Goal: Task Accomplishment & Management: Use online tool/utility

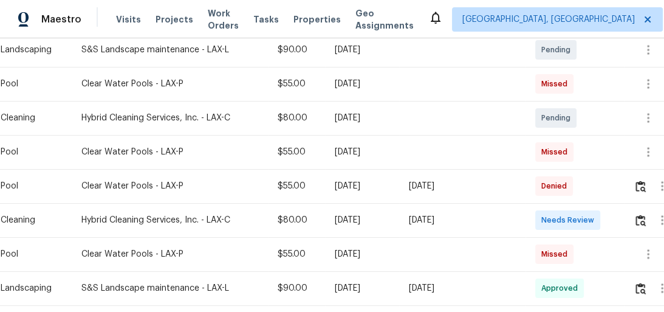
scroll to position [243, 0]
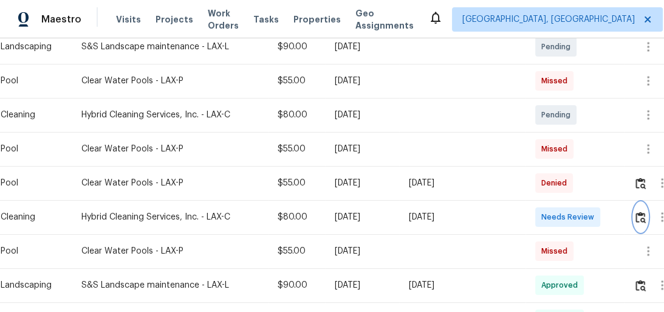
click at [644, 211] on img "button" at bounding box center [641, 217] width 10 height 12
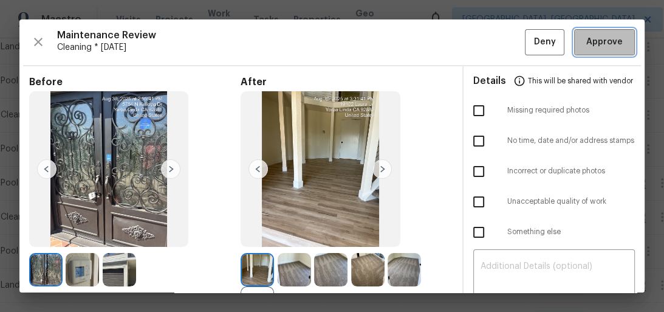
click at [592, 36] on span "Approve" at bounding box center [604, 42] width 36 height 15
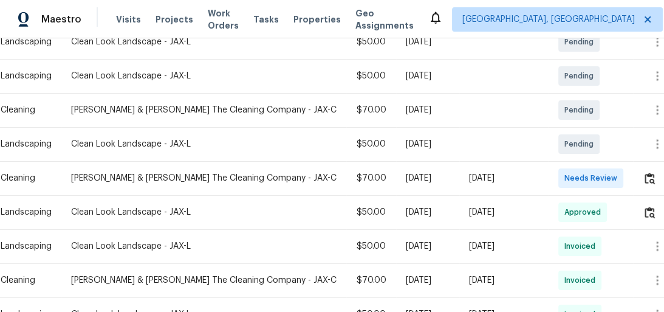
scroll to position [292, 0]
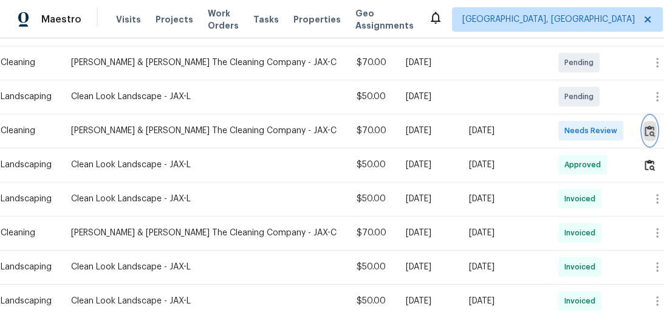
click at [646, 125] on img "button" at bounding box center [650, 131] width 10 height 12
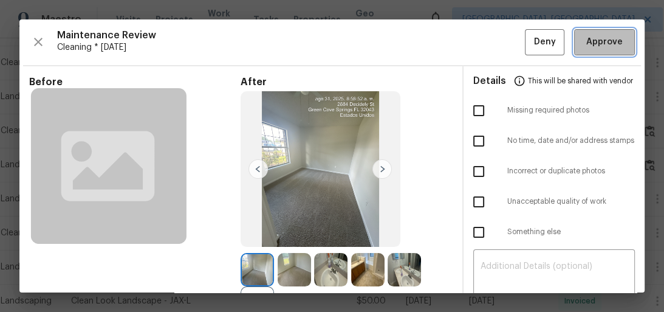
click at [586, 41] on span "Approve" at bounding box center [604, 42] width 36 height 15
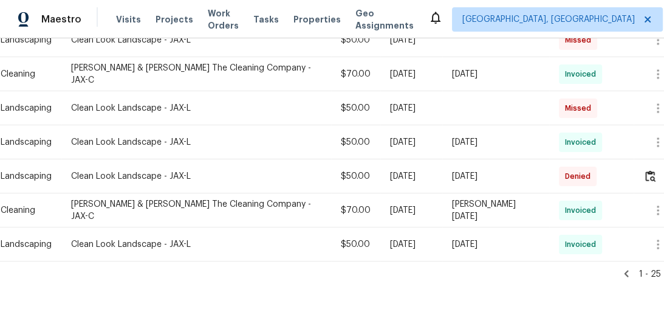
scroll to position [628, 0]
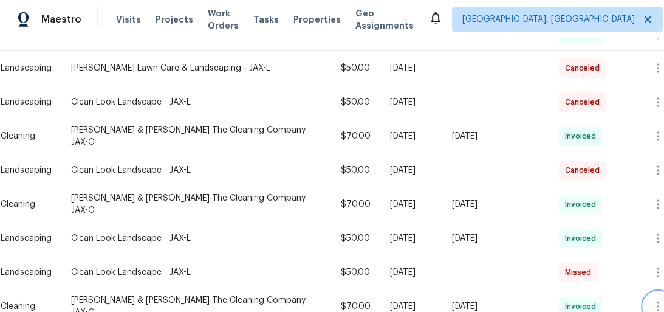
click at [653, 299] on icon "button" at bounding box center [658, 306] width 15 height 15
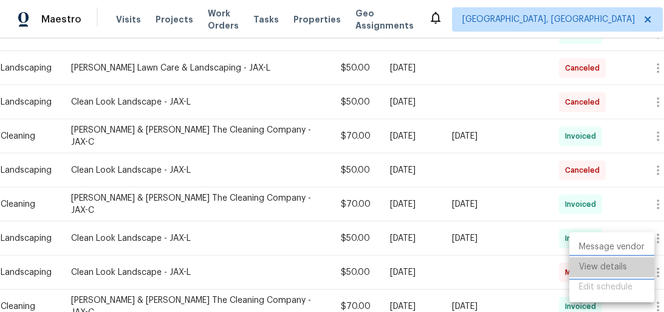
click at [615, 266] on li "View details" at bounding box center [611, 267] width 85 height 20
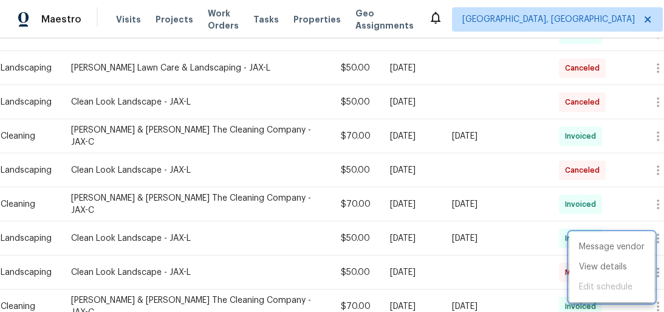
click at [503, 145] on div at bounding box center [332, 156] width 664 height 312
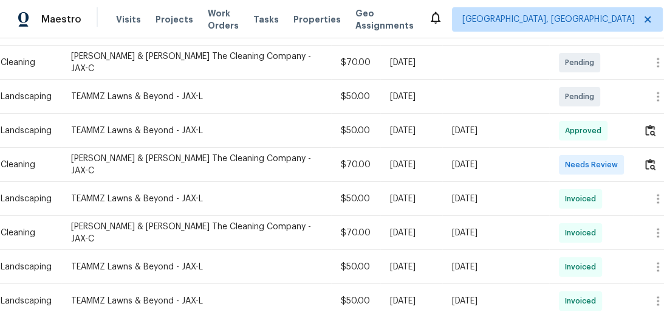
scroll to position [294, 0]
click at [646, 160] on button "button" at bounding box center [651, 163] width 14 height 29
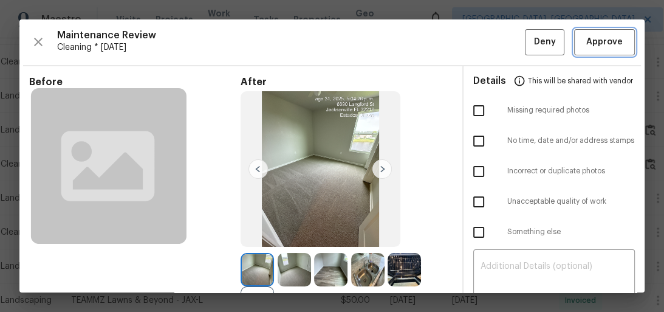
click at [606, 41] on span "Approve" at bounding box center [604, 42] width 36 height 15
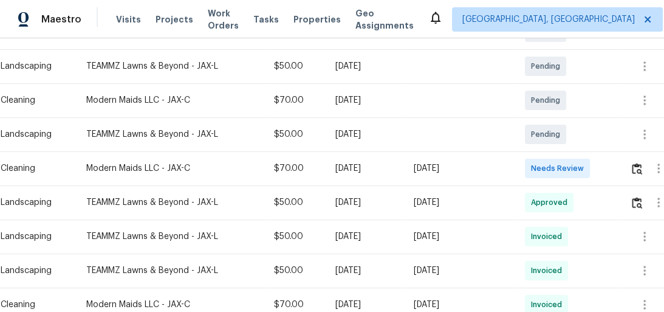
scroll to position [292, 0]
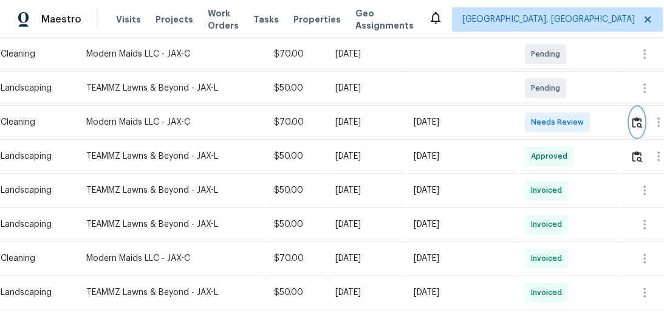
click at [637, 125] on img "button" at bounding box center [637, 123] width 10 height 12
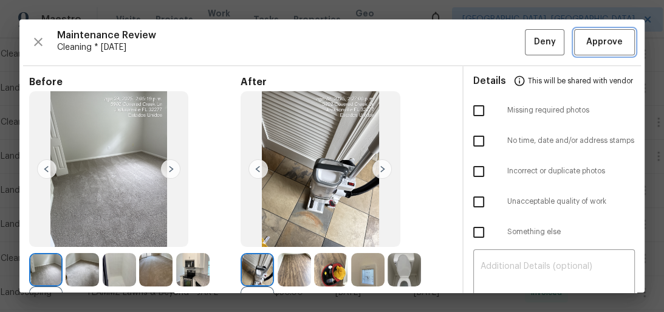
click at [587, 33] on button "Approve" at bounding box center [604, 42] width 61 height 26
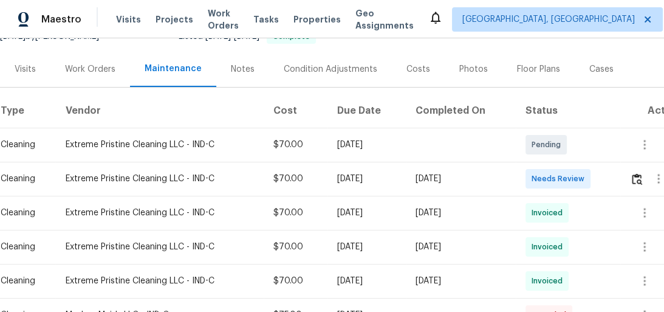
scroll to position [146, 0]
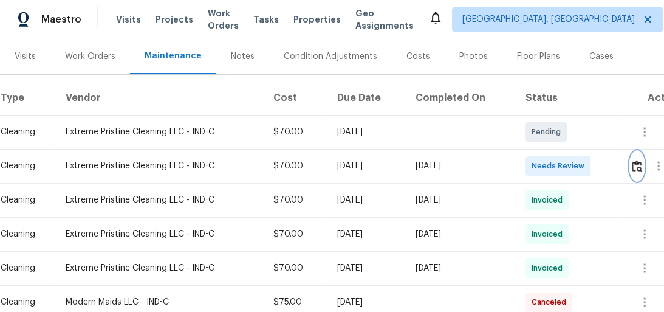
click at [642, 161] on img "button" at bounding box center [637, 166] width 10 height 12
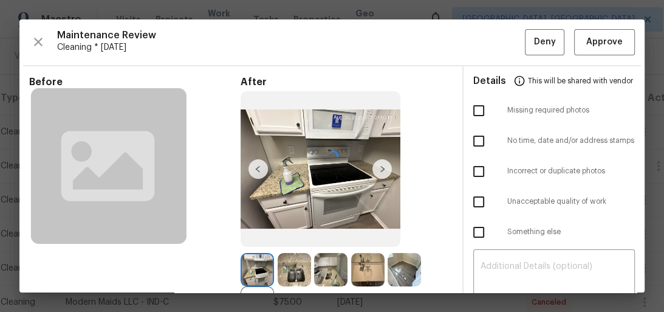
click at [589, 38] on div at bounding box center [331, 155] width 625 height 273
click at [589, 38] on span "Approve" at bounding box center [604, 42] width 36 height 15
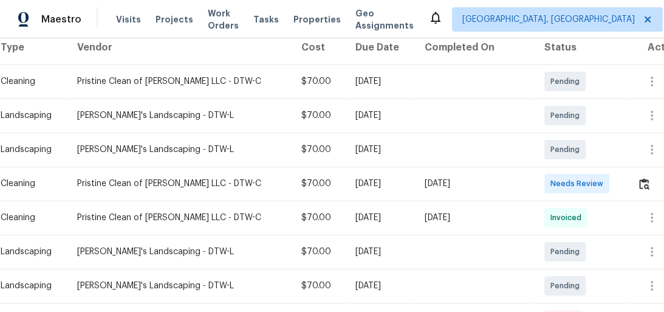
scroll to position [243, 0]
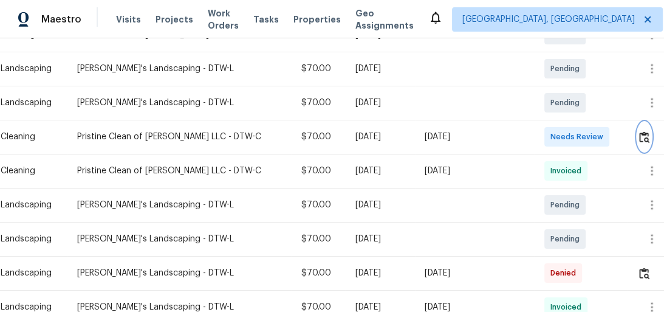
click at [642, 139] on img "button" at bounding box center [644, 137] width 10 height 12
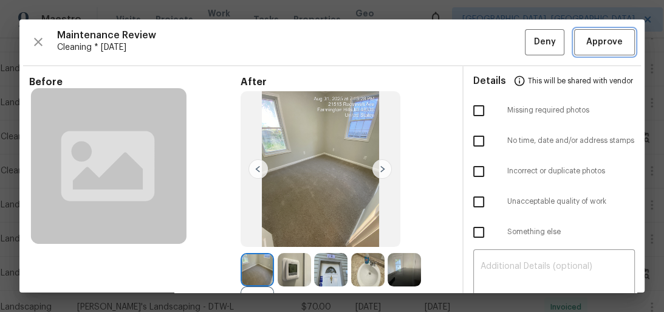
click at [608, 46] on span "Approve" at bounding box center [604, 42] width 36 height 15
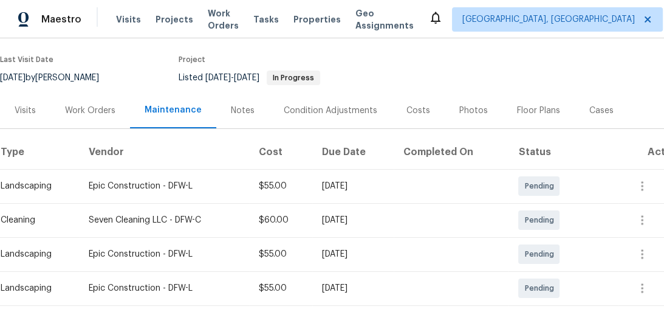
scroll to position [194, 0]
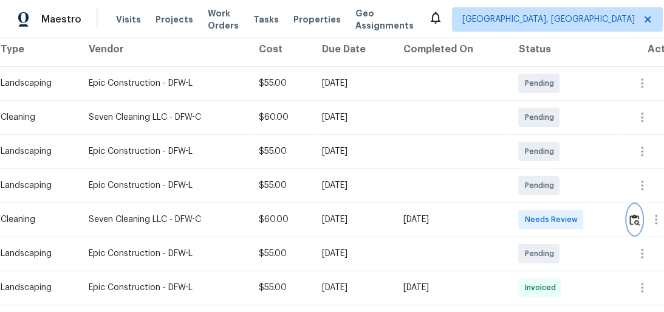
click at [637, 216] on img "button" at bounding box center [635, 220] width 10 height 12
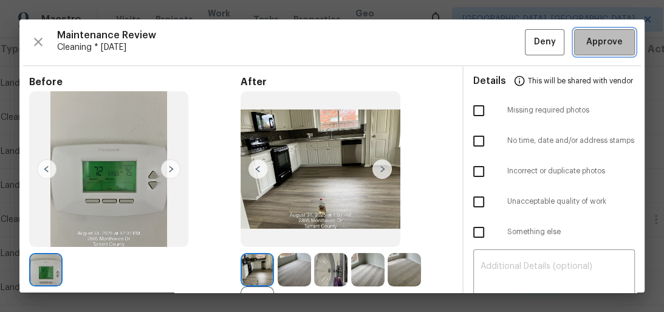
click at [610, 40] on span "Approve" at bounding box center [604, 42] width 36 height 15
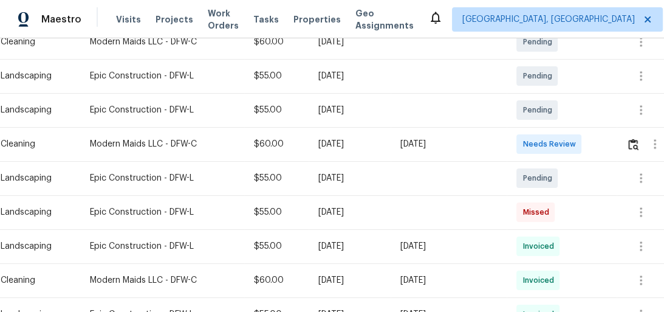
scroll to position [292, 0]
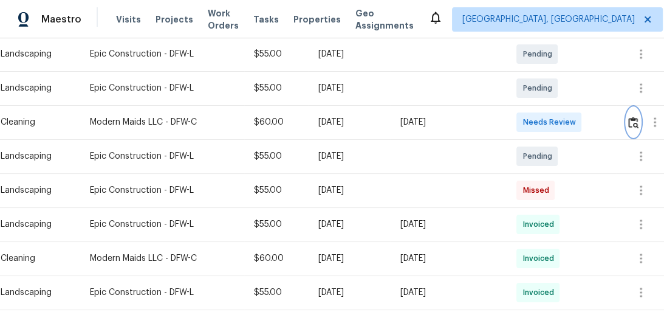
click at [635, 119] on img "button" at bounding box center [633, 123] width 10 height 12
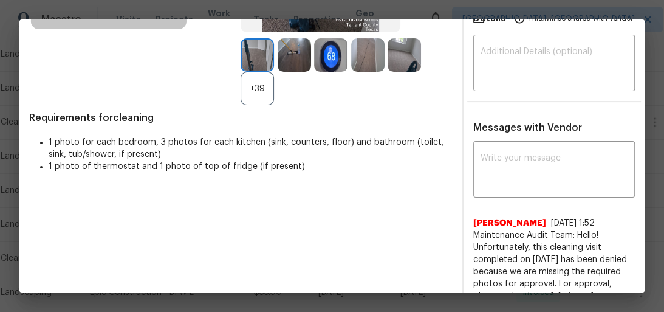
scroll to position [243, 0]
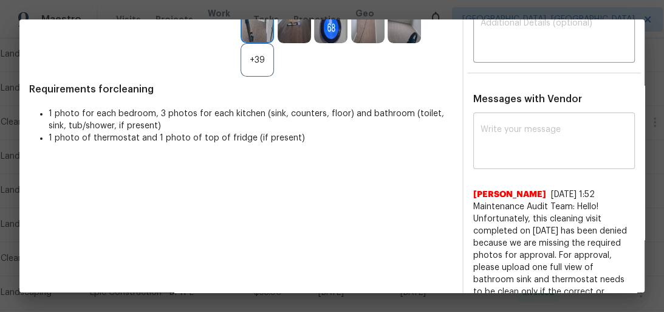
click at [552, 143] on textarea at bounding box center [555, 142] width 148 height 34
paste textarea "Maintenance Audit Team: Hello! Unfortunately, this cleaning visit completed on …"
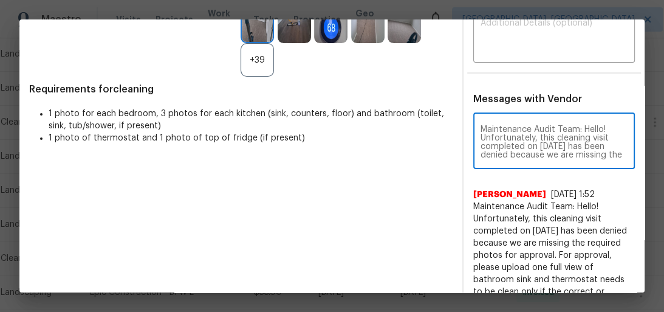
scroll to position [238, 0]
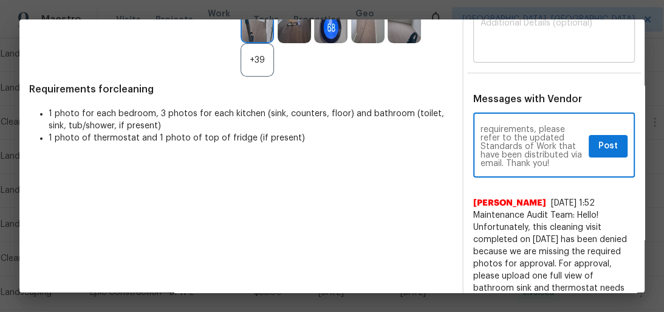
type textarea "Maintenance Audit Team: Hello! Unfortunately, this cleaning visit completed on …"
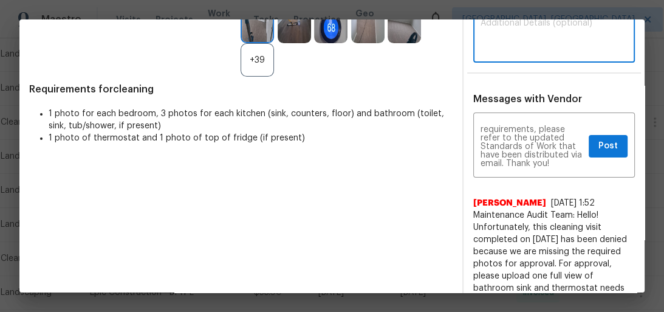
click at [555, 49] on textarea at bounding box center [555, 36] width 148 height 34
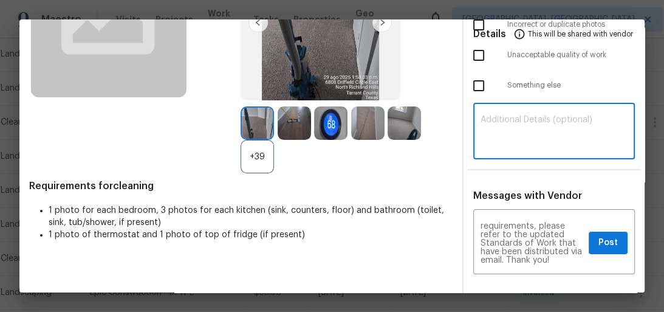
scroll to position [146, 0]
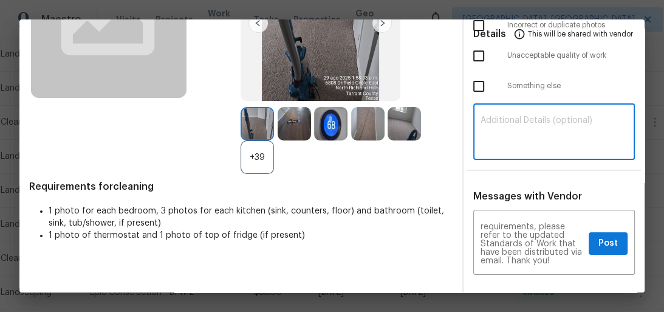
paste textarea "Maintenance Audit Team: Hello! Unfortunately, this cleaning visit completed on …"
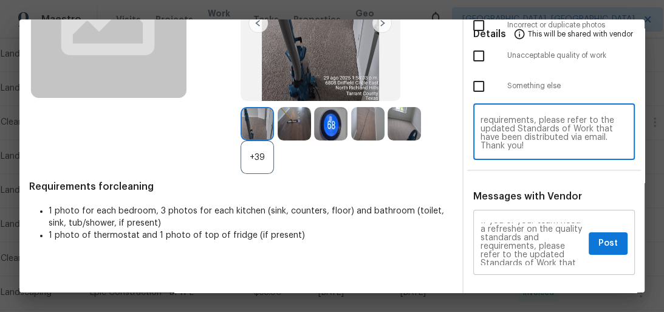
scroll to position [0, 0]
type textarea "Maintenance Audit Team: Hello! Unfortunately, this cleaning visit completed on …"
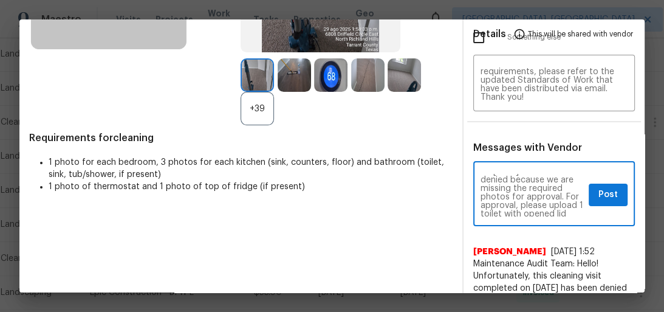
scroll to position [39, 0]
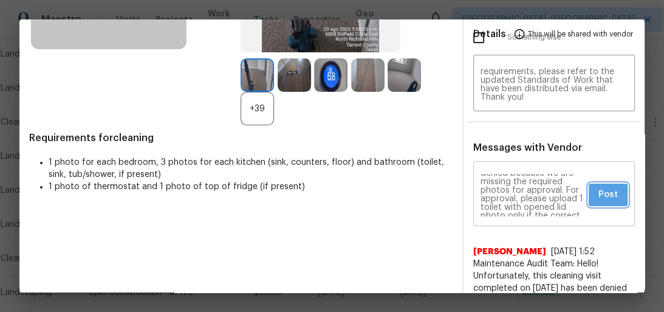
click at [599, 193] on span "Post" at bounding box center [608, 194] width 19 height 15
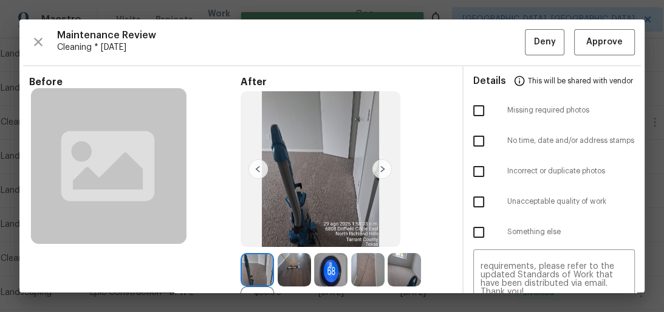
scroll to position [0, 0]
click at [470, 100] on input "checkbox" at bounding box center [479, 111] width 26 height 26
checkbox input "true"
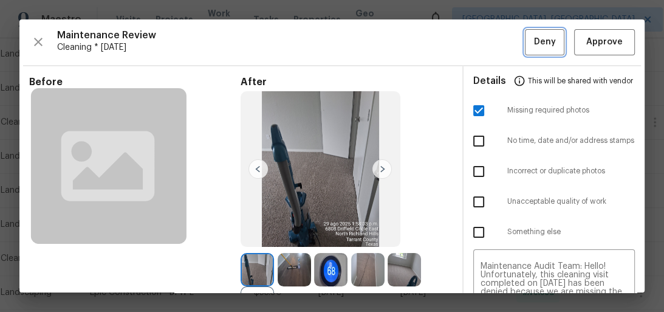
click at [543, 43] on span "Deny" at bounding box center [545, 42] width 22 height 15
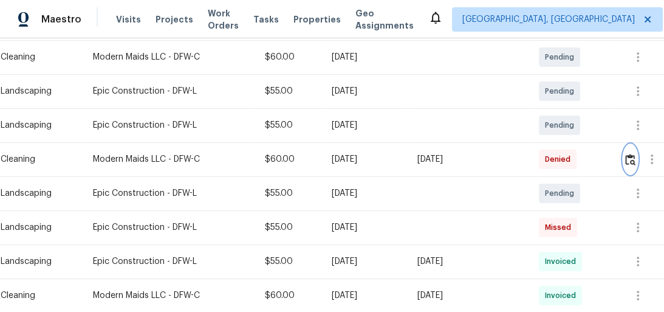
scroll to position [243, 0]
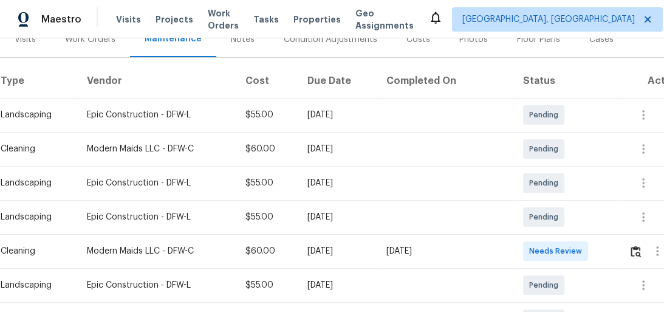
scroll to position [272, 0]
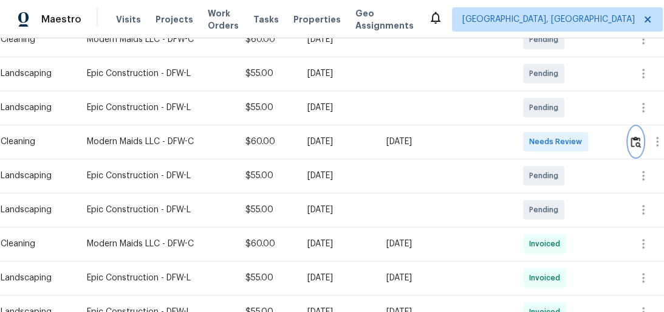
click at [633, 146] on img "button" at bounding box center [636, 142] width 10 height 12
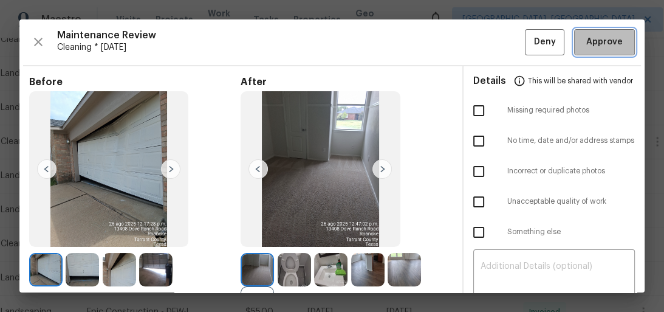
click at [600, 44] on span "Approve" at bounding box center [604, 42] width 36 height 15
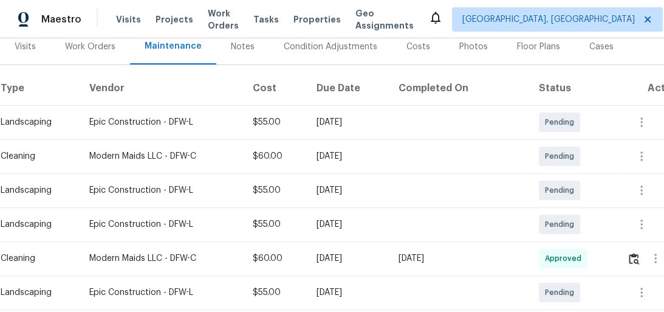
scroll to position [175, 0]
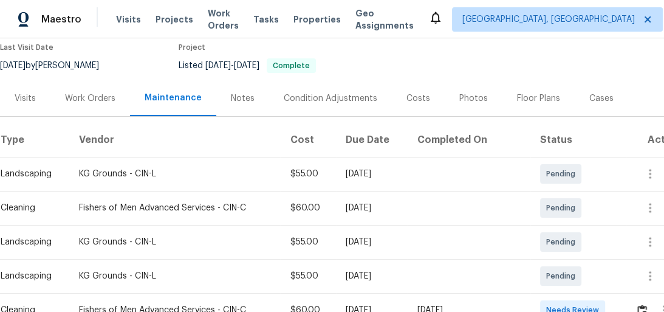
scroll to position [224, 0]
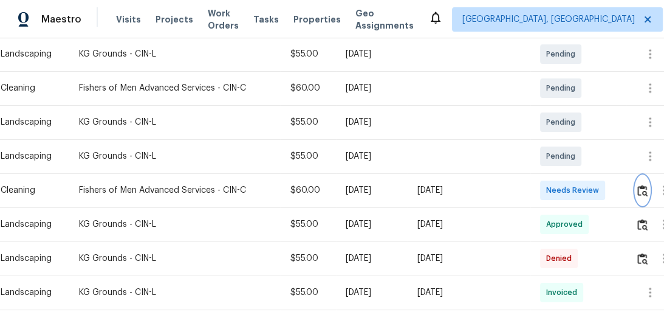
click at [641, 188] on img "button" at bounding box center [642, 191] width 10 height 12
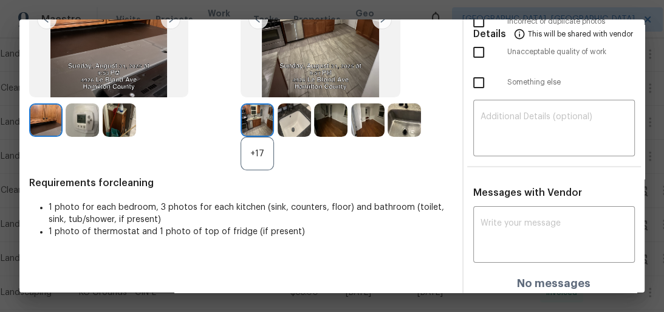
scroll to position [156, 0]
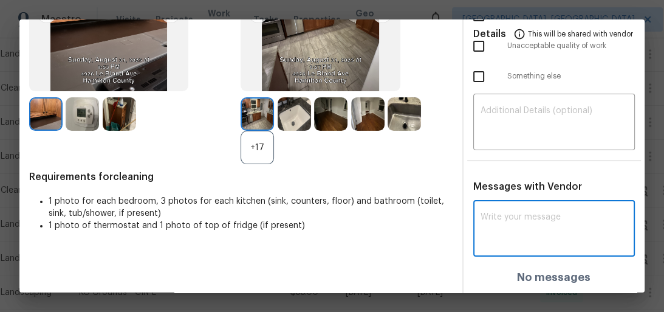
click at [538, 228] on textarea at bounding box center [555, 230] width 148 height 34
paste textarea "Maintenance Audit Team: Hello! Unfortunately, this cleaning visit completed on …"
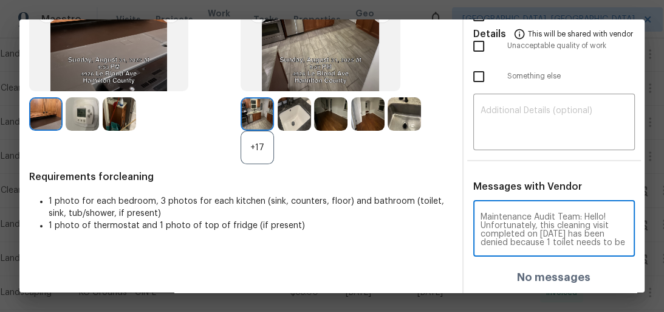
scroll to position [221, 0]
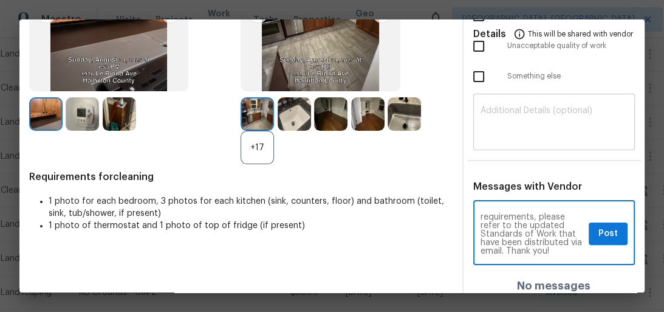
type textarea "Maintenance Audit Team: Hello! Unfortunately, this cleaning visit completed on …"
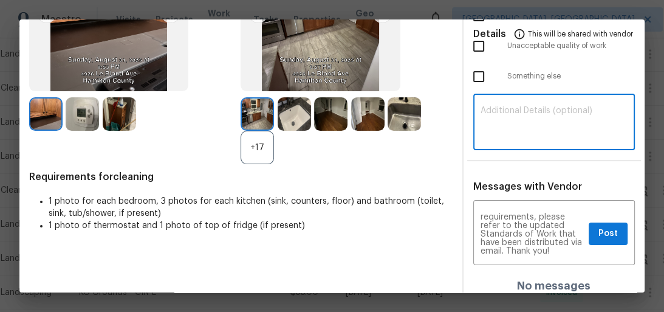
click at [557, 106] on textarea at bounding box center [555, 123] width 148 height 34
paste textarea "Maintenance Audit Team: Hello! Unfortunately, this cleaning visit completed on …"
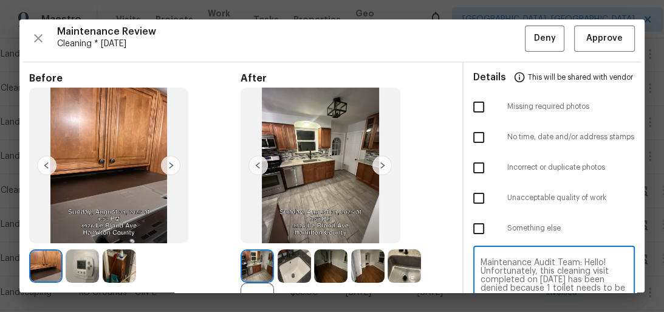
scroll to position [0, 0]
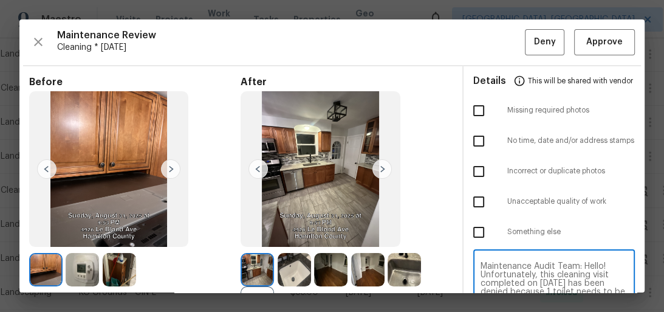
type textarea "Maintenance Audit Team: Hello! Unfortunately, this cleaning visit completed on …"
click at [472, 201] on input "checkbox" at bounding box center [479, 202] width 26 height 26
checkbox input "true"
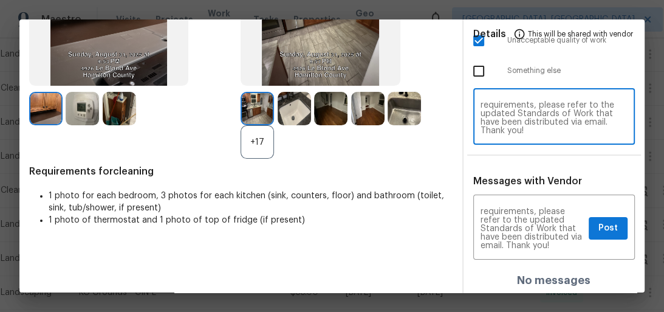
scroll to position [163, 0]
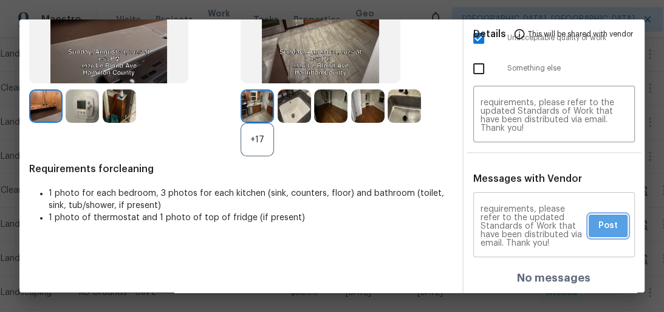
click at [610, 224] on span "Post" at bounding box center [608, 225] width 19 height 15
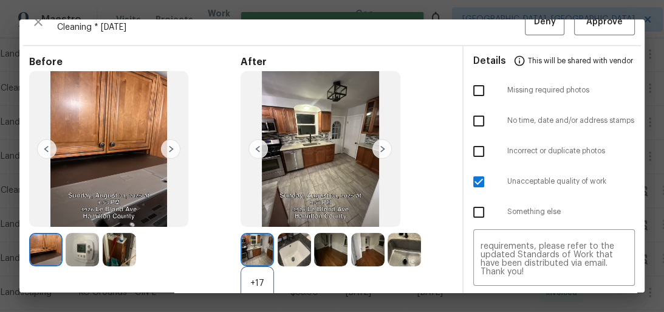
scroll to position [0, 0]
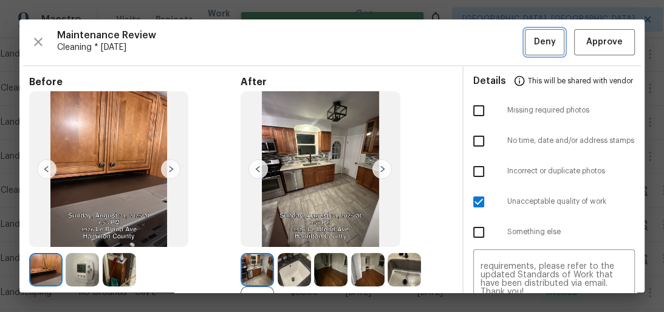
click at [541, 41] on span "Deny" at bounding box center [545, 42] width 22 height 15
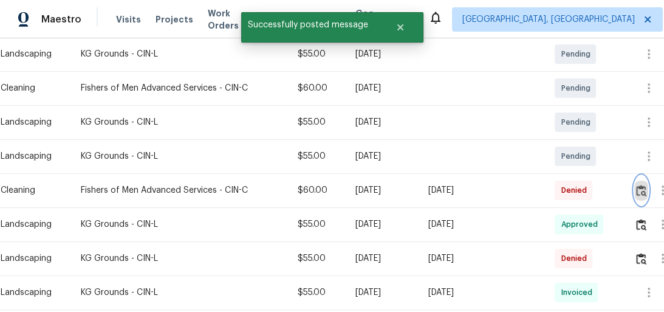
click at [638, 187] on img "button" at bounding box center [641, 191] width 10 height 12
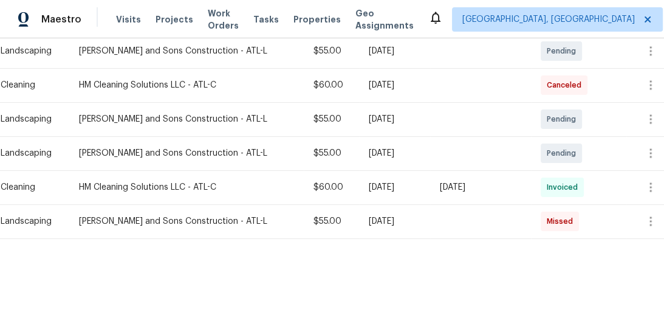
scroll to position [335, 0]
click at [644, 180] on icon "button" at bounding box center [651, 187] width 15 height 15
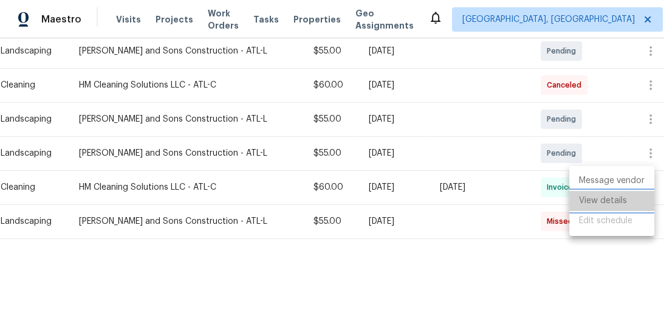
click at [619, 197] on li "View details" at bounding box center [611, 201] width 85 height 20
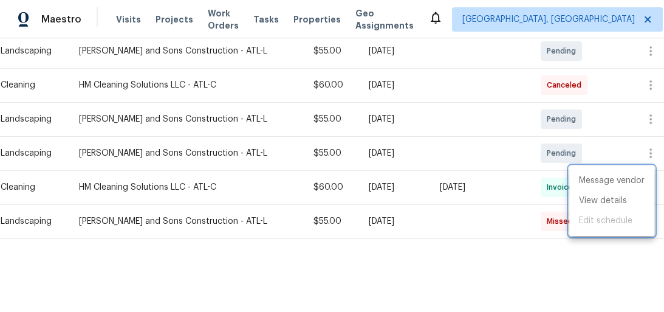
click at [477, 159] on div at bounding box center [332, 156] width 664 height 312
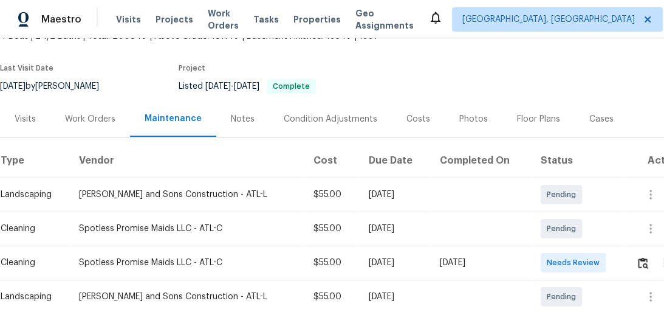
scroll to position [97, 0]
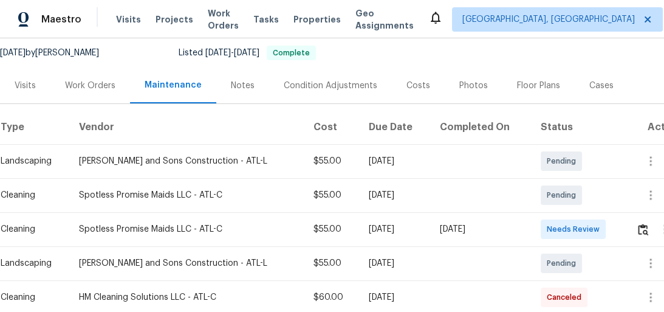
scroll to position [78, 0]
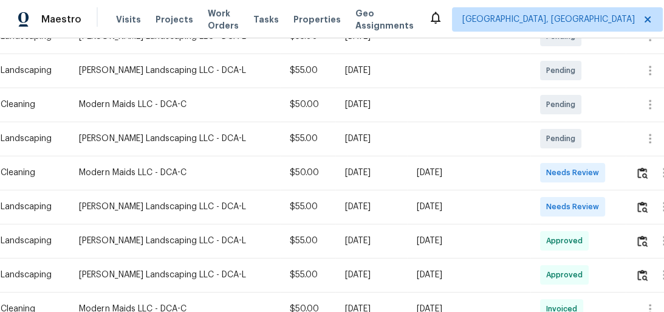
scroll to position [243, 0]
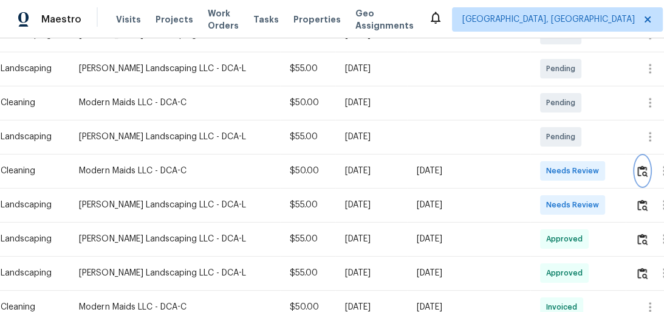
click at [638, 171] on img "button" at bounding box center [642, 171] width 10 height 12
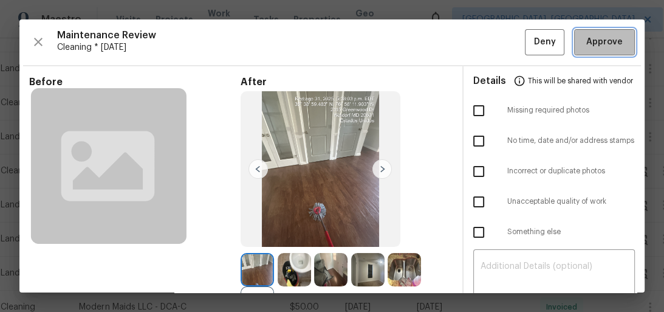
click at [615, 44] on span "Approve" at bounding box center [604, 42] width 41 height 15
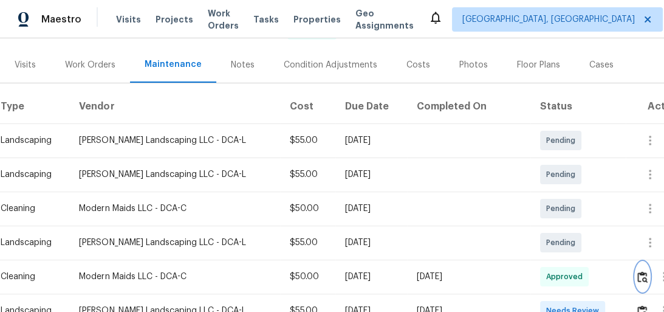
scroll to position [49, 0]
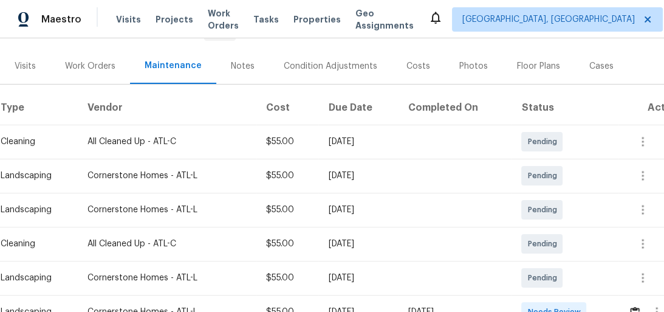
scroll to position [243, 0]
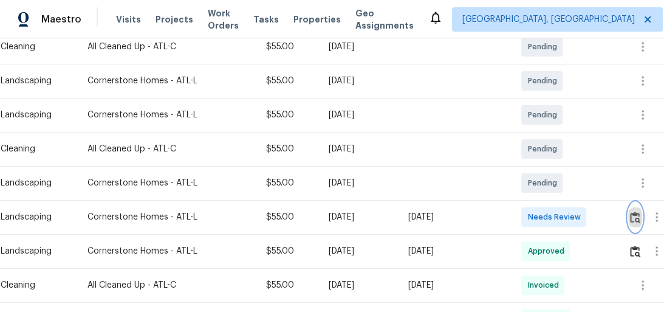
click at [636, 211] on img "button" at bounding box center [635, 217] width 10 height 12
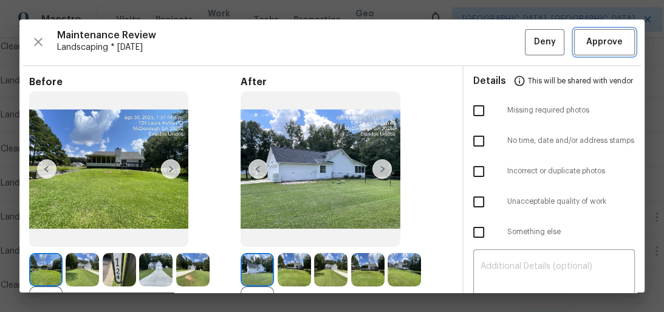
click at [600, 43] on span "Approve" at bounding box center [604, 42] width 36 height 15
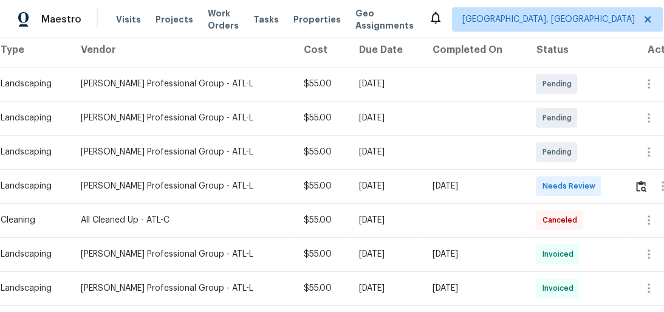
scroll to position [194, 0]
click at [639, 176] on button "button" at bounding box center [641, 185] width 14 height 29
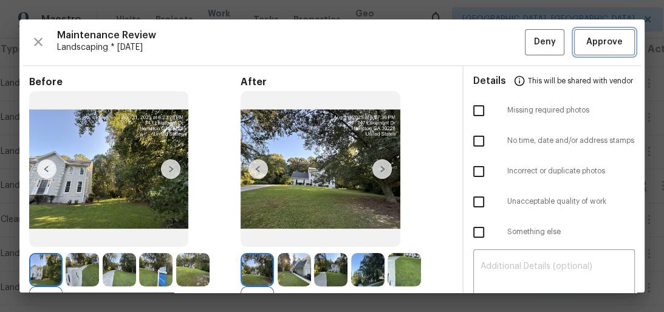
click at [586, 49] on span "Approve" at bounding box center [604, 42] width 36 height 15
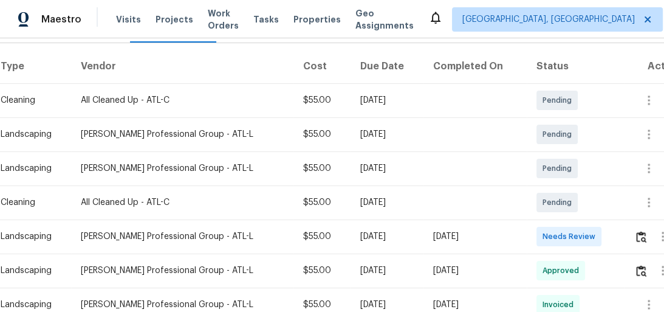
scroll to position [194, 0]
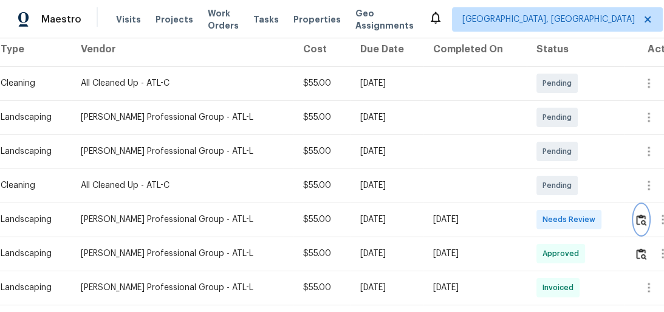
click at [645, 219] on img "button" at bounding box center [641, 220] width 10 height 12
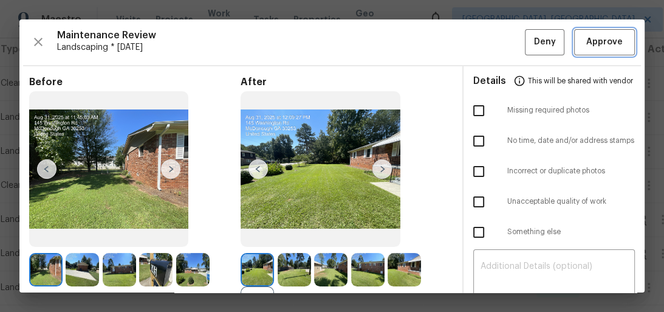
click at [603, 40] on span "Approve" at bounding box center [604, 42] width 36 height 15
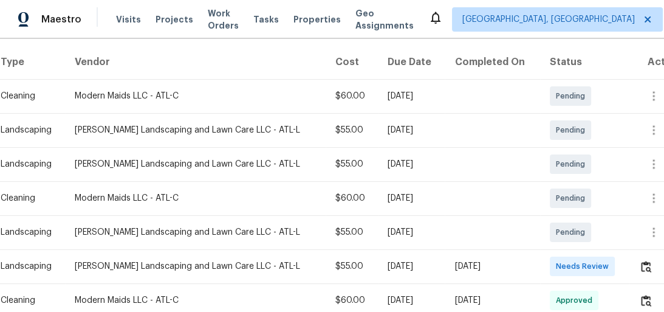
scroll to position [194, 0]
click at [644, 260] on img "button" at bounding box center [646, 266] width 10 height 12
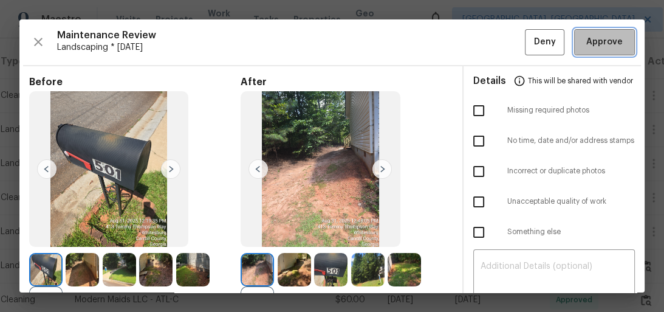
click at [596, 43] on span "Approve" at bounding box center [604, 42] width 36 height 15
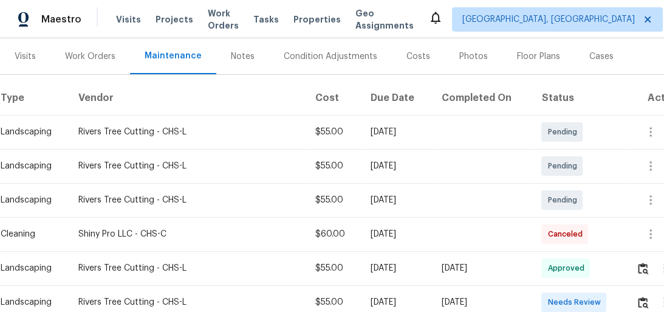
scroll to position [292, 0]
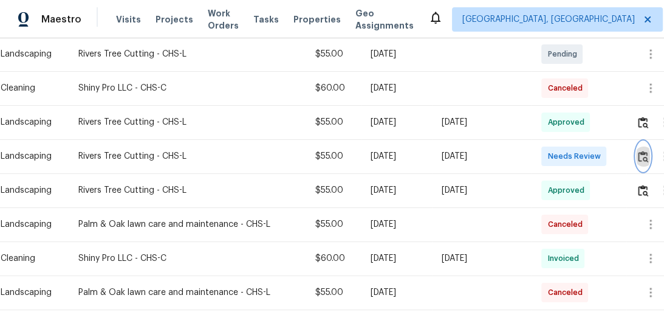
click at [644, 156] on img "button" at bounding box center [643, 157] width 10 height 12
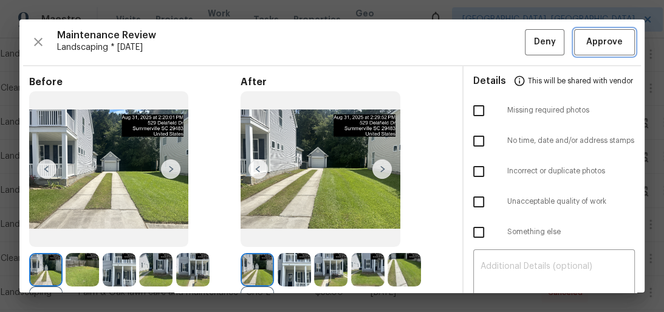
click at [586, 35] on span "Approve" at bounding box center [604, 42] width 36 height 15
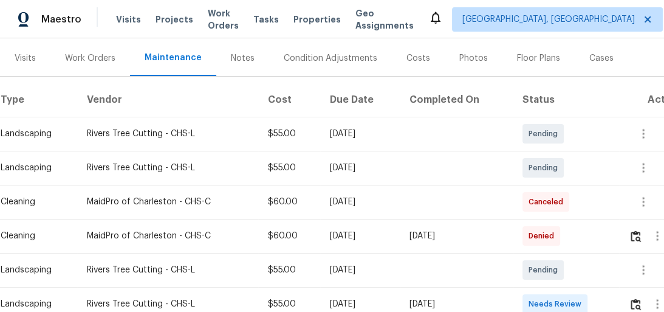
scroll to position [292, 0]
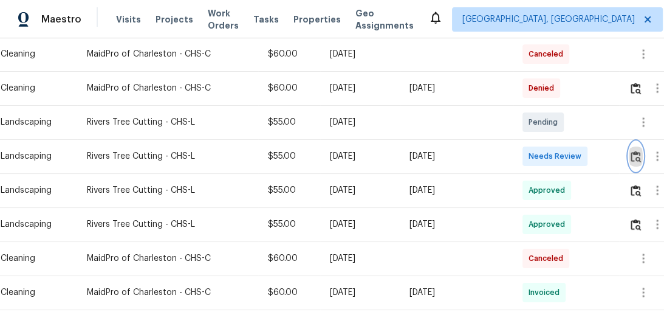
click at [637, 159] on img "button" at bounding box center [636, 157] width 10 height 12
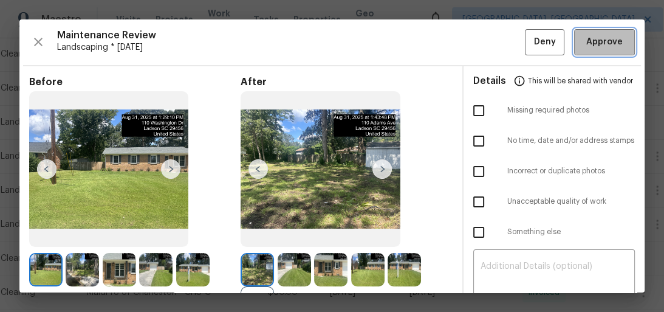
click at [603, 48] on span "Approve" at bounding box center [604, 42] width 36 height 15
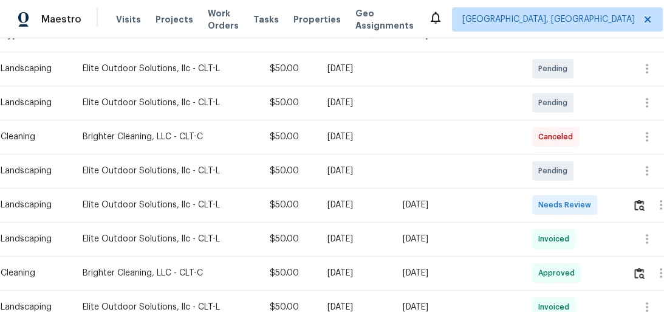
scroll to position [292, 0]
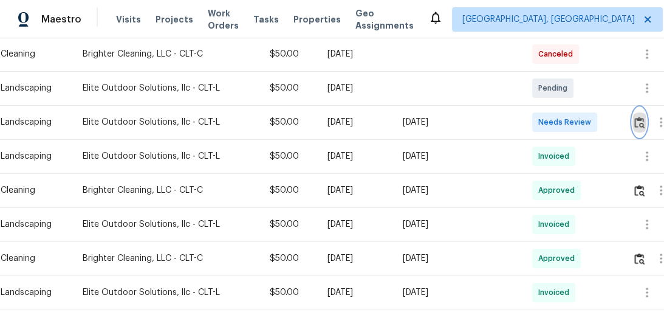
click at [641, 121] on img "button" at bounding box center [639, 123] width 10 height 12
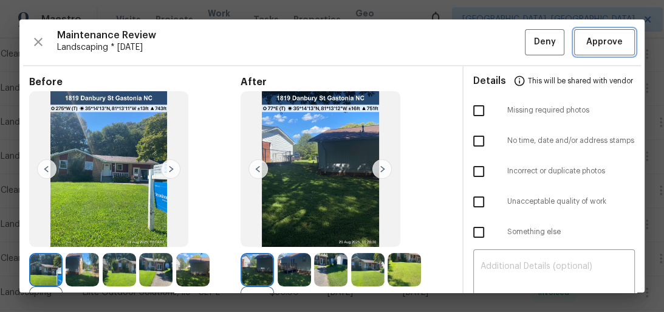
click at [606, 32] on button "Approve" at bounding box center [604, 42] width 61 height 26
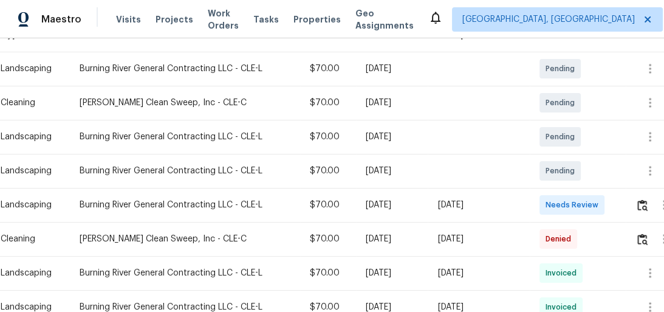
scroll to position [292, 0]
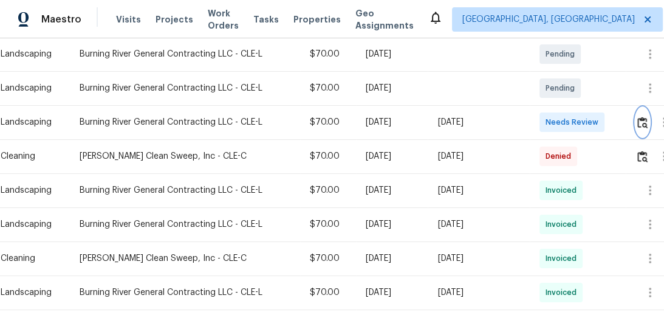
click at [644, 119] on img "button" at bounding box center [642, 123] width 10 height 12
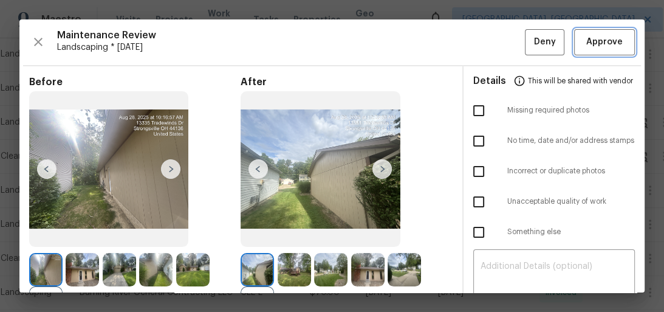
click at [608, 33] on button "Approve" at bounding box center [604, 42] width 61 height 26
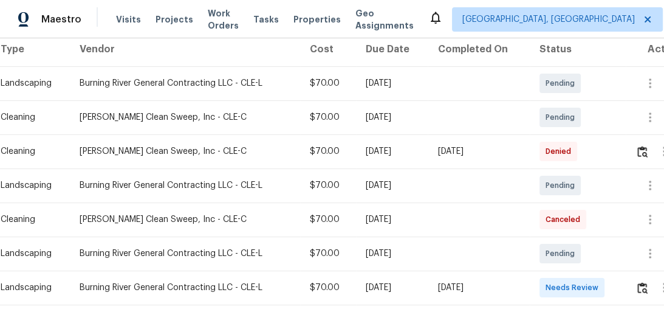
scroll to position [292, 0]
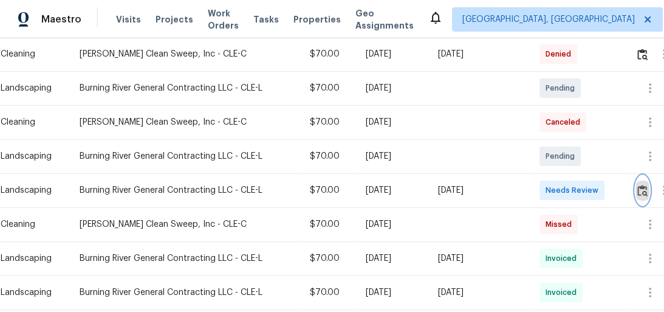
click at [639, 191] on img "button" at bounding box center [642, 191] width 10 height 12
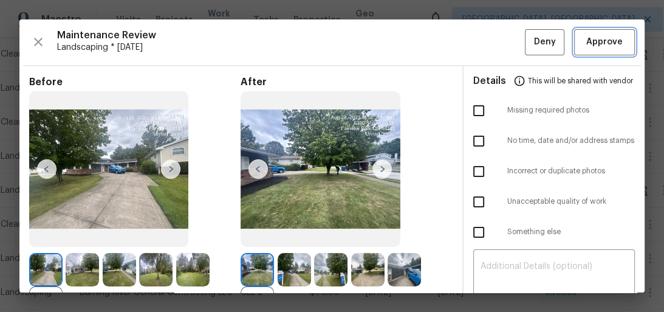
click at [606, 45] on span "Approve" at bounding box center [604, 42] width 36 height 15
click at [605, 45] on div "Maintenance Review Landscaping * Mon, Aug 25 Deny Approve" at bounding box center [332, 42] width 606 height 26
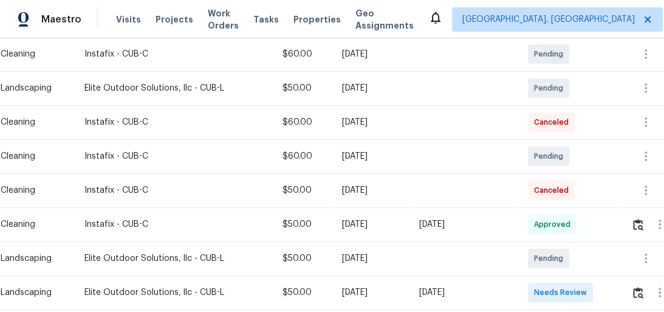
scroll to position [340, 0]
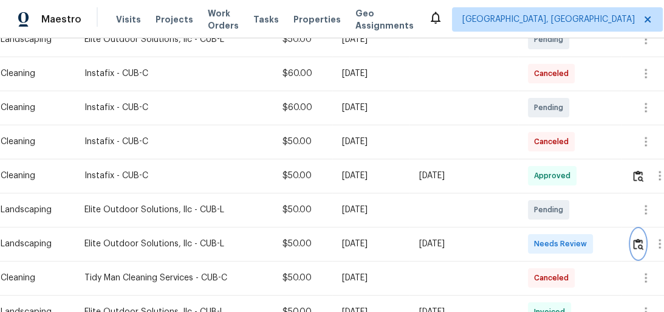
click at [637, 243] on img "button" at bounding box center [638, 244] width 10 height 12
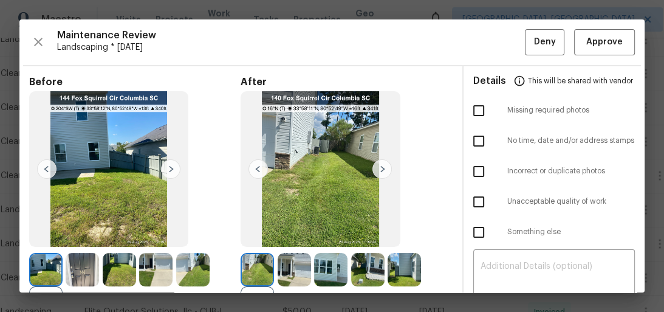
click at [157, 258] on img at bounding box center [155, 269] width 33 height 33
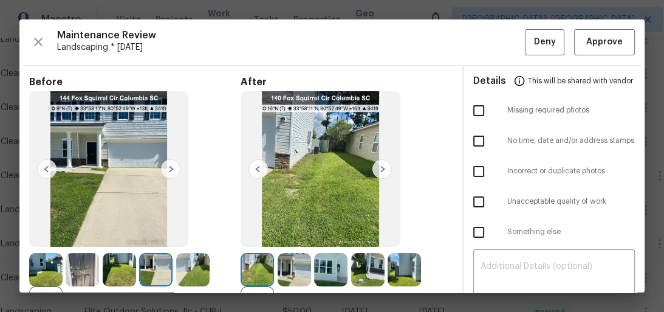
click at [120, 265] on img at bounding box center [119, 269] width 33 height 33
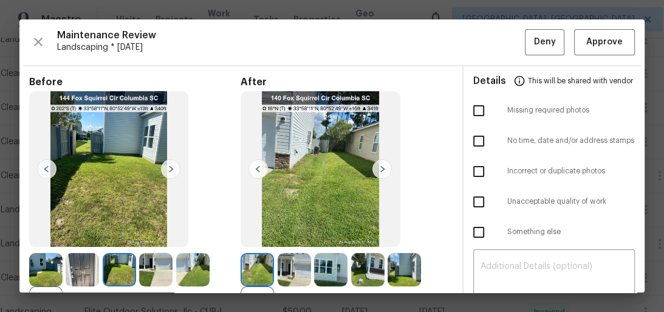
click at [188, 267] on img at bounding box center [192, 269] width 33 height 33
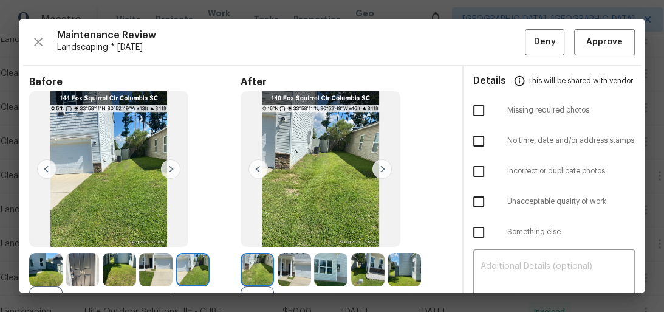
click at [286, 277] on img at bounding box center [294, 269] width 33 height 33
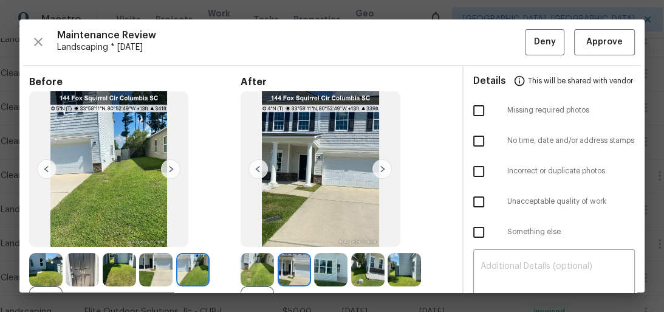
click at [321, 270] on img at bounding box center [330, 269] width 33 height 33
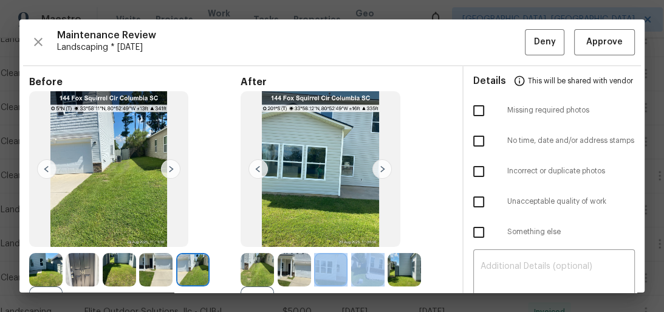
click at [348, 267] on div "+1" at bounding box center [346, 286] width 211 height 67
click at [369, 264] on img at bounding box center [367, 269] width 33 height 33
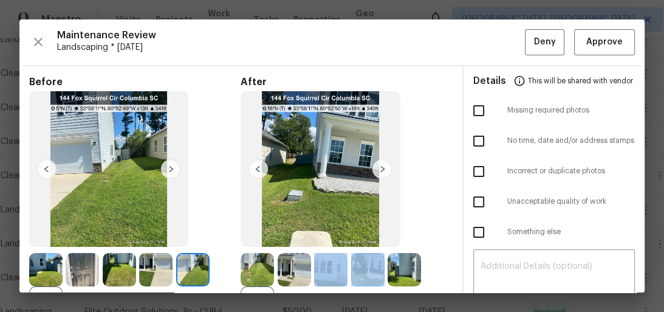
click at [391, 261] on img at bounding box center [404, 269] width 33 height 33
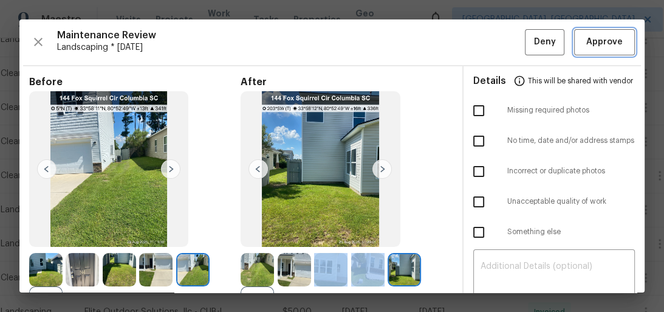
click at [586, 43] on span "Approve" at bounding box center [604, 42] width 36 height 15
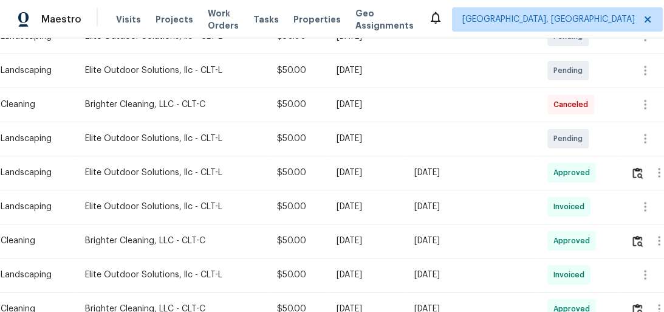
scroll to position [243, 0]
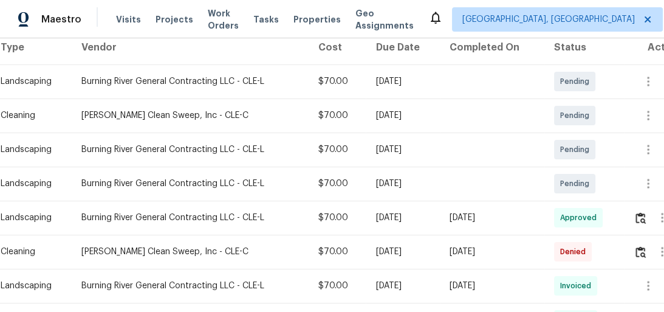
scroll to position [243, 0]
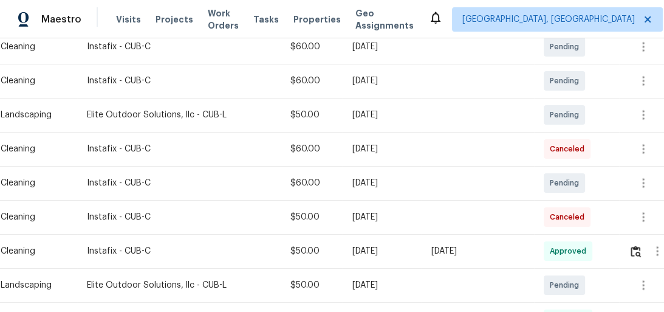
scroll to position [292, 0]
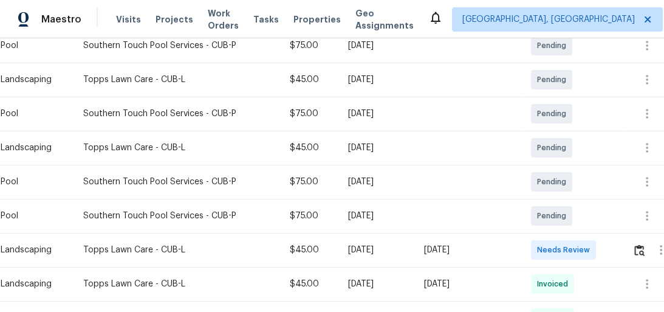
scroll to position [340, 0]
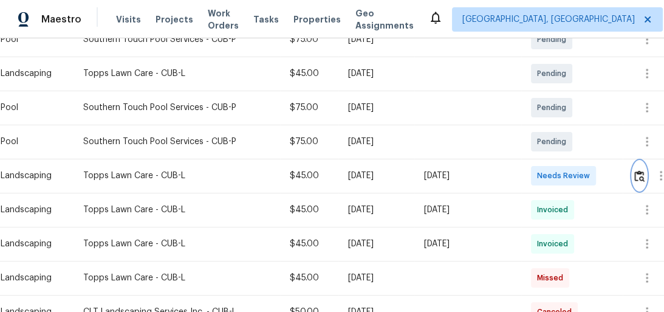
click at [639, 176] on img "button" at bounding box center [639, 176] width 10 height 12
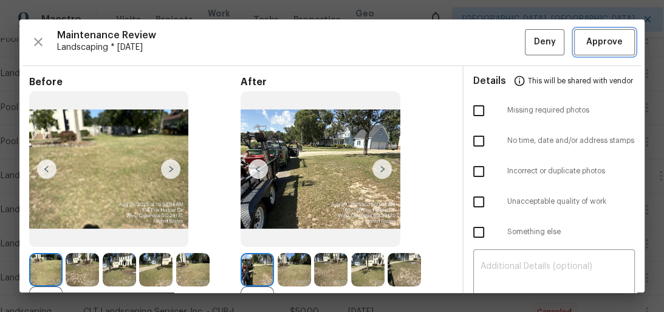
click at [606, 44] on span "Approve" at bounding box center [604, 42] width 36 height 15
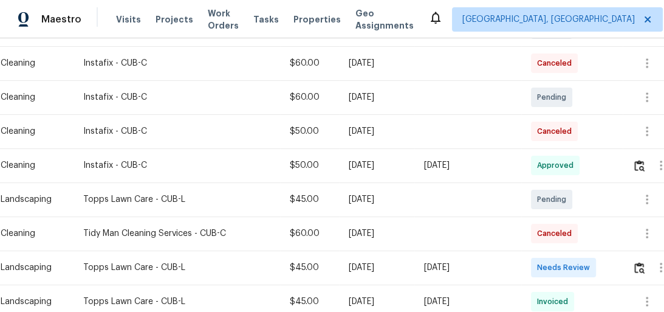
scroll to position [340, 0]
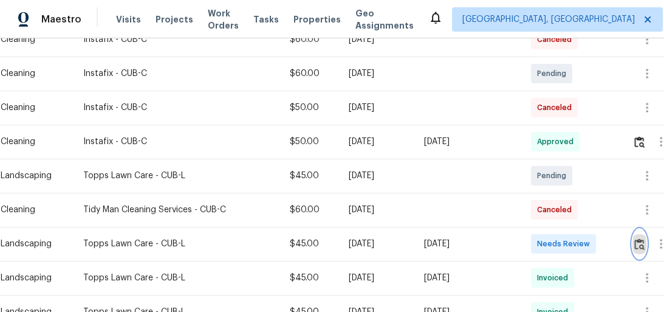
click at [638, 243] on img "button" at bounding box center [639, 244] width 10 height 12
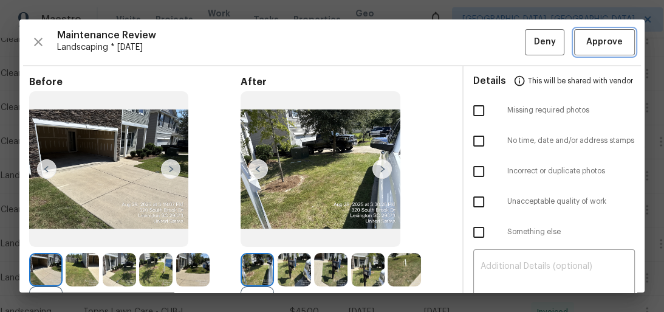
click at [591, 35] on span "Approve" at bounding box center [604, 42] width 36 height 15
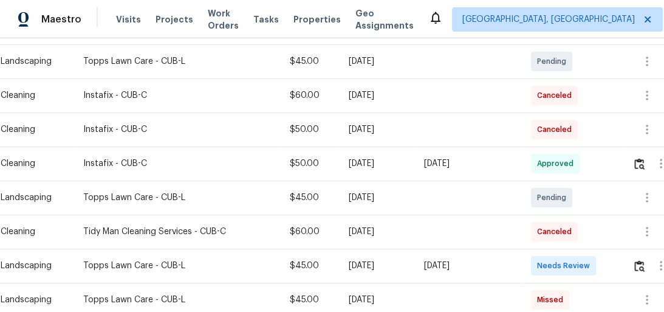
scroll to position [340, 0]
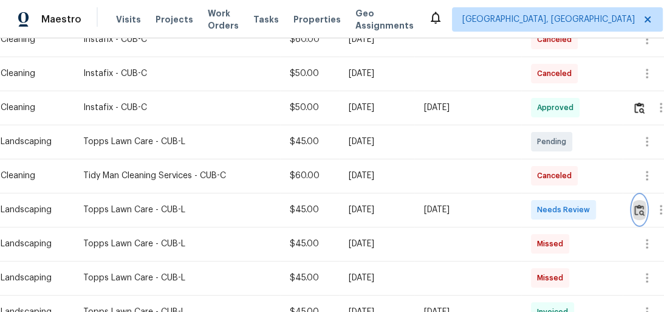
click at [639, 211] on img "button" at bounding box center [639, 210] width 10 height 12
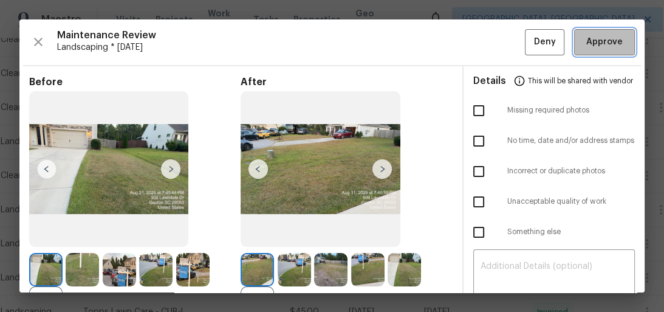
click at [598, 41] on span "Approve" at bounding box center [604, 42] width 36 height 15
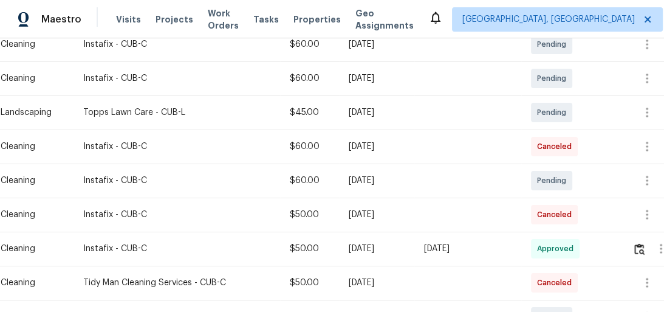
scroll to position [389, 0]
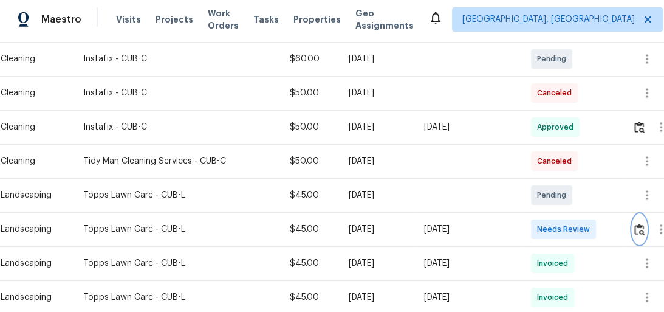
click at [638, 228] on img "button" at bounding box center [639, 230] width 10 height 12
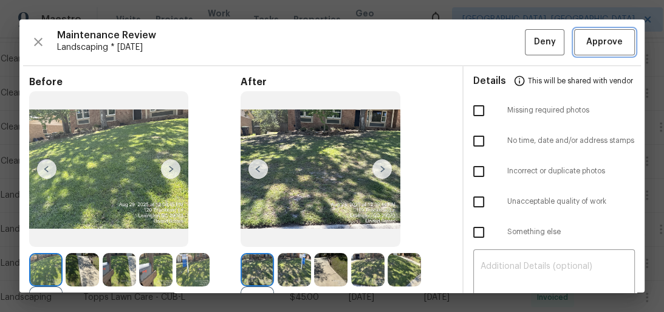
click at [602, 41] on span "Approve" at bounding box center [604, 42] width 36 height 15
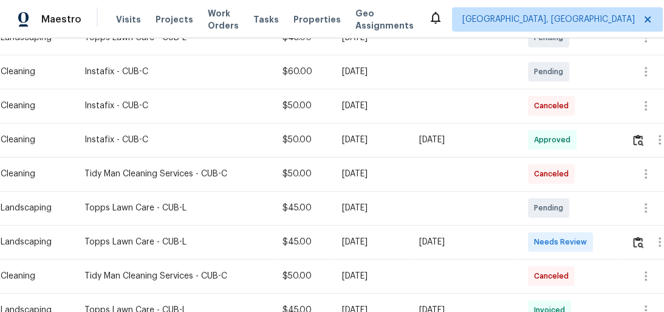
scroll to position [340, 0]
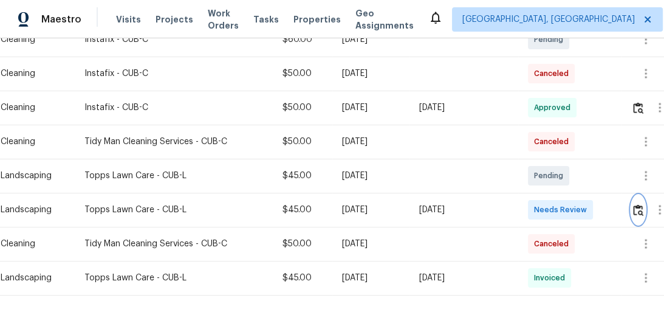
click at [644, 208] on img "button" at bounding box center [638, 210] width 10 height 12
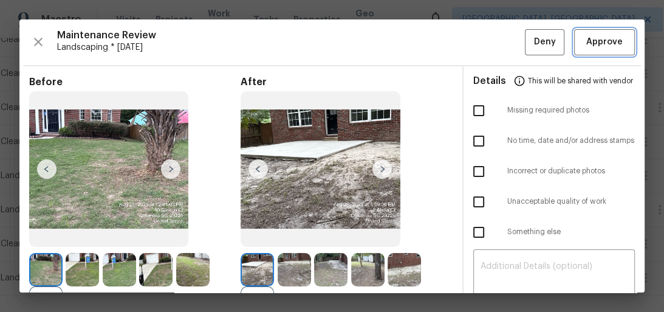
click at [605, 44] on span "Approve" at bounding box center [604, 42] width 36 height 15
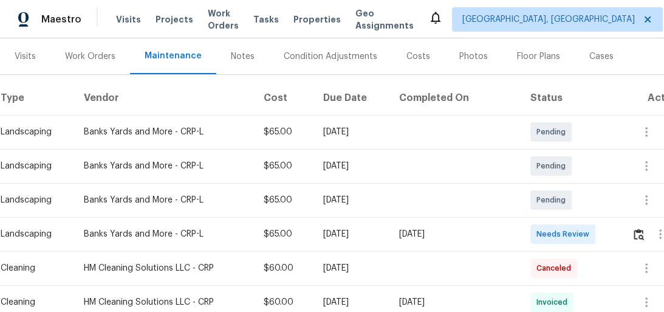
scroll to position [194, 0]
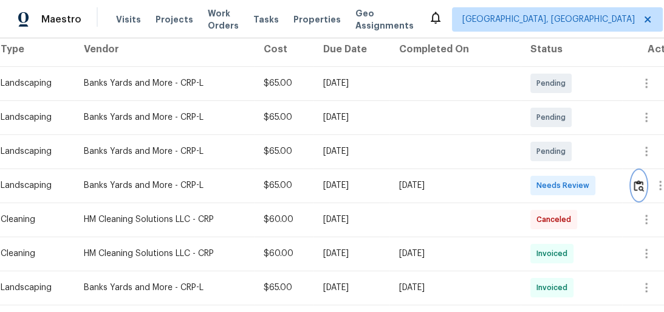
click at [633, 187] on button "button" at bounding box center [639, 185] width 14 height 29
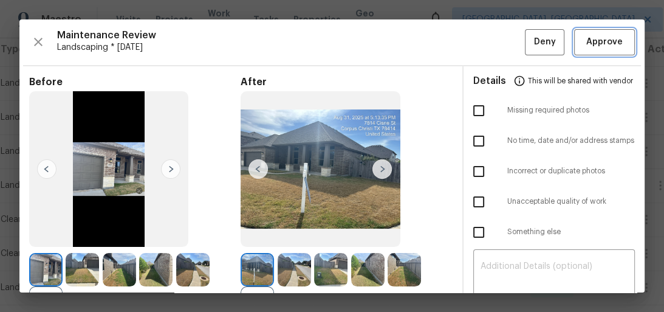
click at [589, 43] on span "Approve" at bounding box center [604, 42] width 36 height 15
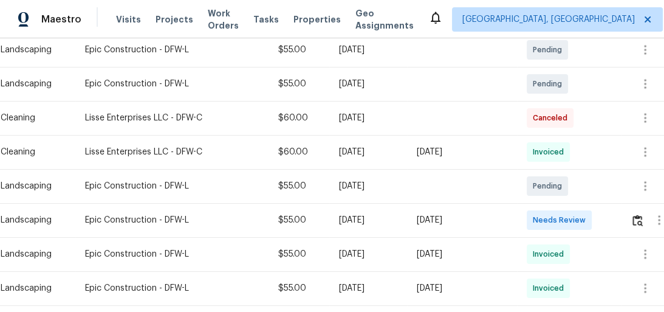
scroll to position [243, 0]
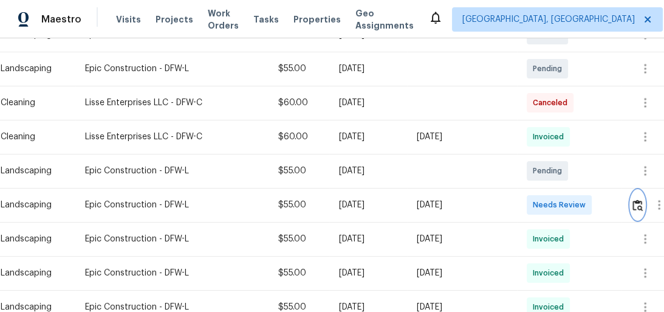
click at [639, 209] on img "button" at bounding box center [638, 205] width 10 height 12
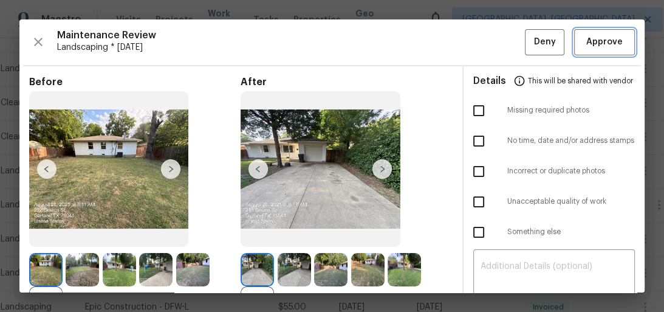
click at [598, 38] on span "Approve" at bounding box center [604, 42] width 36 height 15
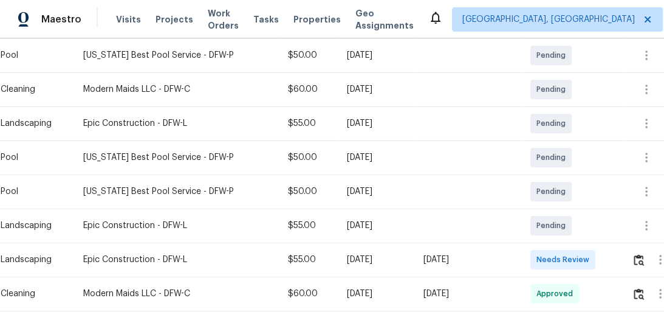
scroll to position [340, 0]
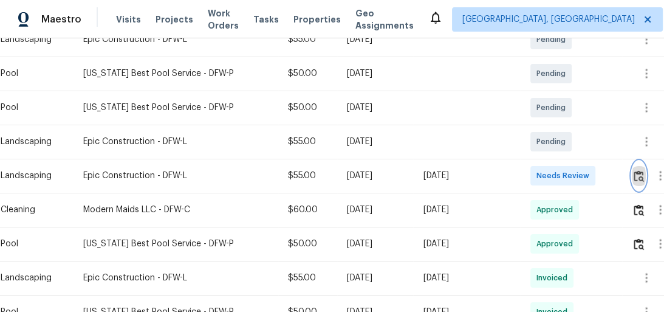
click at [639, 174] on img "button" at bounding box center [639, 176] width 10 height 12
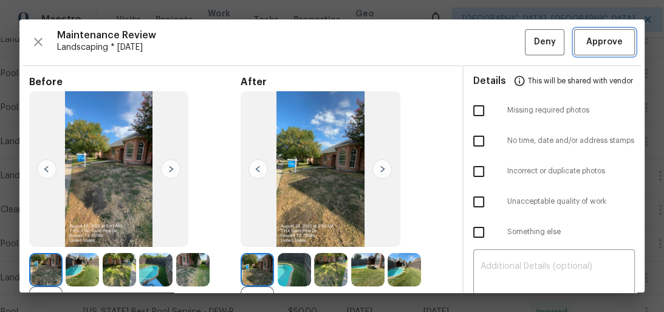
click at [605, 37] on span "Approve" at bounding box center [604, 42] width 36 height 15
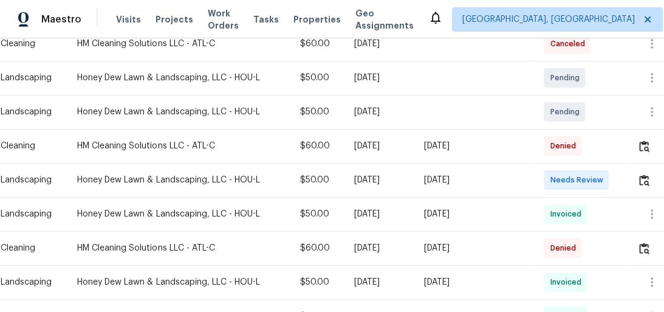
scroll to position [389, 0]
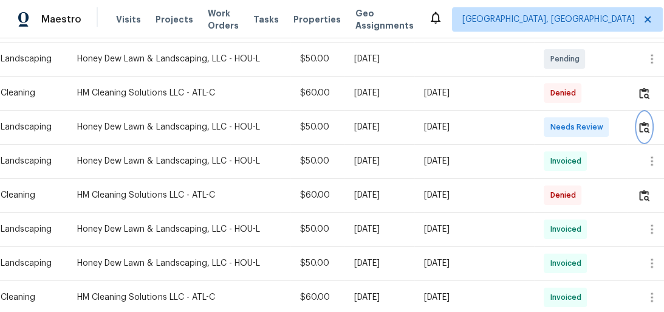
click at [639, 124] on button "button" at bounding box center [644, 126] width 14 height 29
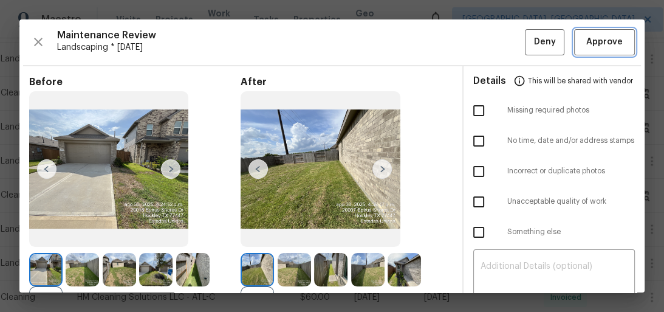
click at [589, 35] on span "Approve" at bounding box center [604, 42] width 36 height 15
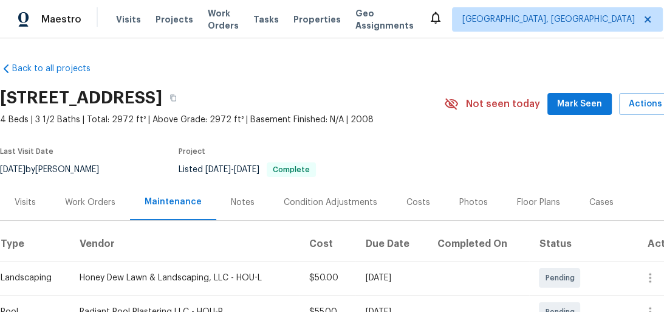
scroll to position [146, 0]
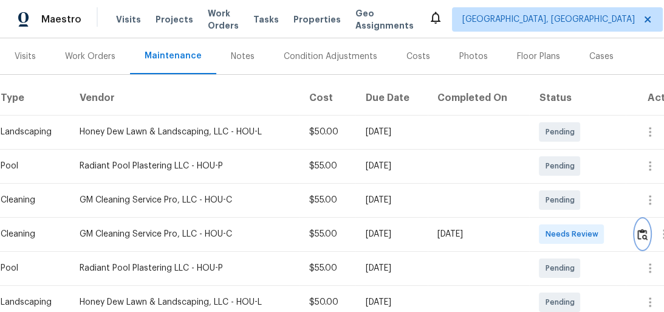
click at [639, 235] on img "button" at bounding box center [642, 234] width 10 height 12
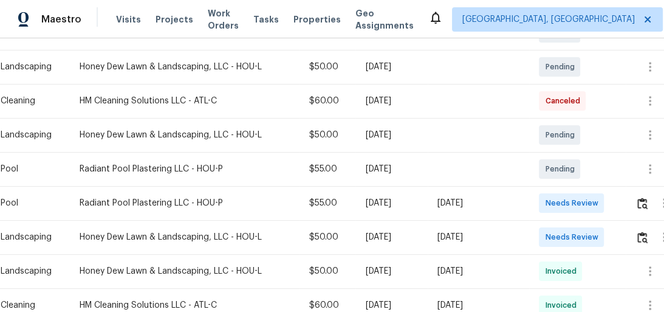
scroll to position [389, 0]
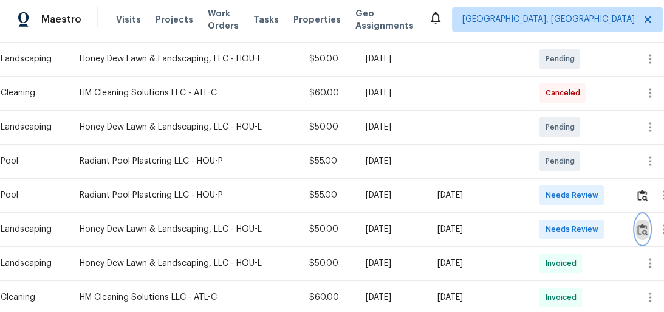
click at [645, 225] on img "button" at bounding box center [642, 230] width 10 height 12
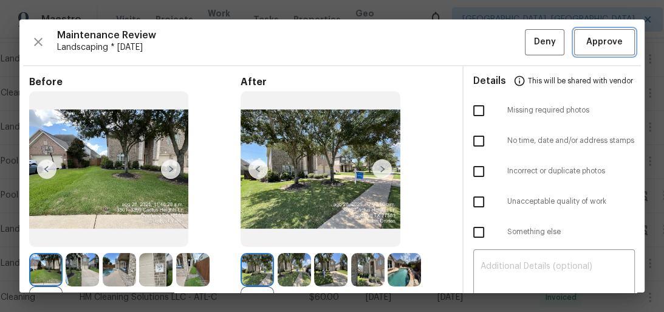
click at [595, 43] on span "Approve" at bounding box center [604, 42] width 36 height 15
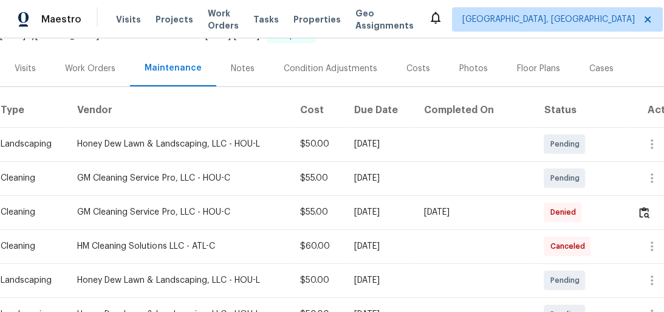
scroll to position [243, 0]
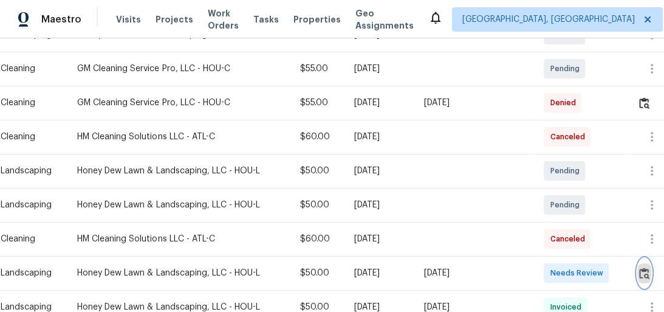
click at [644, 269] on img "button" at bounding box center [644, 273] width 10 height 12
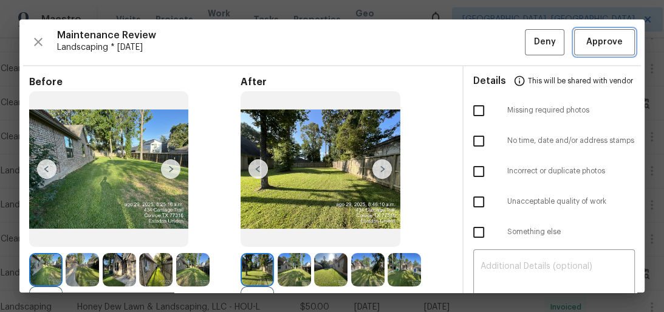
click at [599, 36] on span "Approve" at bounding box center [604, 42] width 36 height 15
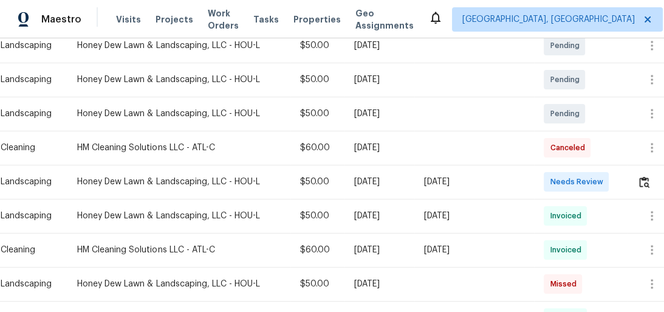
scroll to position [243, 0]
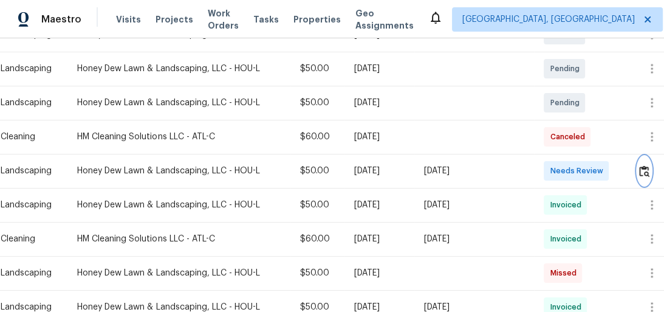
click at [639, 175] on button "button" at bounding box center [644, 170] width 14 height 29
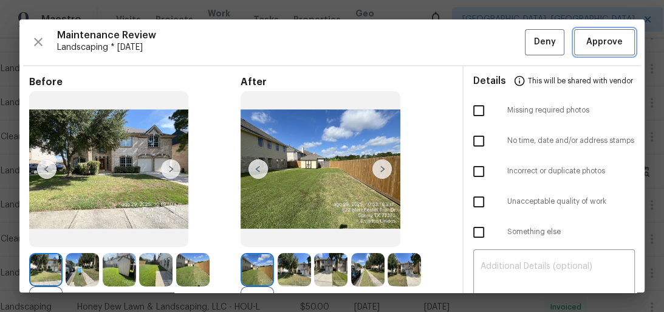
click at [586, 40] on span "Approve" at bounding box center [604, 42] width 36 height 15
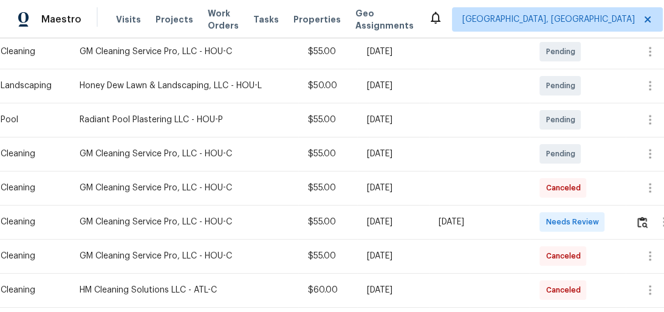
scroll to position [243, 0]
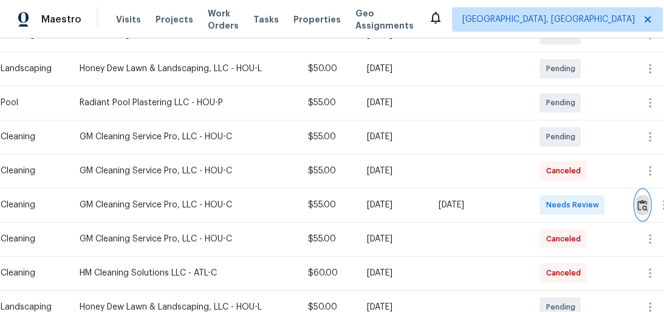
click at [639, 204] on button "button" at bounding box center [643, 204] width 14 height 29
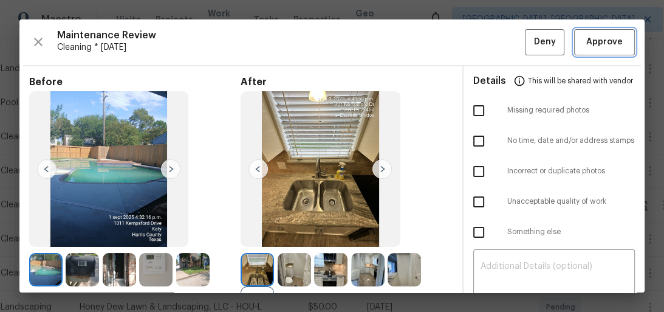
click at [600, 29] on button "Approve" at bounding box center [604, 42] width 61 height 26
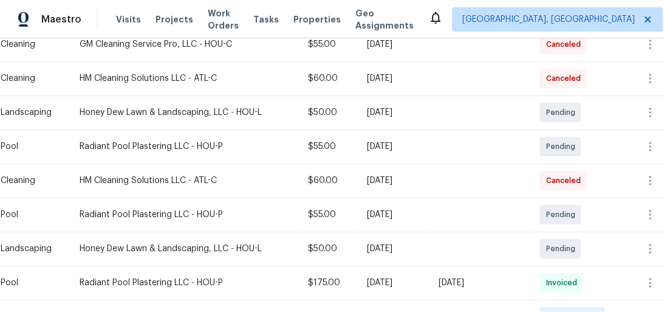
scroll to position [486, 0]
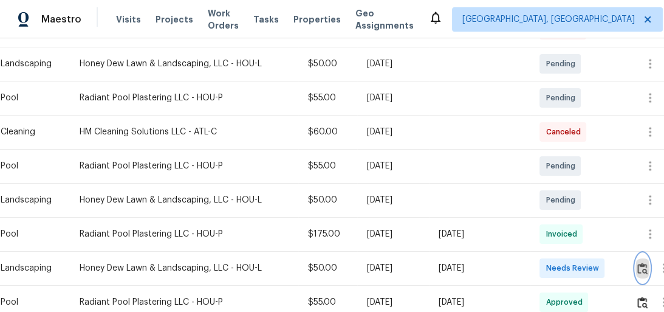
click at [642, 263] on img "button" at bounding box center [642, 269] width 10 height 12
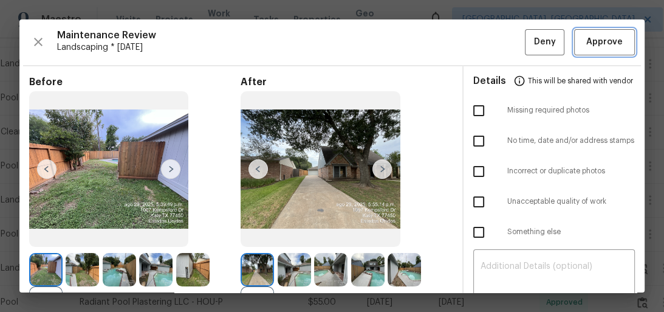
click at [597, 45] on span "Approve" at bounding box center [604, 42] width 36 height 15
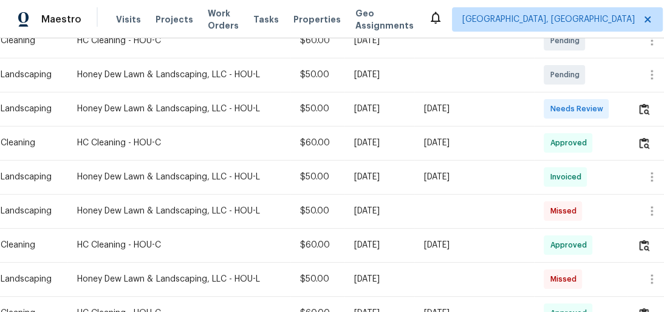
scroll to position [292, 0]
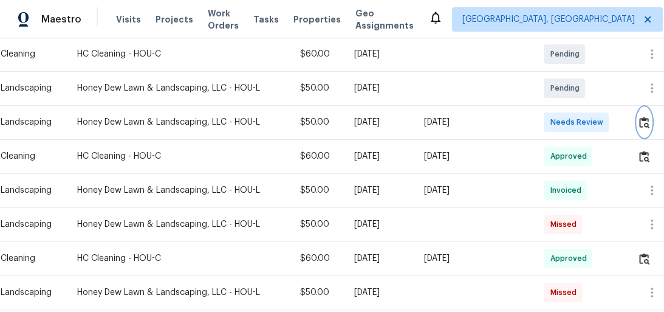
click at [642, 124] on img "button" at bounding box center [644, 123] width 10 height 12
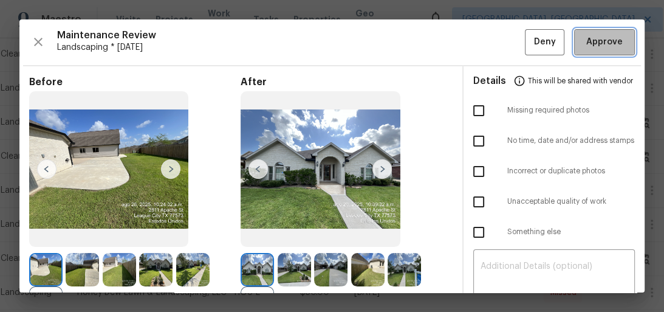
click at [586, 41] on span "Approve" at bounding box center [604, 42] width 36 height 15
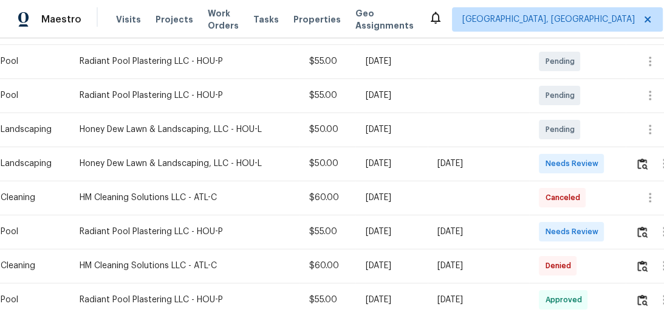
scroll to position [438, 0]
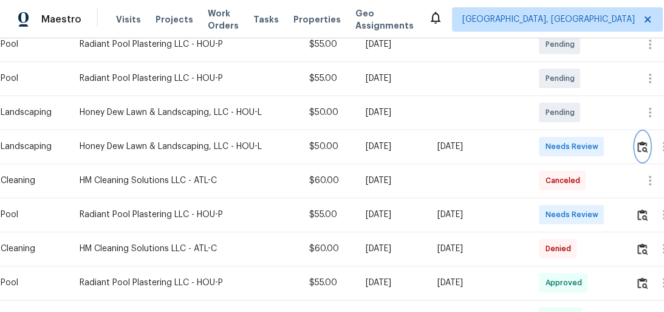
click at [640, 143] on img "button" at bounding box center [642, 147] width 10 height 12
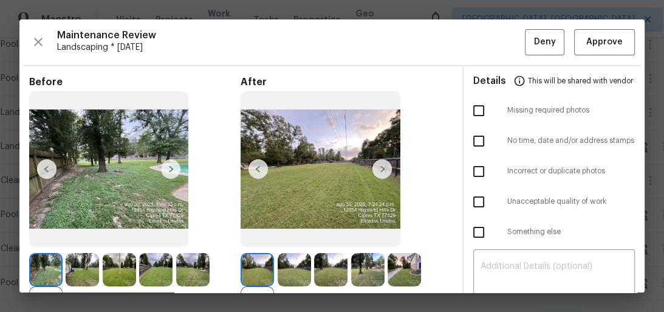
click at [603, 21] on div "Maintenance Review Landscaping * Mon, Aug 25 Deny Approve Before +14 After +12 …" at bounding box center [331, 155] width 625 height 273
click at [598, 36] on span "Approve" at bounding box center [604, 42] width 36 height 15
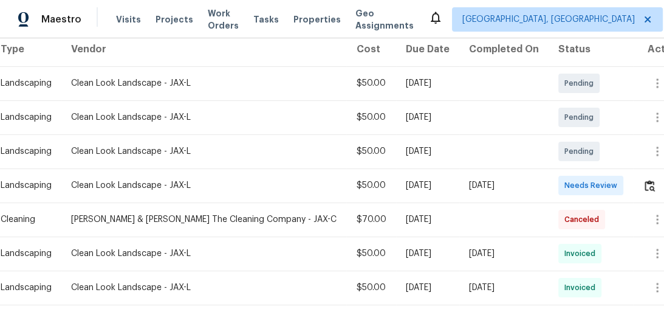
scroll to position [243, 0]
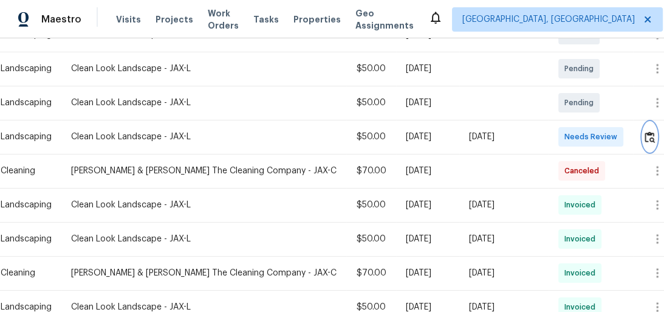
click at [651, 134] on img "button" at bounding box center [650, 137] width 10 height 12
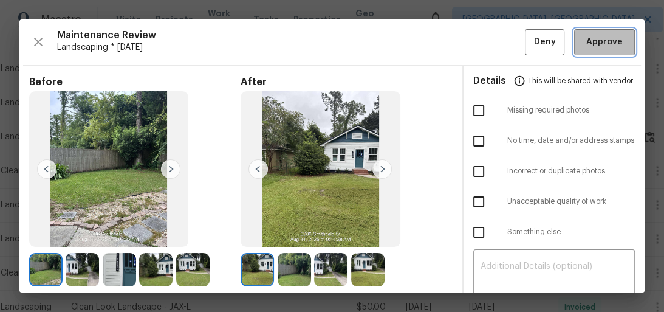
click at [603, 44] on span "Approve" at bounding box center [604, 42] width 36 height 15
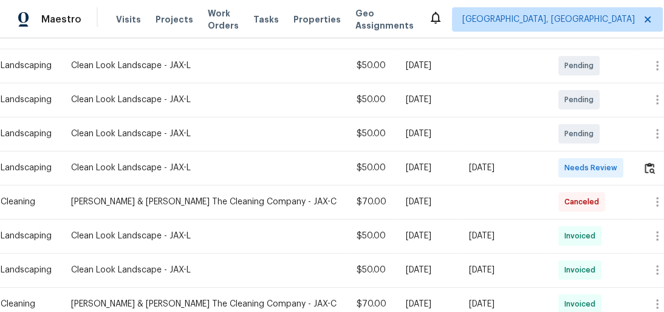
scroll to position [243, 0]
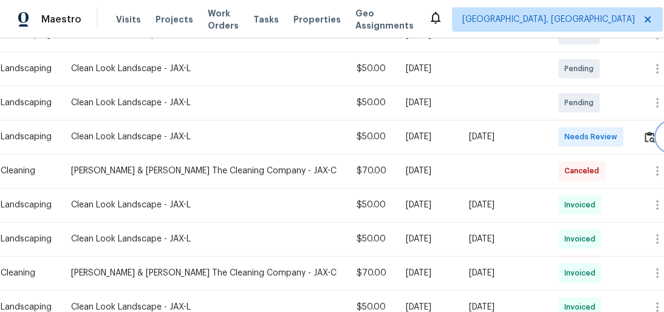
click at [657, 139] on button "button" at bounding box center [671, 136] width 29 height 29
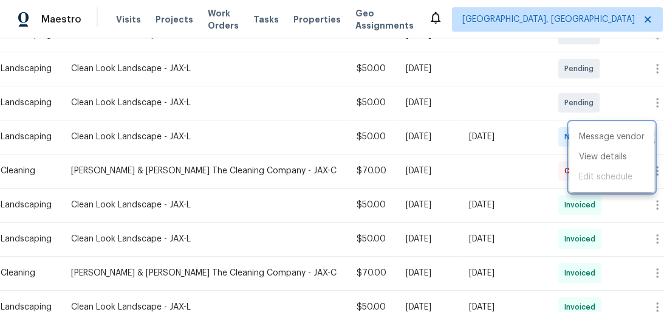
click at [493, 145] on div at bounding box center [332, 156] width 664 height 312
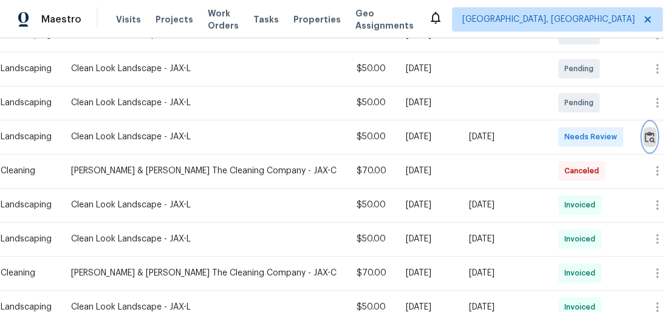
click at [643, 137] on button "button" at bounding box center [650, 136] width 14 height 29
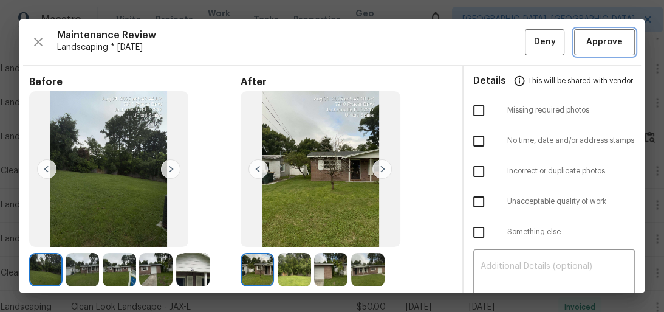
click at [614, 43] on span "Approve" at bounding box center [604, 42] width 36 height 15
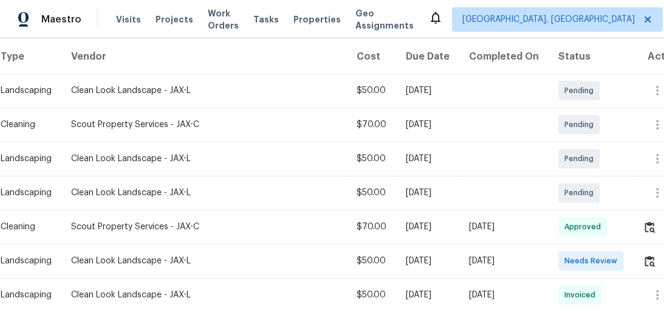
scroll to position [243, 0]
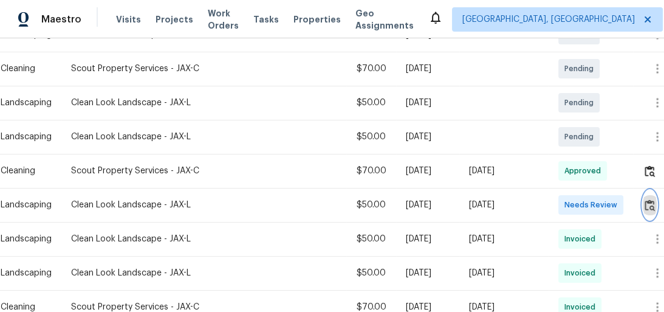
click at [643, 219] on button "button" at bounding box center [650, 204] width 14 height 29
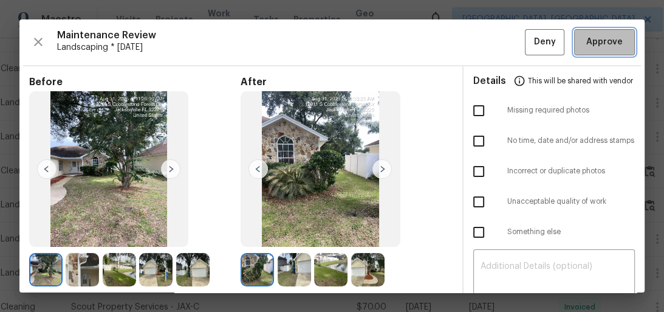
click at [597, 37] on span "Approve" at bounding box center [604, 42] width 36 height 15
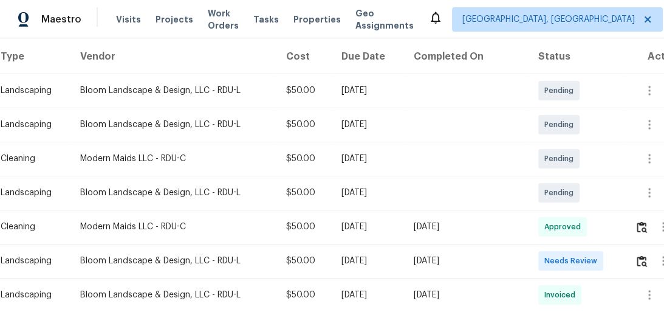
scroll to position [243, 0]
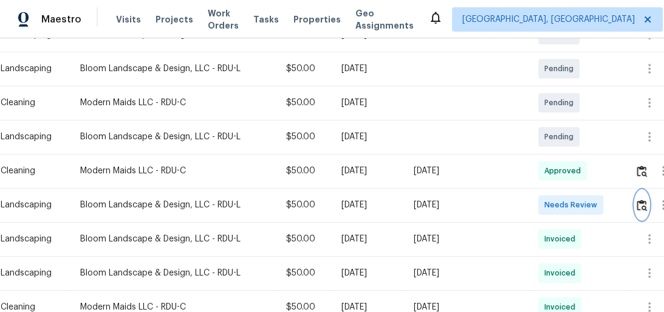
click at [643, 211] on button "button" at bounding box center [642, 204] width 14 height 29
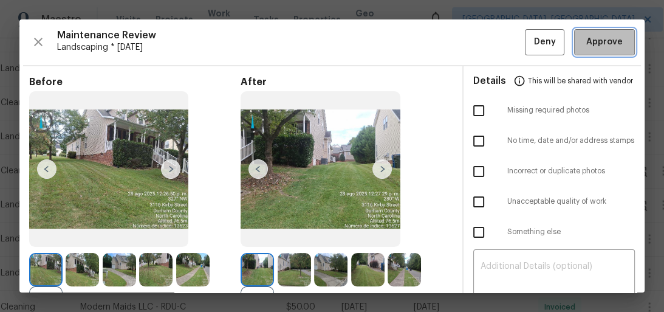
click at [612, 42] on span "Approve" at bounding box center [604, 42] width 36 height 15
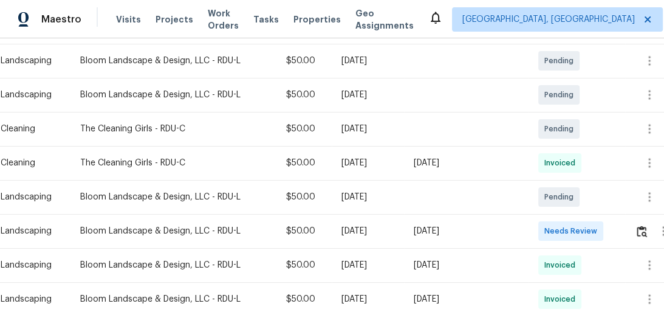
scroll to position [340, 0]
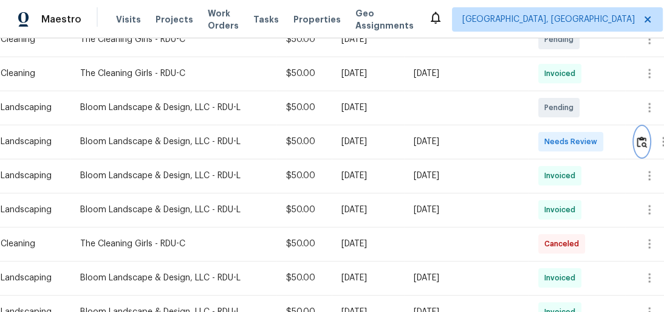
click at [644, 143] on img "button" at bounding box center [642, 142] width 10 height 12
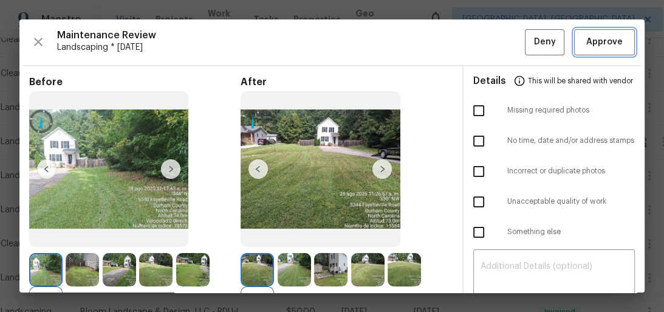
click at [609, 45] on span "Approve" at bounding box center [604, 42] width 36 height 15
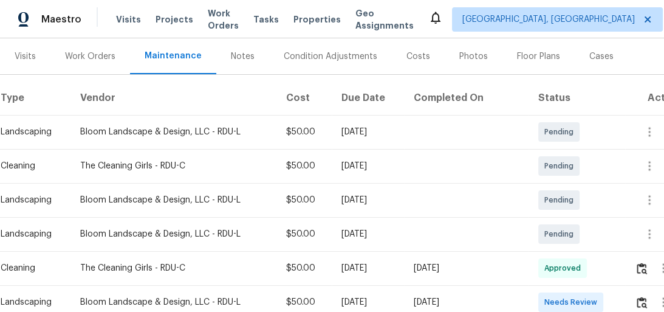
scroll to position [243, 0]
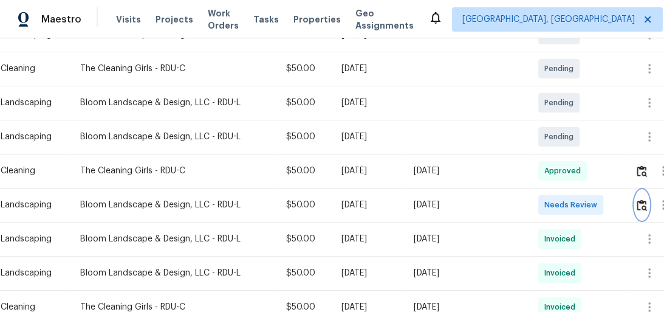
click at [643, 207] on img "button" at bounding box center [642, 205] width 10 height 12
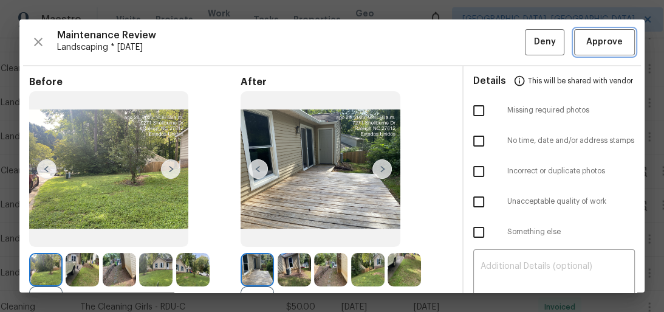
click at [599, 50] on button "Approve" at bounding box center [604, 42] width 61 height 26
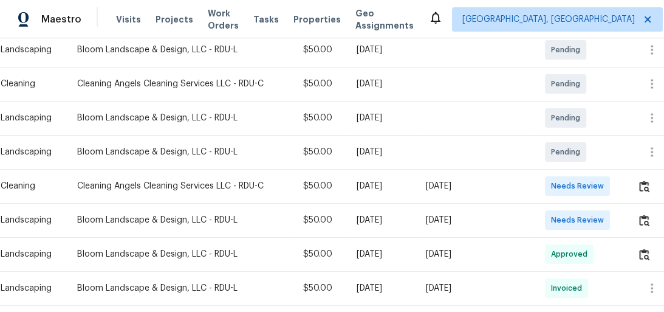
scroll to position [292, 0]
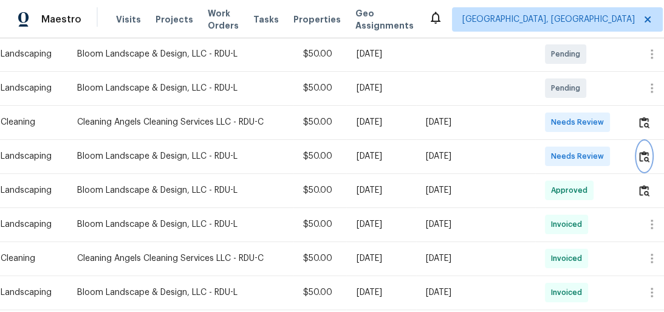
click at [640, 158] on img "button" at bounding box center [644, 157] width 10 height 12
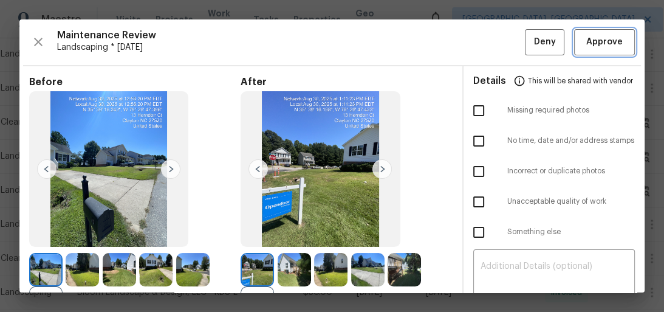
click at [590, 49] on span "Approve" at bounding box center [604, 42] width 36 height 15
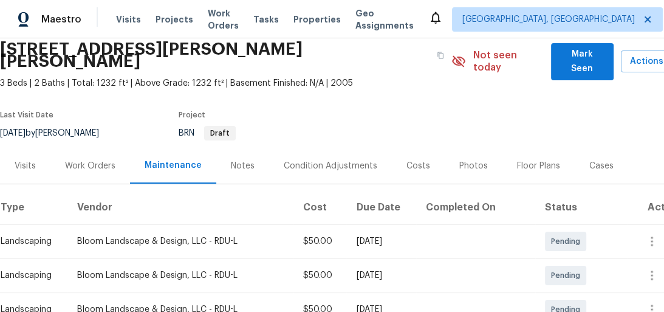
scroll to position [146, 0]
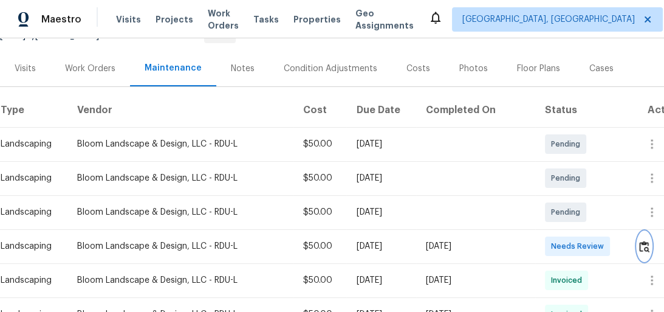
click at [644, 241] on img "button" at bounding box center [644, 247] width 10 height 12
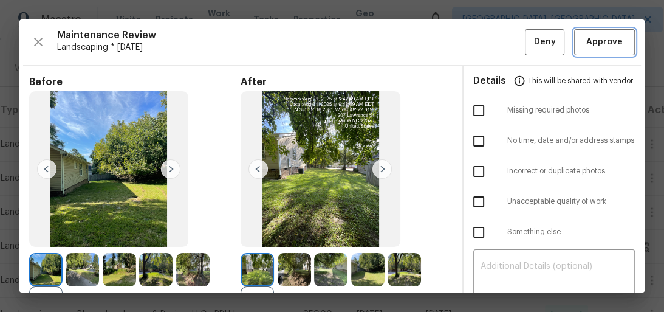
click at [602, 51] on button "Approve" at bounding box center [604, 42] width 61 height 26
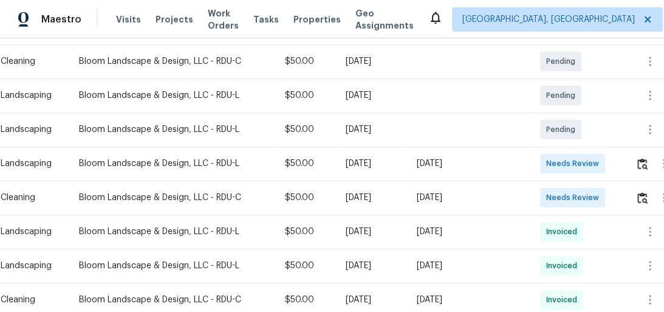
scroll to position [292, 0]
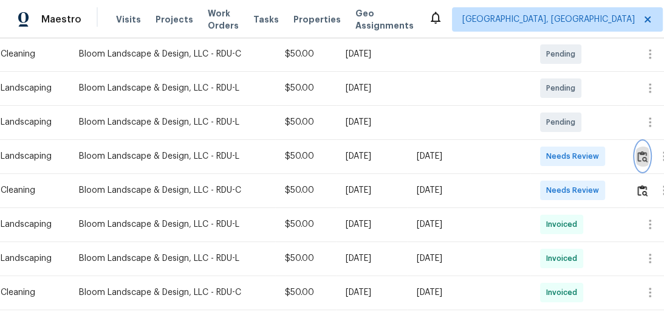
click at [644, 156] on img "button" at bounding box center [642, 157] width 10 height 12
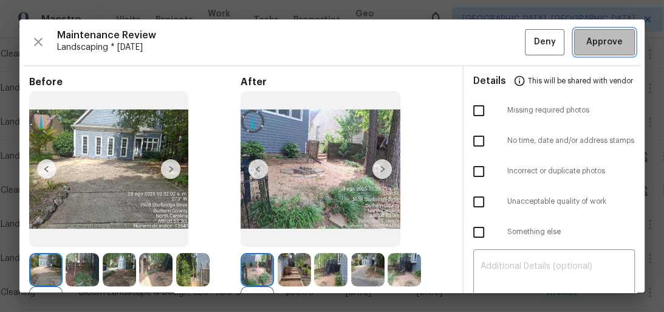
click at [602, 44] on span "Approve" at bounding box center [604, 42] width 36 height 15
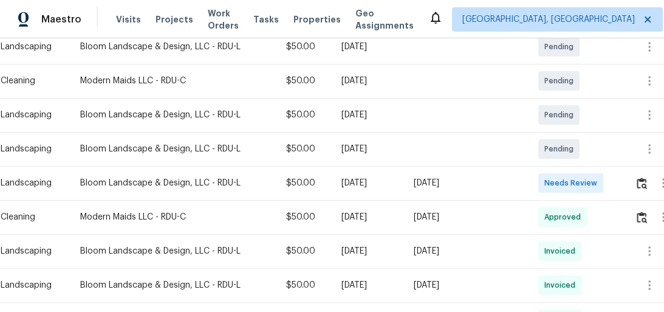
scroll to position [292, 0]
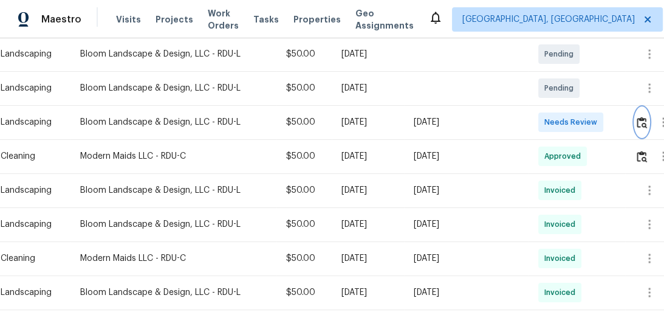
click at [637, 122] on img "button" at bounding box center [642, 123] width 10 height 12
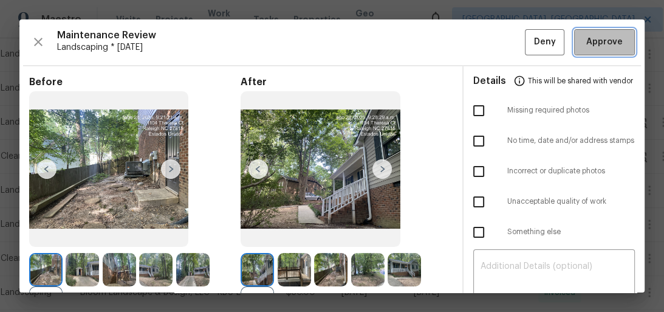
click at [608, 44] on span "Approve" at bounding box center [604, 42] width 36 height 15
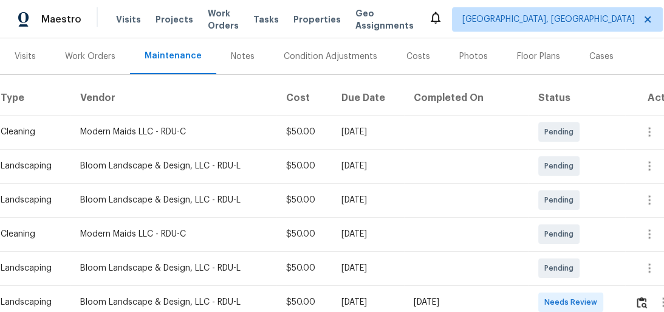
scroll to position [292, 0]
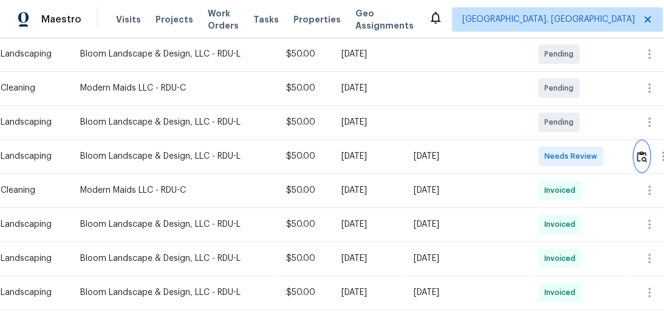
click at [644, 160] on img "button" at bounding box center [642, 157] width 10 height 12
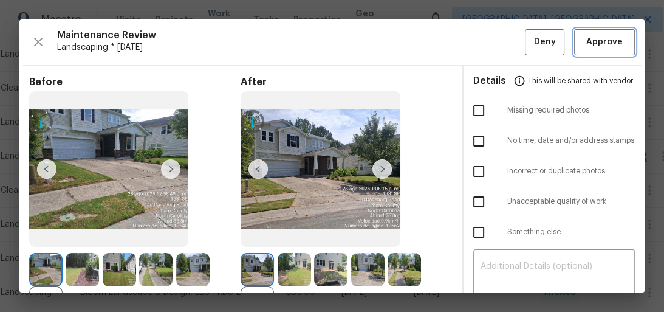
click at [606, 30] on button "Approve" at bounding box center [604, 42] width 61 height 26
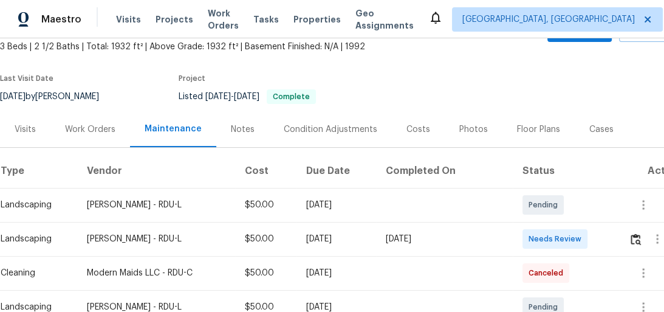
scroll to position [146, 0]
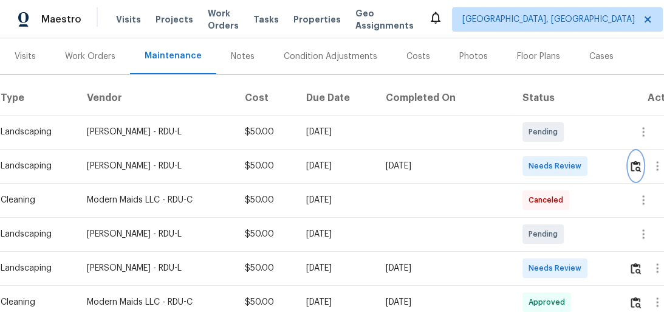
click at [634, 170] on img "button" at bounding box center [636, 166] width 10 height 12
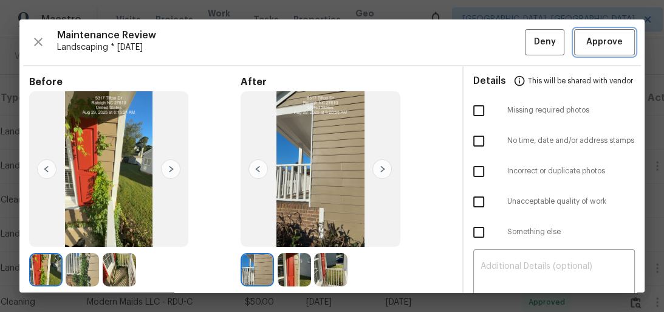
click at [597, 48] on span "Approve" at bounding box center [604, 42] width 36 height 15
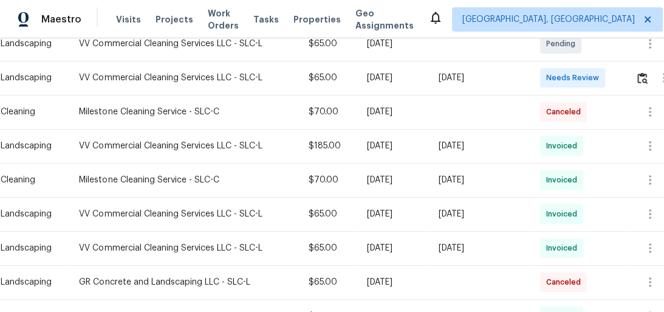
scroll to position [243, 0]
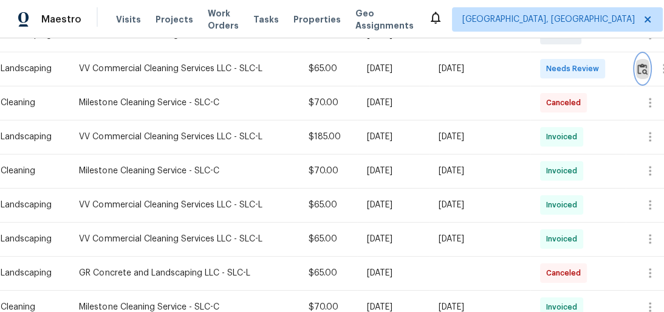
click at [641, 70] on img "button" at bounding box center [642, 69] width 10 height 12
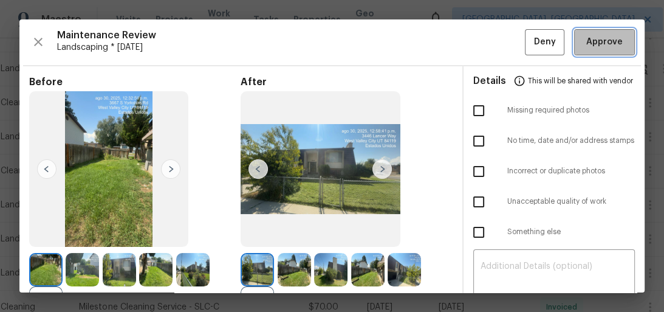
click at [617, 40] on span "Approve" at bounding box center [604, 42] width 41 height 15
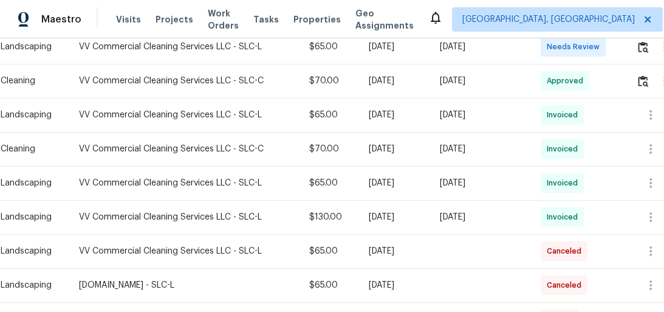
scroll to position [243, 0]
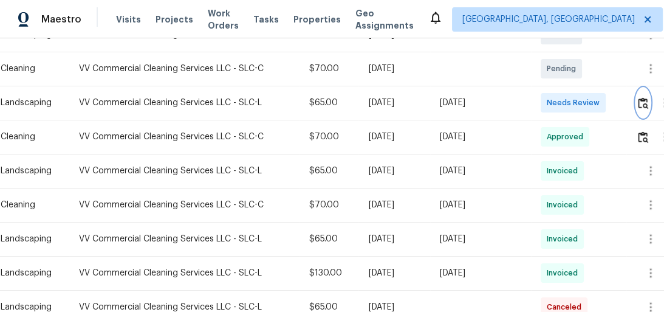
click at [644, 109] on img "button" at bounding box center [643, 103] width 10 height 12
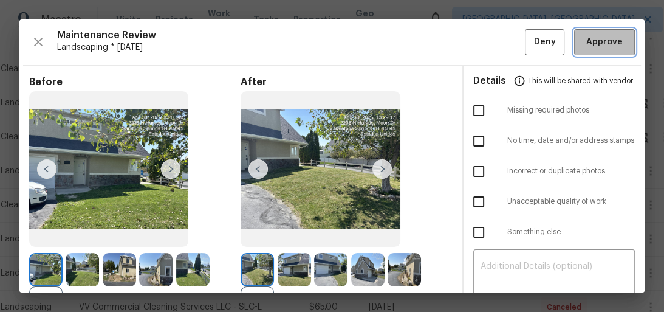
click at [617, 47] on span "Approve" at bounding box center [604, 42] width 41 height 15
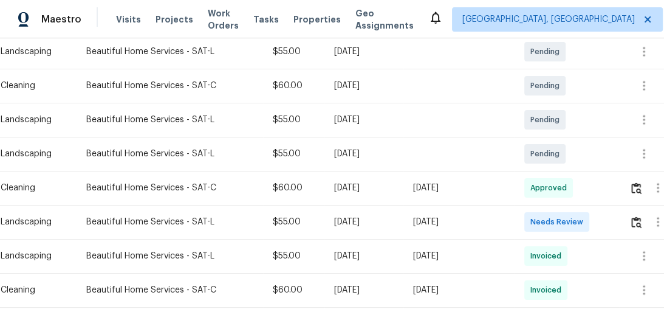
scroll to position [243, 0]
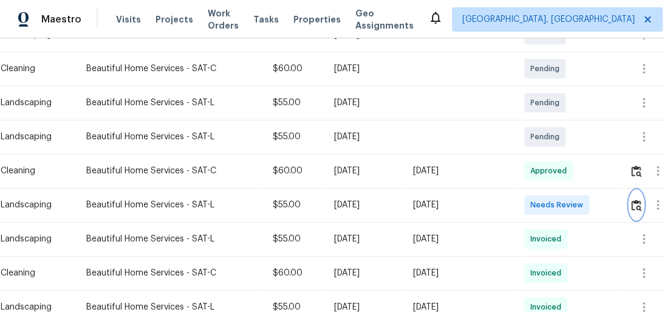
click at [634, 203] on img "button" at bounding box center [636, 205] width 10 height 12
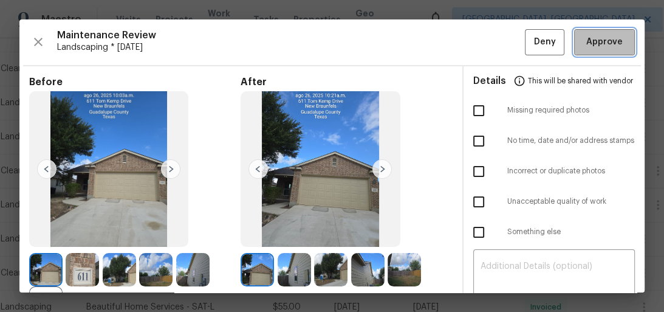
click at [606, 47] on span "Approve" at bounding box center [604, 42] width 36 height 15
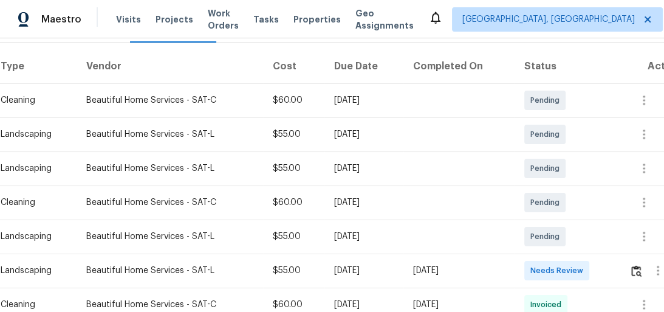
scroll to position [194, 0]
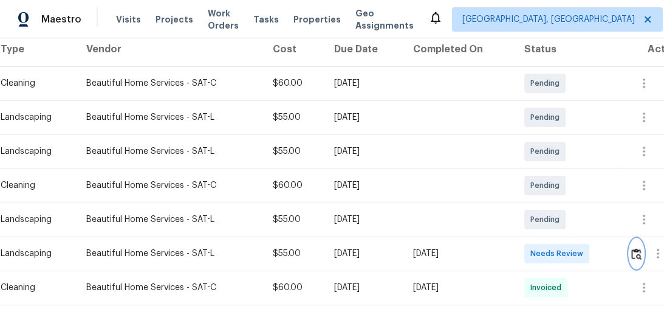
click at [637, 253] on img "button" at bounding box center [636, 254] width 10 height 12
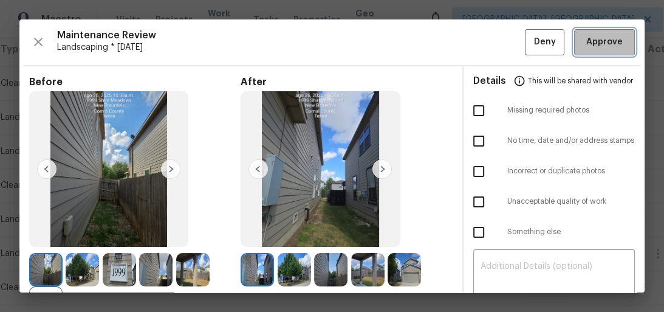
click at [619, 50] on button "Approve" at bounding box center [604, 42] width 61 height 26
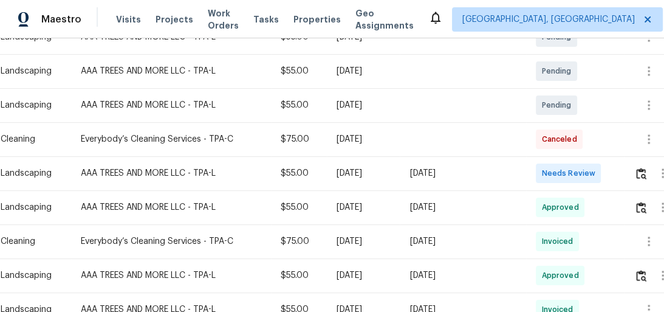
scroll to position [292, 0]
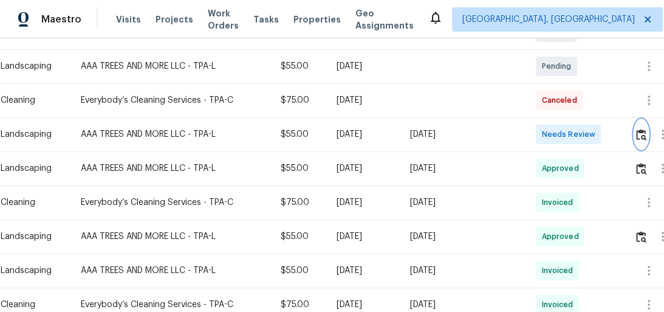
click at [639, 129] on img "button" at bounding box center [641, 135] width 10 height 12
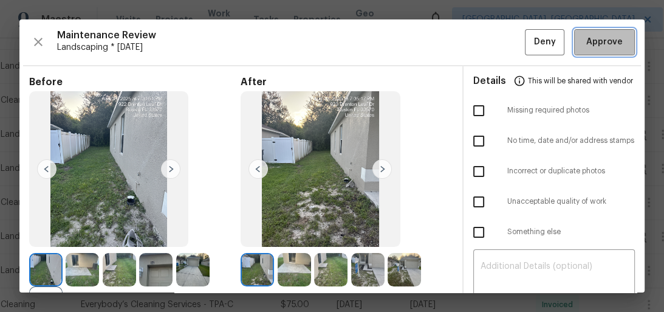
click at [598, 45] on span "Approve" at bounding box center [604, 42] width 36 height 15
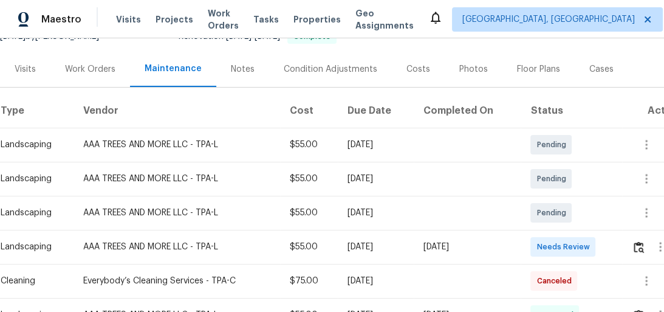
scroll to position [146, 0]
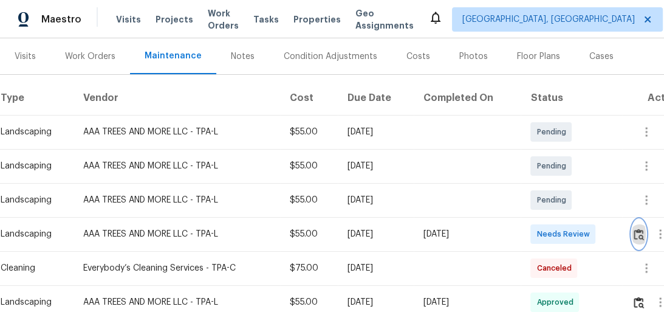
click at [642, 235] on img "button" at bounding box center [639, 234] width 10 height 12
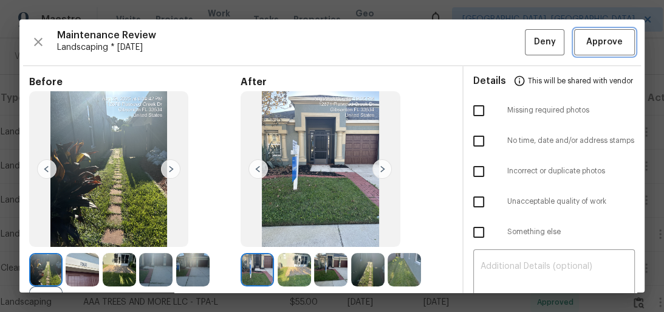
click at [597, 49] on button "Approve" at bounding box center [604, 42] width 61 height 26
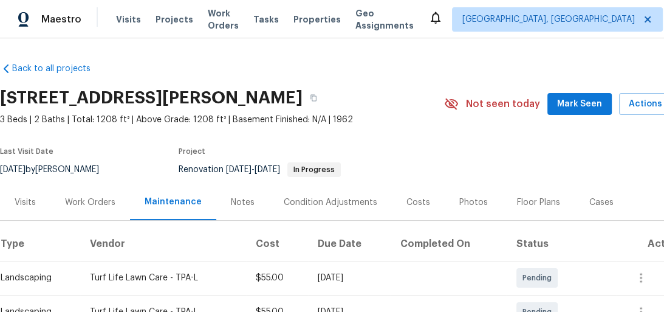
scroll to position [194, 0]
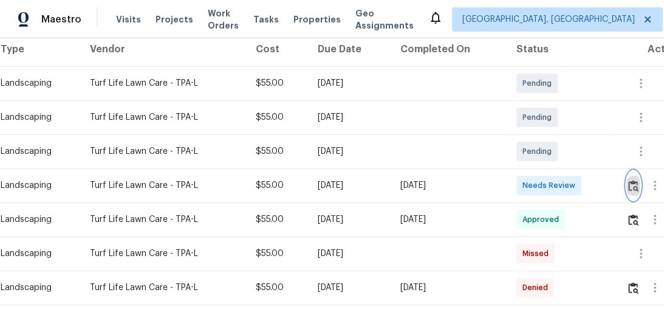
click at [632, 187] on img "button" at bounding box center [633, 186] width 10 height 12
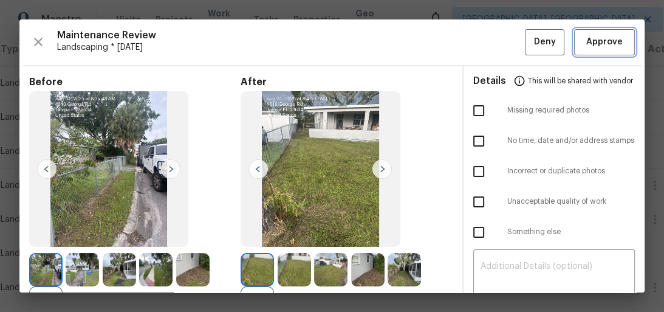
click at [605, 41] on span "Approve" at bounding box center [604, 42] width 36 height 15
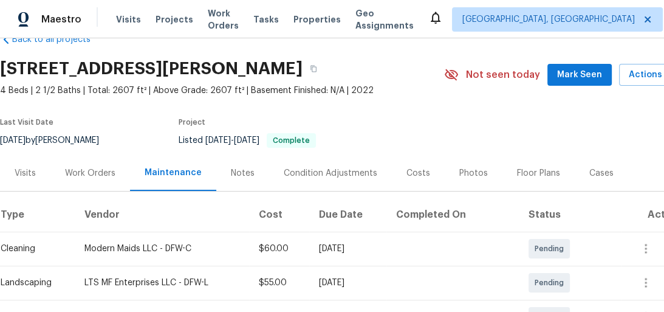
scroll to position [224, 0]
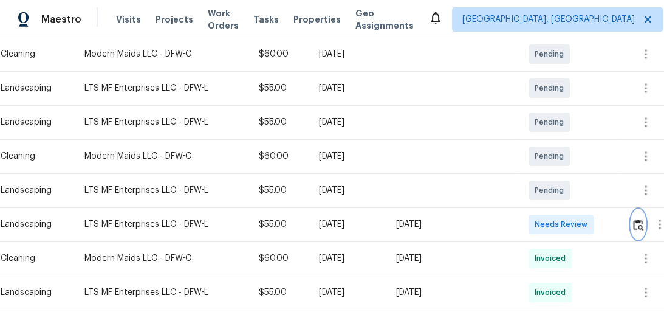
click at [637, 225] on img "button" at bounding box center [638, 225] width 10 height 12
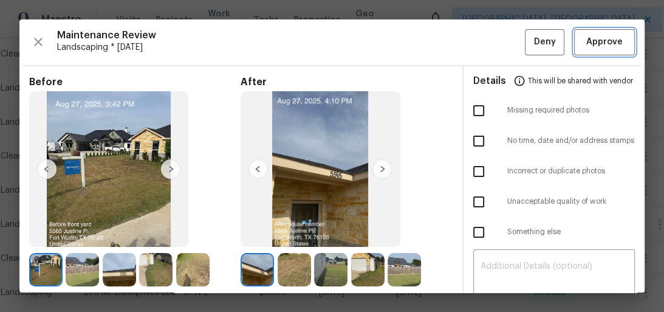
click at [600, 47] on span "Approve" at bounding box center [604, 42] width 36 height 15
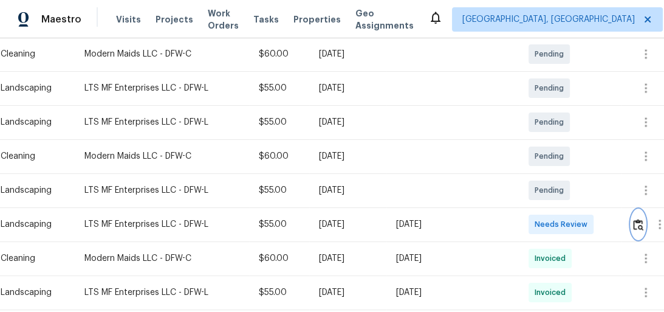
click at [643, 220] on img "button" at bounding box center [638, 225] width 10 height 12
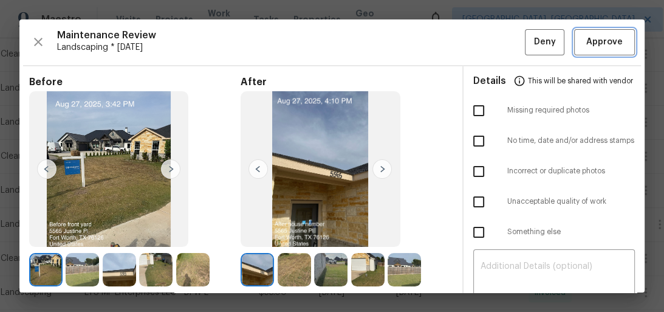
click at [600, 46] on span "Approve" at bounding box center [604, 42] width 36 height 15
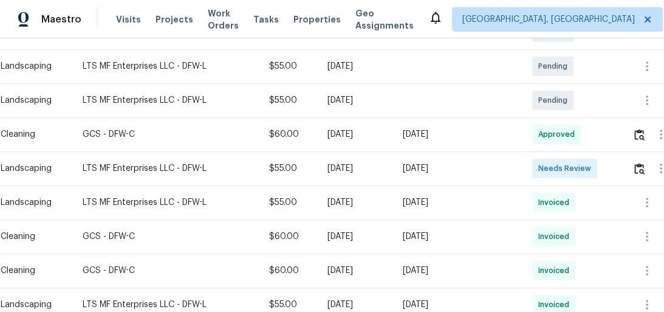
scroll to position [292, 0]
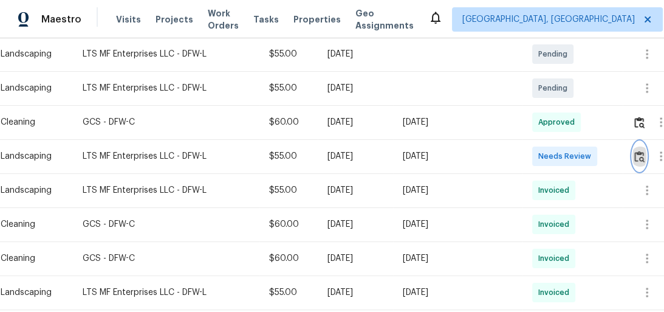
click at [636, 158] on img "button" at bounding box center [639, 157] width 10 height 12
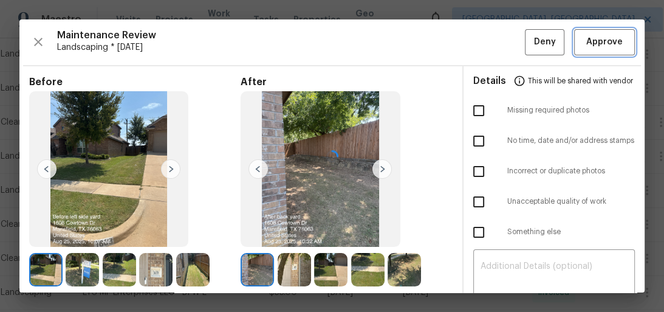
click at [604, 46] on span "Approve" at bounding box center [604, 42] width 36 height 15
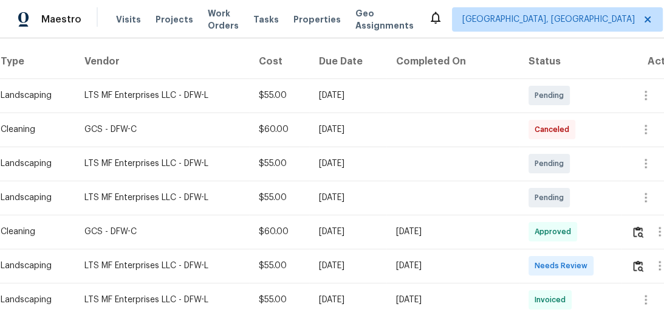
scroll to position [243, 0]
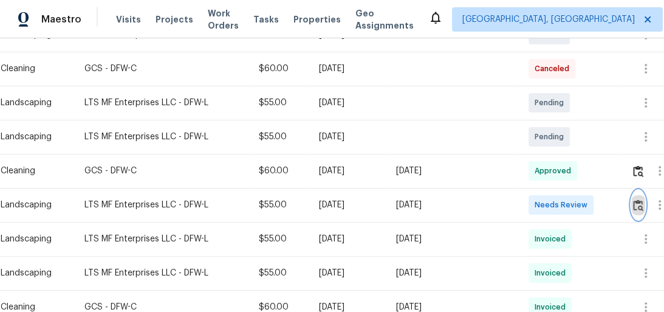
click at [638, 204] on img "button" at bounding box center [638, 205] width 10 height 12
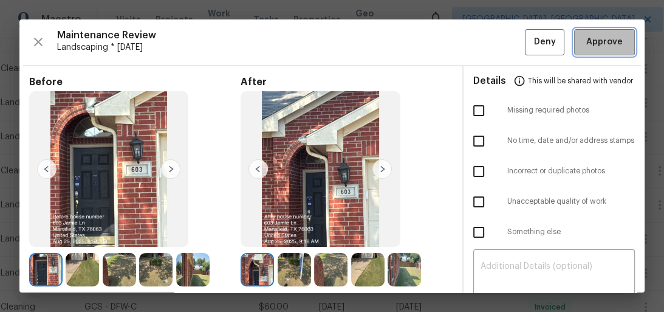
click at [598, 46] on span "Approve" at bounding box center [604, 42] width 36 height 15
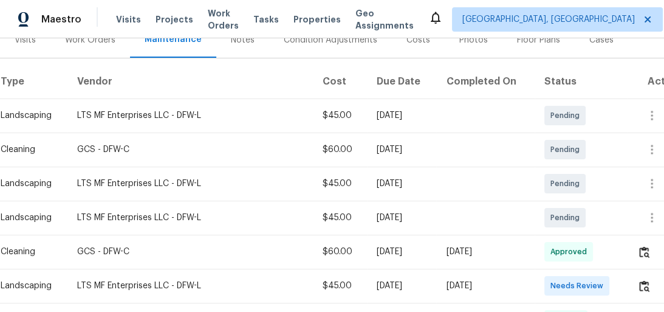
scroll to position [194, 0]
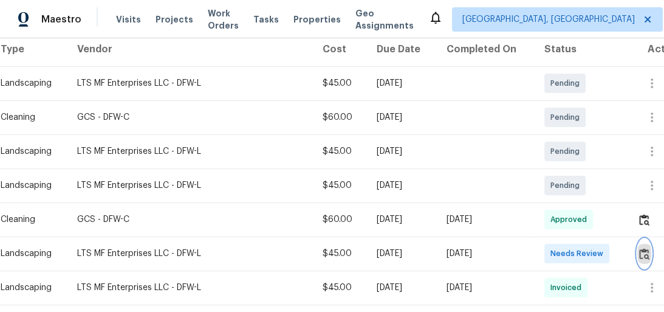
click at [644, 255] on img "button" at bounding box center [644, 254] width 10 height 12
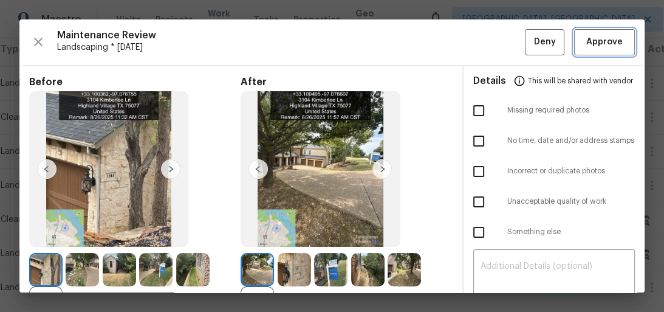
click at [592, 41] on span "Approve" at bounding box center [604, 42] width 36 height 15
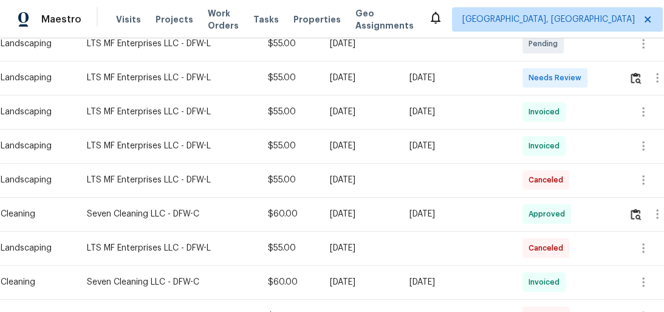
scroll to position [340, 0]
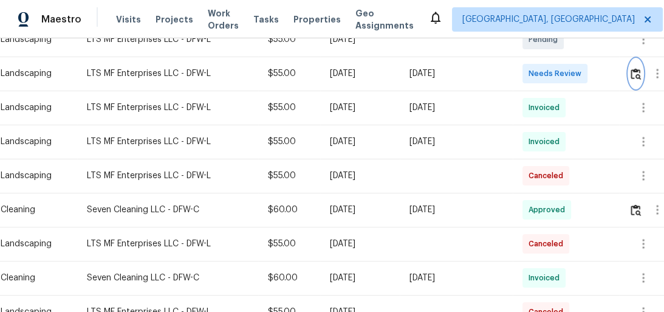
click at [637, 80] on button "button" at bounding box center [636, 73] width 14 height 29
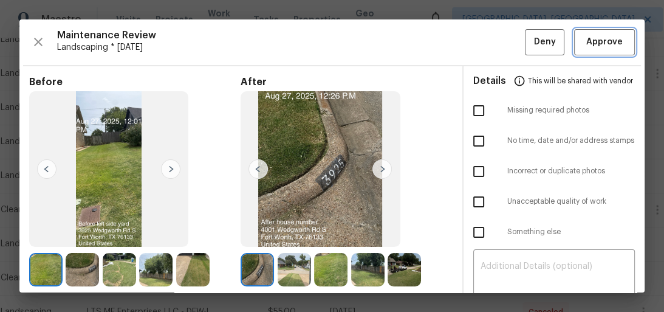
click at [600, 44] on span "Approve" at bounding box center [604, 42] width 36 height 15
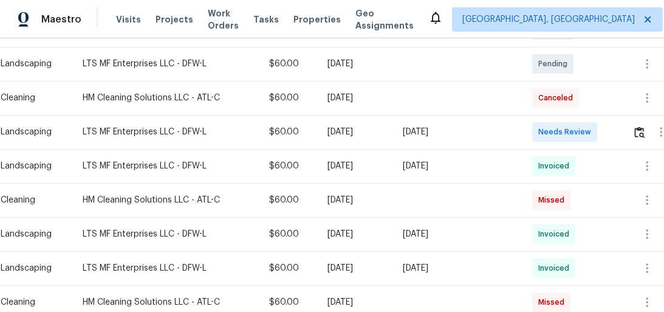
scroll to position [340, 0]
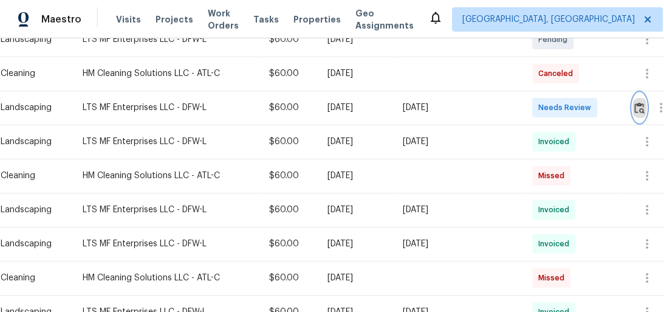
click at [644, 100] on button "button" at bounding box center [640, 107] width 14 height 29
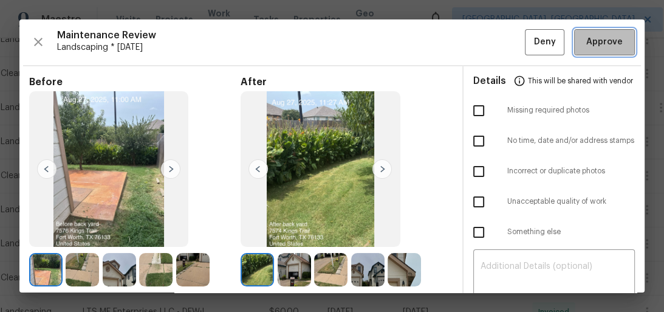
click at [606, 38] on span "Approve" at bounding box center [604, 42] width 36 height 15
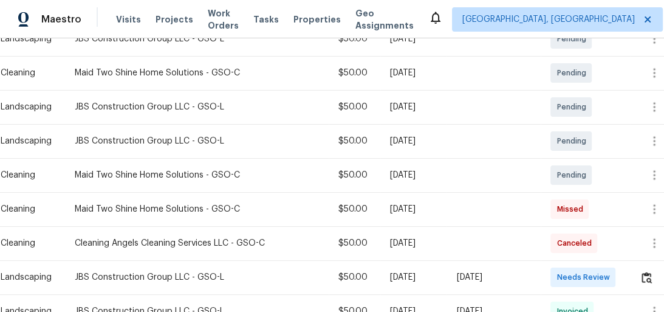
scroll to position [389, 0]
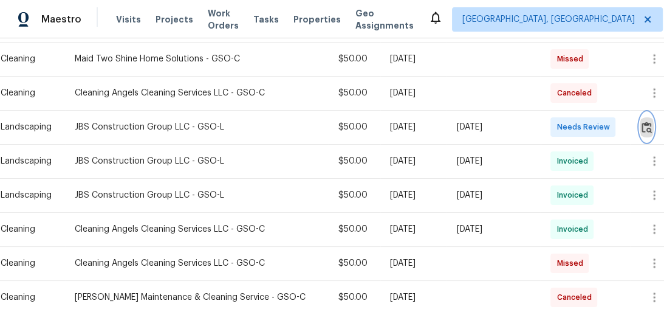
click at [645, 126] on img "button" at bounding box center [647, 128] width 10 height 12
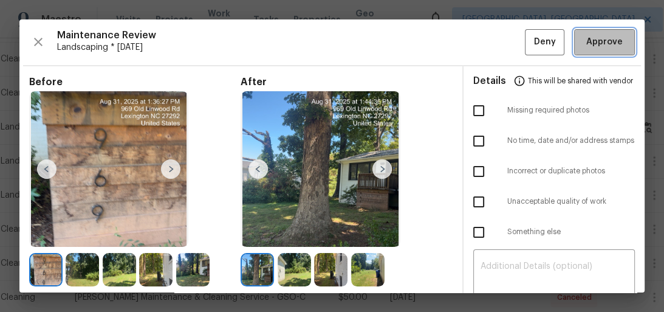
click at [595, 38] on span "Approve" at bounding box center [604, 42] width 36 height 15
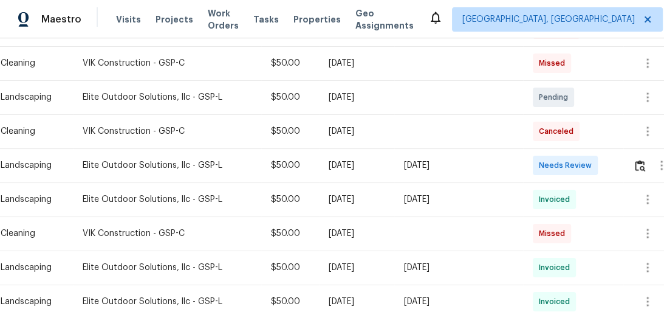
scroll to position [389, 0]
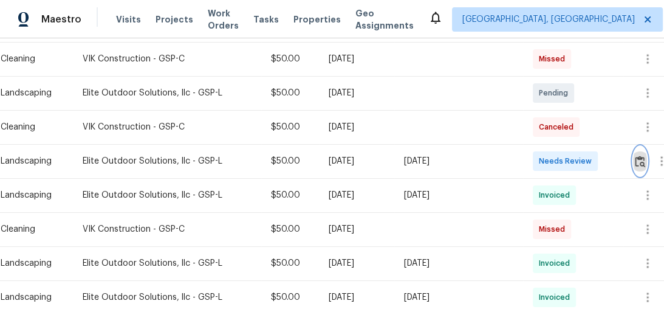
click at [639, 167] on button "button" at bounding box center [640, 160] width 14 height 29
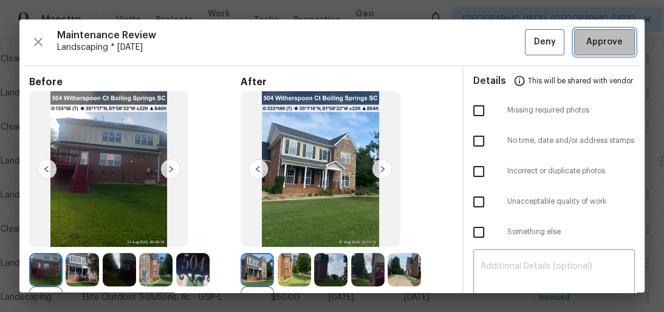
click at [605, 33] on button "Approve" at bounding box center [604, 42] width 61 height 26
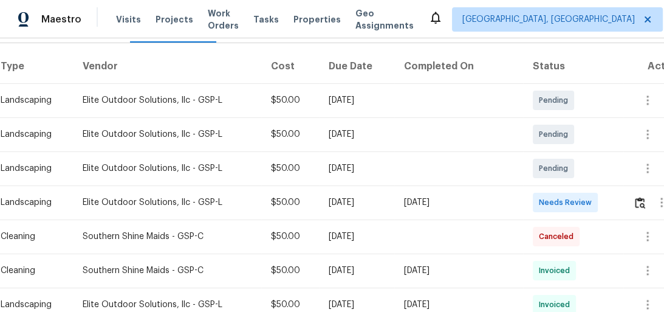
scroll to position [194, 0]
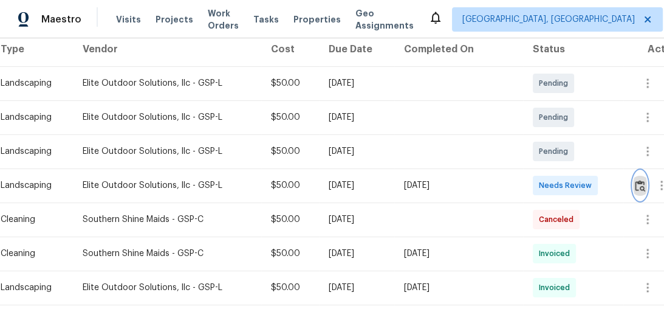
click at [641, 185] on img "button" at bounding box center [640, 186] width 10 height 12
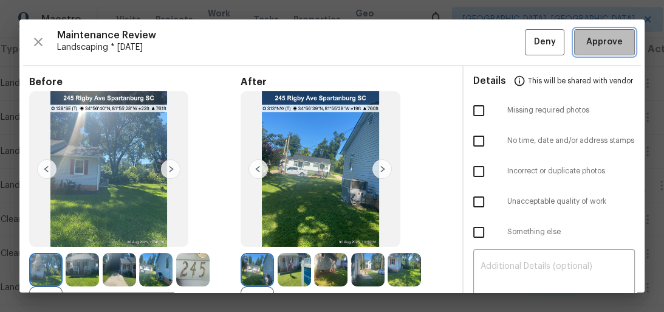
click at [607, 50] on button "Approve" at bounding box center [604, 42] width 61 height 26
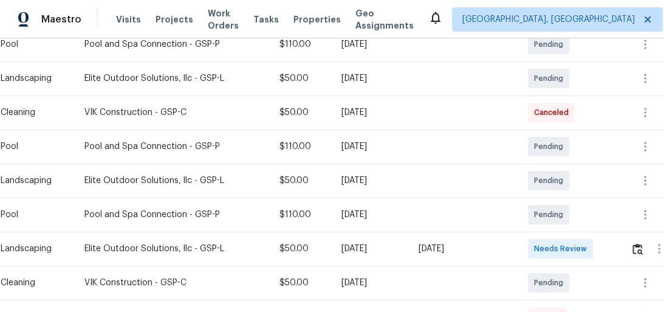
scroll to position [340, 0]
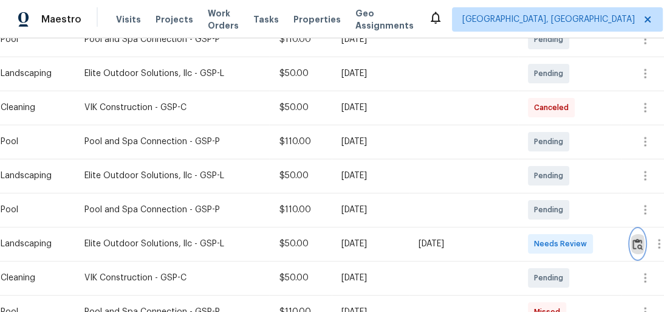
click at [642, 246] on img "button" at bounding box center [638, 244] width 10 height 12
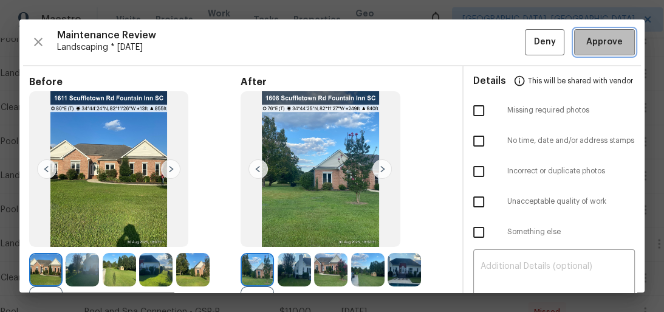
click at [600, 39] on span "Approve" at bounding box center [604, 42] width 36 height 15
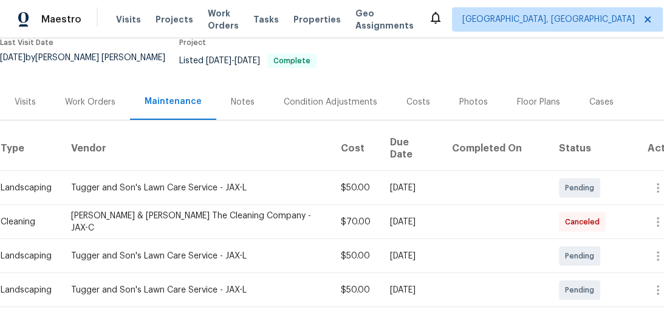
scroll to position [224, 0]
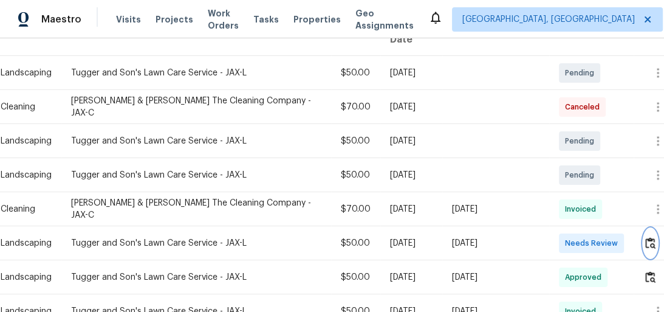
click at [645, 237] on img "button" at bounding box center [650, 243] width 10 height 12
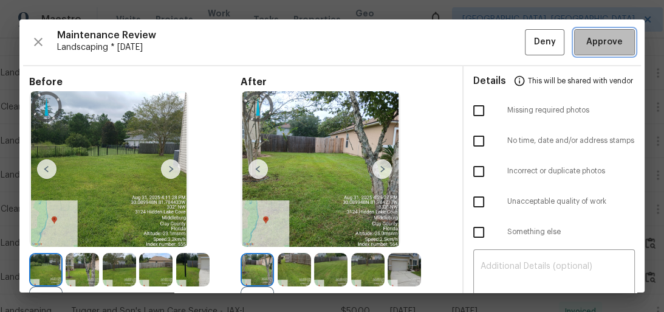
click at [596, 51] on button "Approve" at bounding box center [604, 42] width 61 height 26
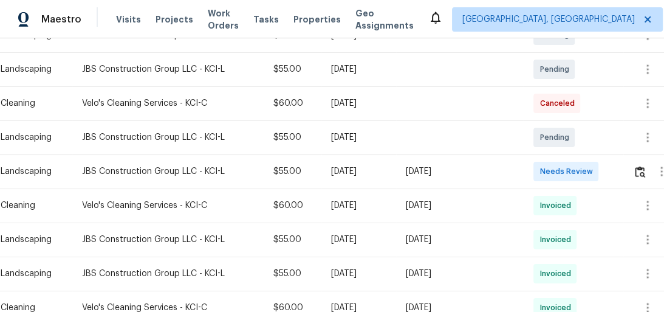
scroll to position [243, 0]
click at [637, 177] on button "button" at bounding box center [640, 170] width 14 height 29
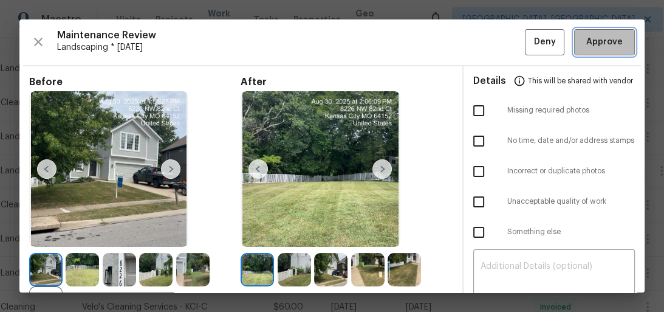
click at [598, 40] on span "Approve" at bounding box center [604, 42] width 36 height 15
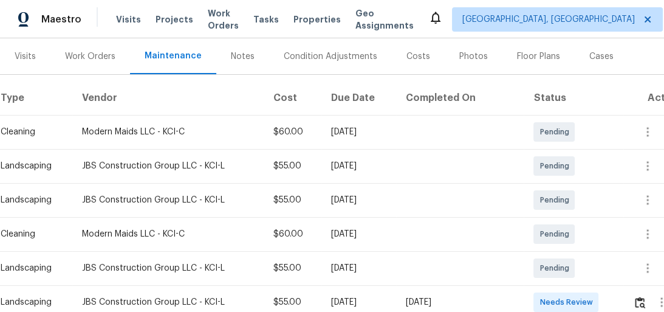
scroll to position [243, 0]
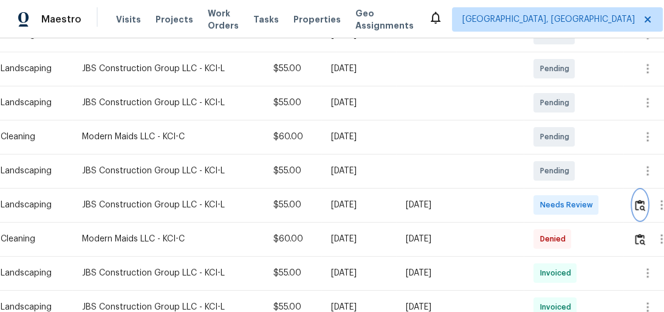
click at [639, 207] on img "button" at bounding box center [640, 205] width 10 height 12
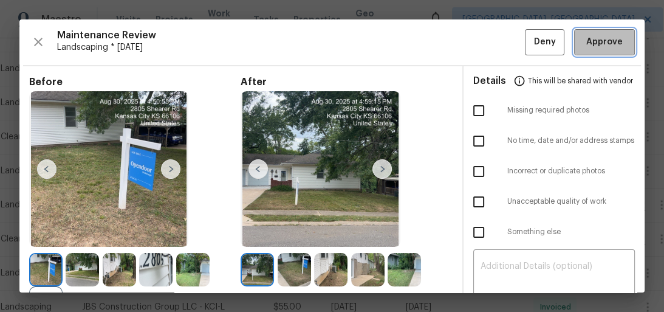
click at [606, 49] on span "Approve" at bounding box center [604, 42] width 36 height 15
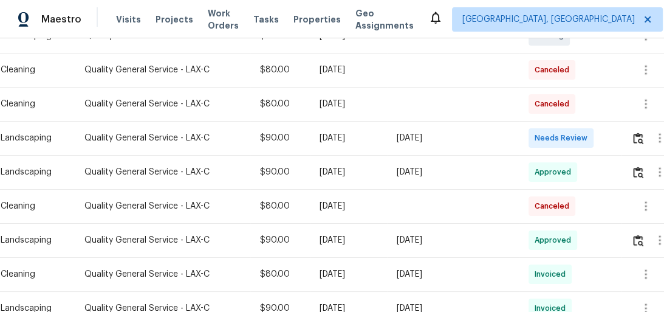
scroll to position [243, 0]
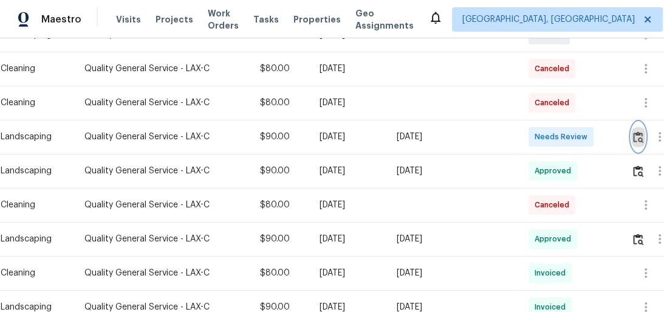
click at [640, 140] on img "button" at bounding box center [638, 137] width 10 height 12
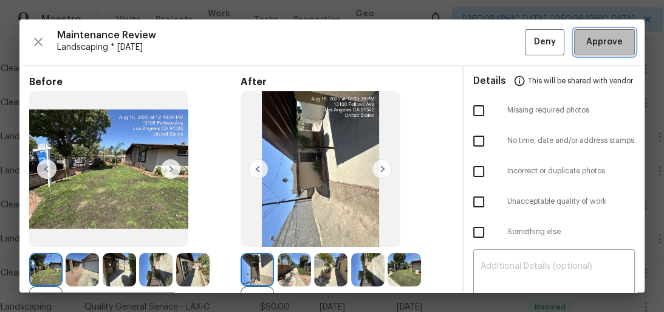
click at [604, 47] on span "Approve" at bounding box center [604, 42] width 36 height 15
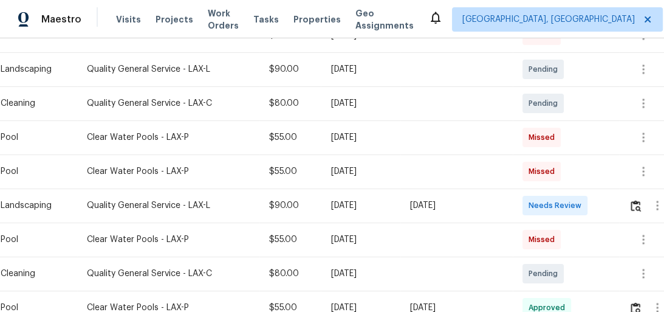
scroll to position [243, 0]
click at [639, 208] on img "button" at bounding box center [636, 205] width 10 height 12
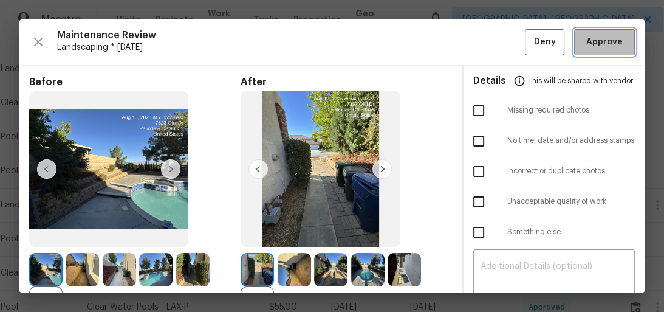
click at [600, 53] on button "Approve" at bounding box center [604, 42] width 61 height 26
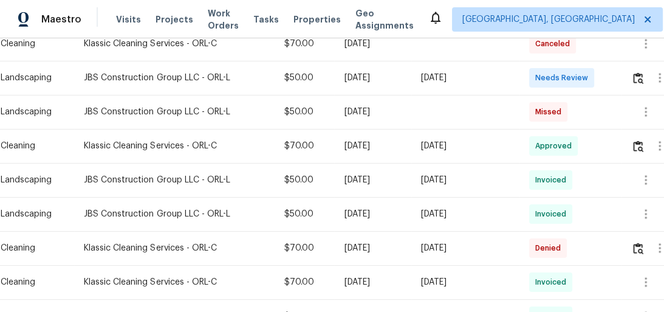
scroll to position [340, 0]
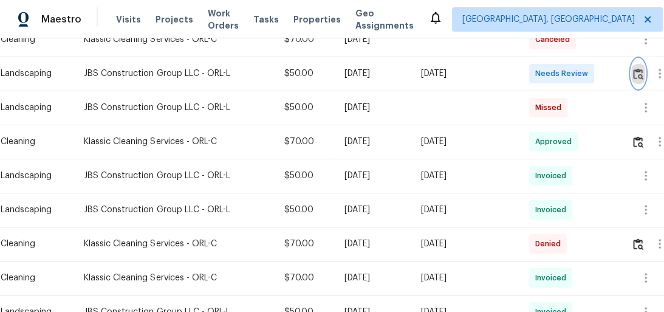
click at [642, 75] on img "button" at bounding box center [638, 74] width 10 height 12
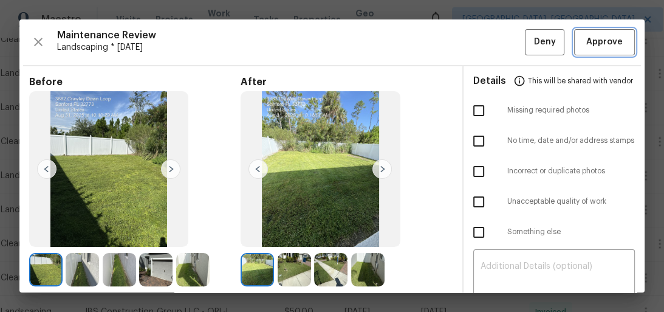
drag, startPoint x: 597, startPoint y: 35, endPoint x: 618, endPoint y: 0, distance: 41.2
click at [618, 2] on div "Maintenance Review Landscaping * Mon, Aug 25 Deny Approve Before After Requirem…" at bounding box center [332, 156] width 664 height 312
click at [608, 40] on span "Approve" at bounding box center [604, 42] width 36 height 15
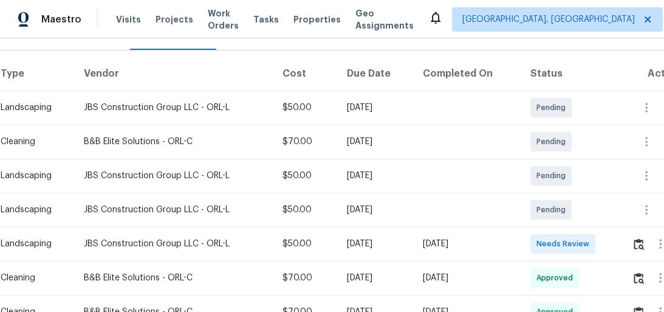
scroll to position [194, 0]
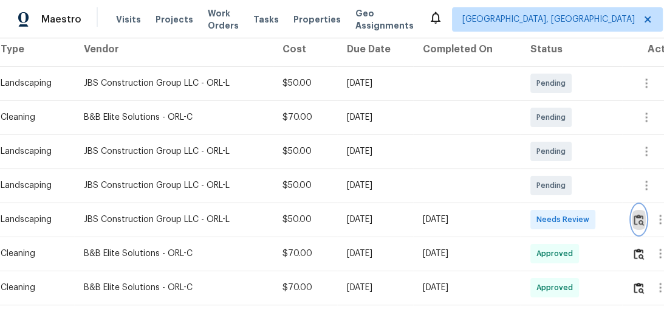
click at [646, 223] on button "button" at bounding box center [639, 219] width 14 height 29
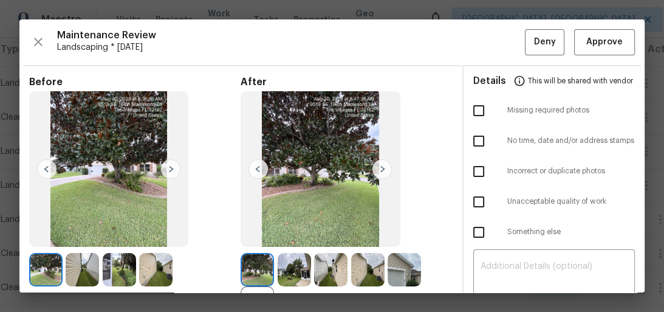
click at [579, 57] on div "Maintenance Review Landscaping * Mon, Aug 25 Deny Approve Before After +5 Requi…" at bounding box center [331, 155] width 625 height 273
click at [596, 52] on button "Approve" at bounding box center [604, 42] width 61 height 26
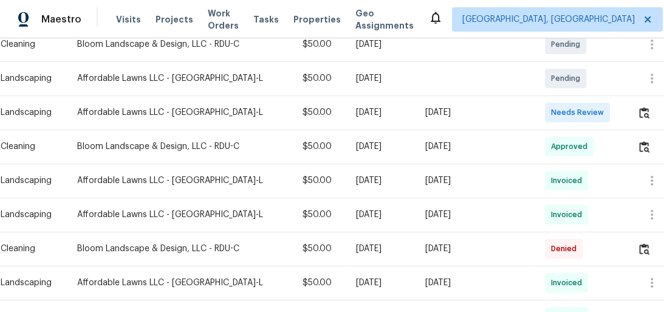
scroll to position [340, 0]
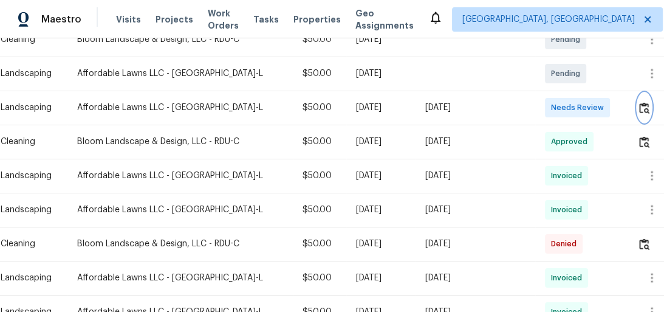
click at [642, 107] on img "button" at bounding box center [644, 108] width 10 height 12
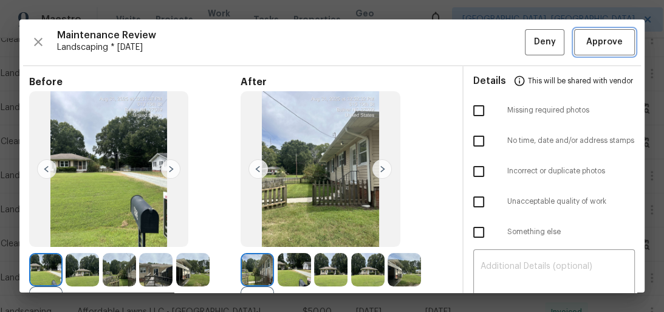
click at [610, 43] on span "Approve" at bounding box center [604, 42] width 36 height 15
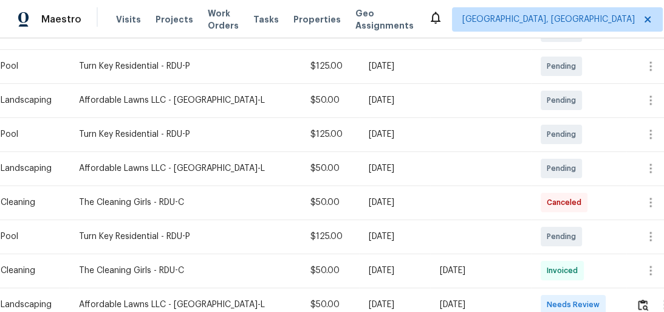
scroll to position [340, 0]
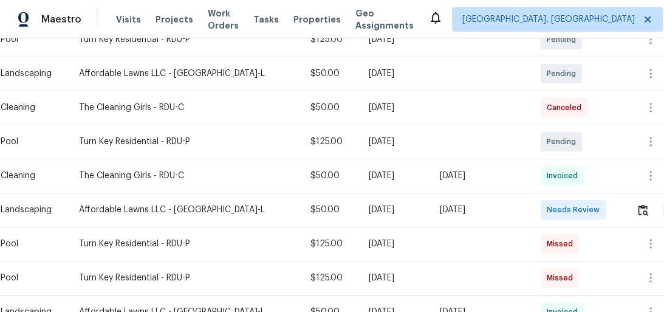
click at [636, 216] on div at bounding box center [661, 209] width 50 height 29
click at [638, 211] on img "button" at bounding box center [643, 210] width 10 height 12
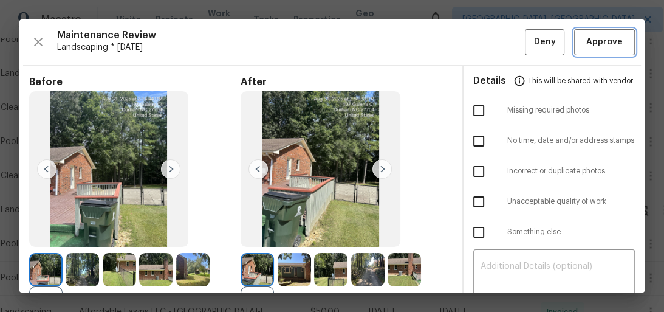
click at [596, 44] on span "Approve" at bounding box center [604, 42] width 36 height 15
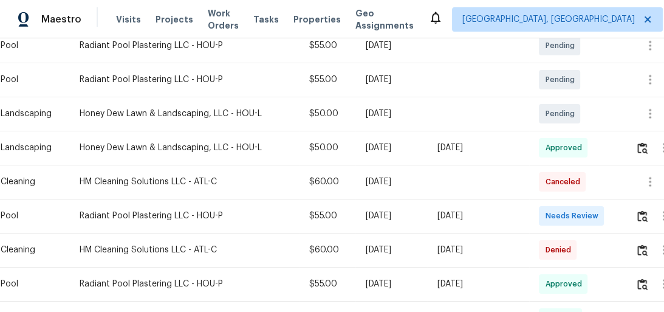
scroll to position [438, 0]
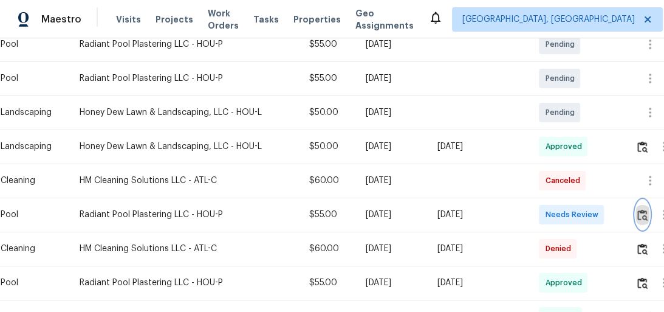
click at [648, 213] on img "button" at bounding box center [642, 215] width 10 height 12
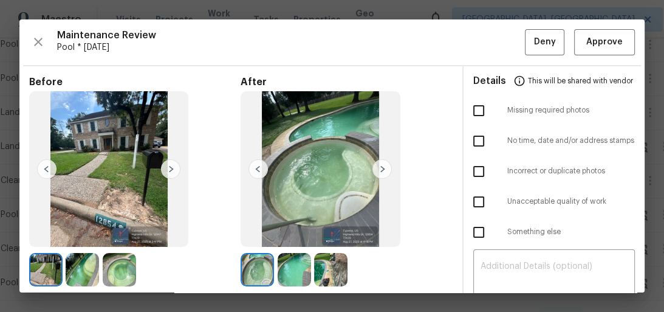
click at [88, 253] on img at bounding box center [82, 269] width 33 height 33
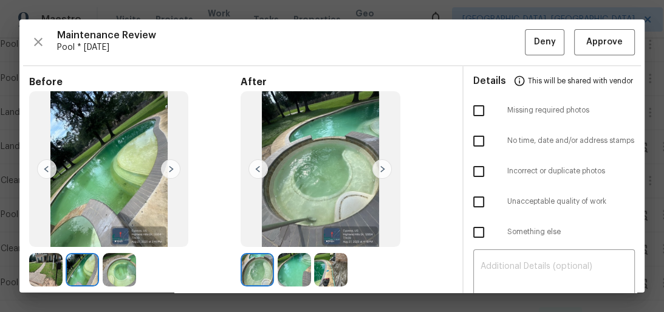
click at [282, 272] on img at bounding box center [294, 269] width 33 height 33
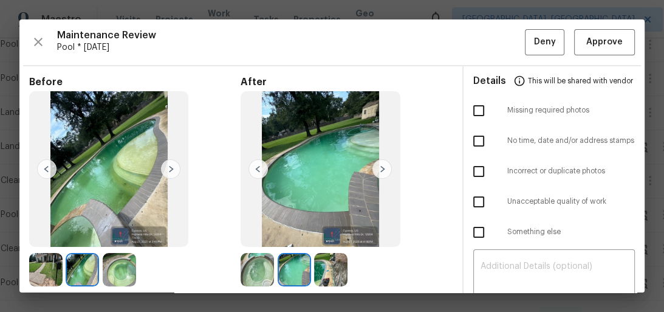
click at [253, 276] on img at bounding box center [257, 269] width 33 height 33
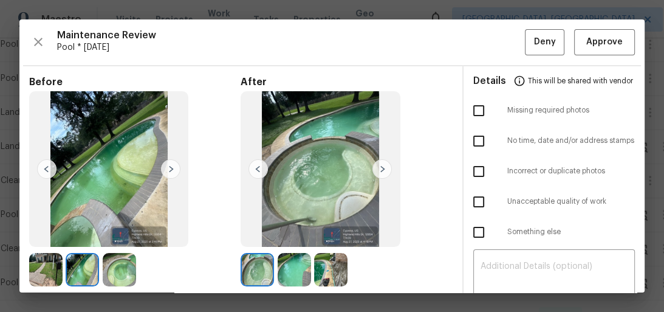
click at [115, 268] on img at bounding box center [119, 269] width 33 height 33
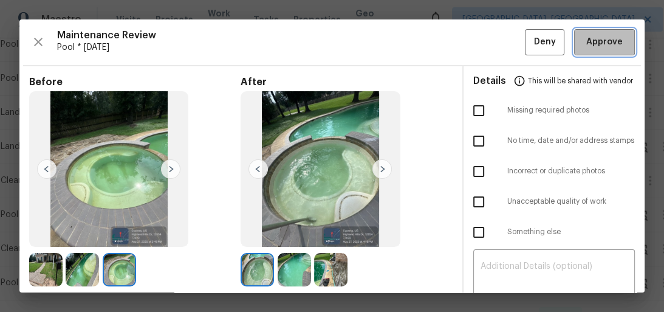
click at [597, 47] on span "Approve" at bounding box center [604, 42] width 36 height 15
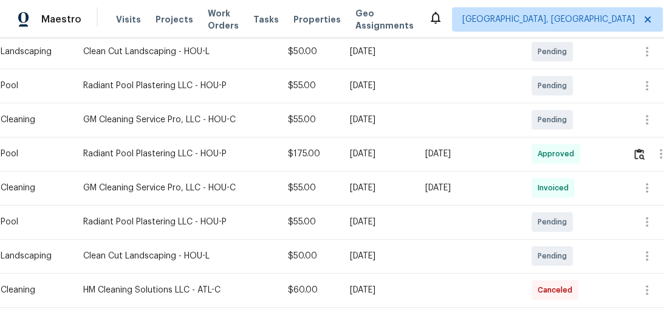
scroll to position [224, 0]
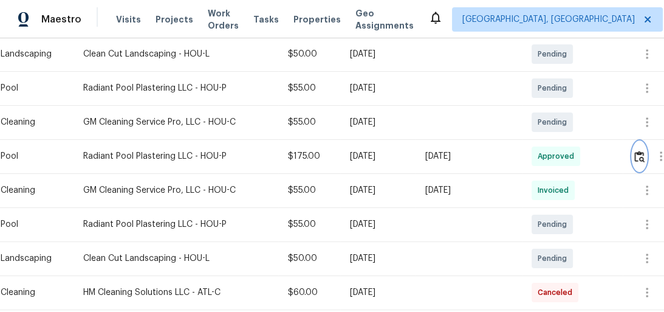
click at [639, 152] on img "button" at bounding box center [639, 157] width 10 height 12
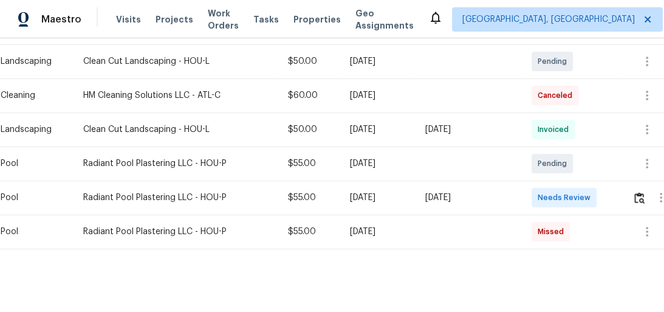
scroll to position [506, 0]
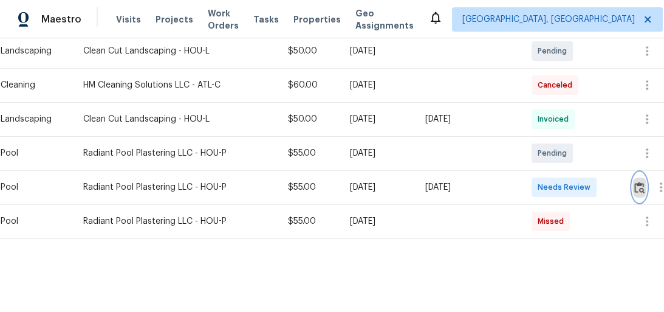
click at [636, 180] on button "button" at bounding box center [640, 187] width 14 height 29
click at [644, 182] on img "button" at bounding box center [639, 188] width 10 height 12
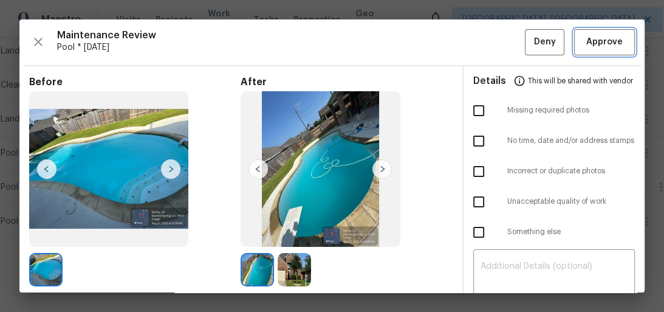
click at [603, 50] on button "Approve" at bounding box center [604, 42] width 61 height 26
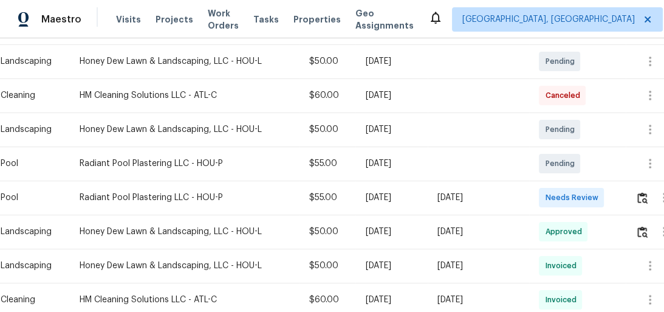
scroll to position [389, 0]
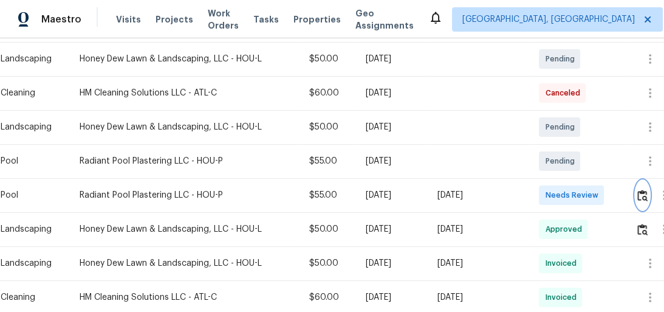
click at [644, 190] on img "button" at bounding box center [642, 196] width 10 height 12
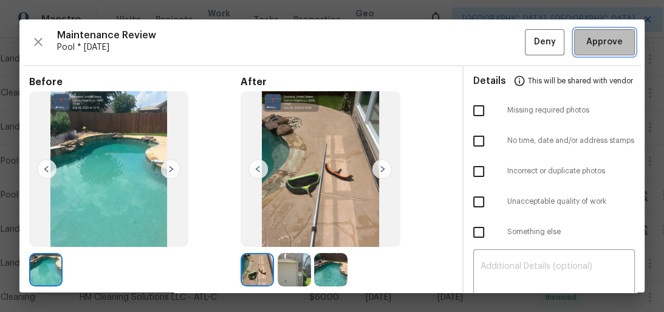
click at [597, 48] on span "Approve" at bounding box center [604, 42] width 36 height 15
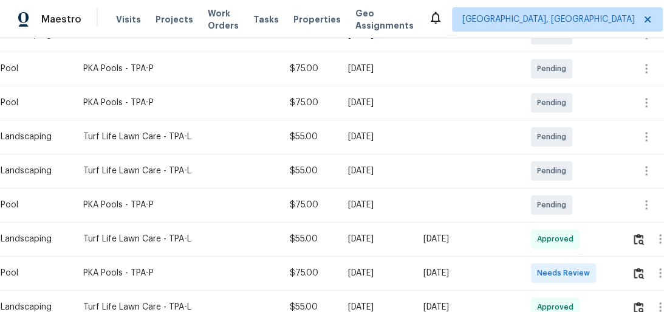
scroll to position [292, 0]
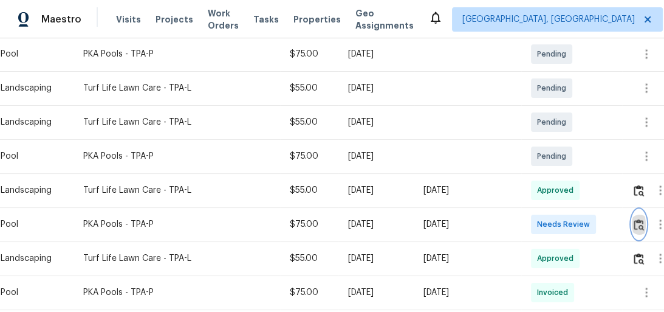
click at [642, 229] on img "button" at bounding box center [639, 225] width 10 height 12
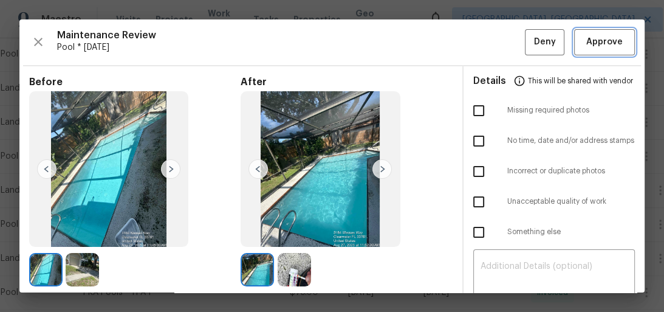
click at [608, 40] on span "Approve" at bounding box center [604, 42] width 36 height 15
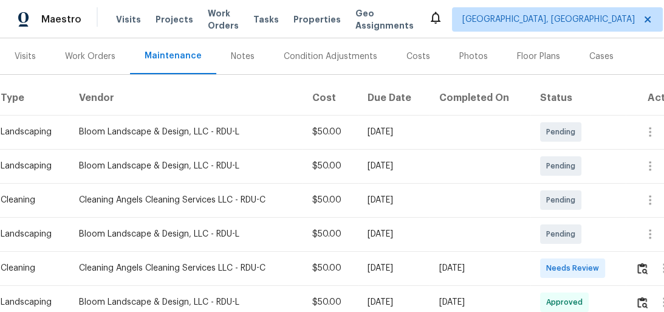
scroll to position [292, 0]
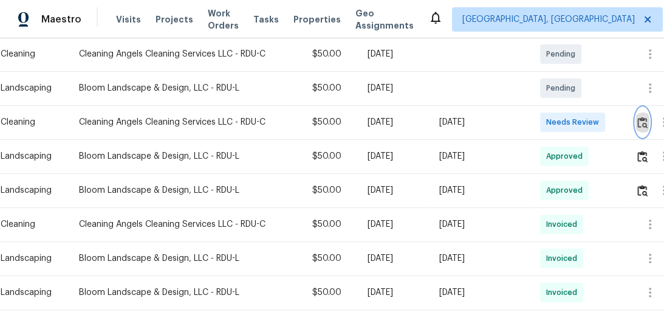
click at [644, 122] on img "button" at bounding box center [642, 123] width 10 height 12
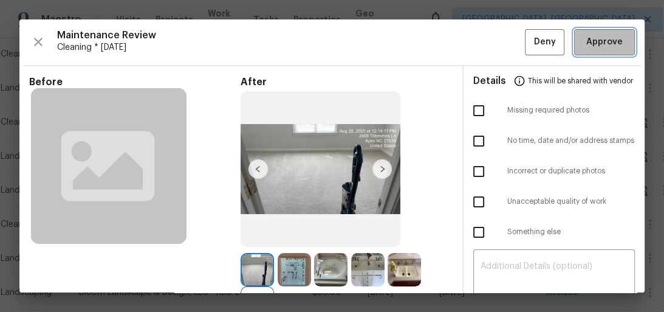
click at [603, 39] on span "Approve" at bounding box center [604, 42] width 36 height 15
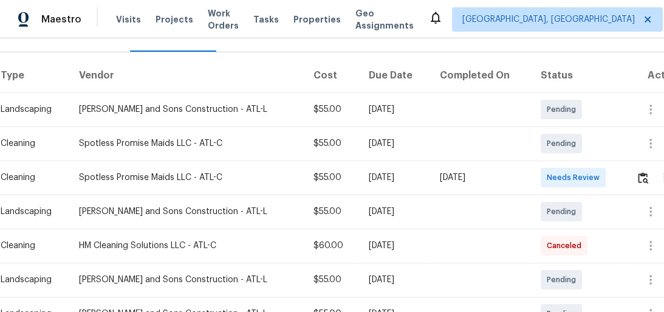
scroll to position [175, 0]
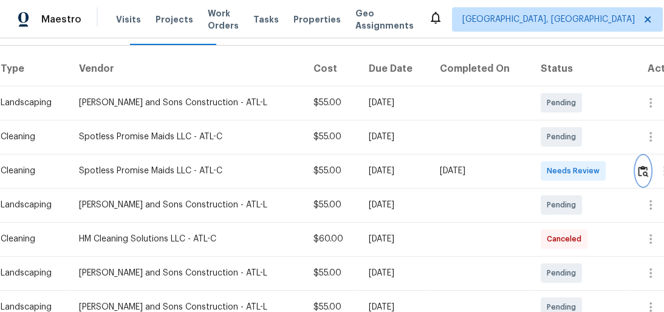
click at [639, 161] on button "button" at bounding box center [643, 170] width 14 height 29
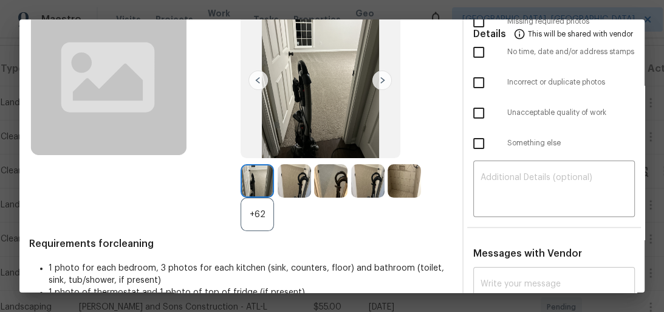
scroll to position [146, 0]
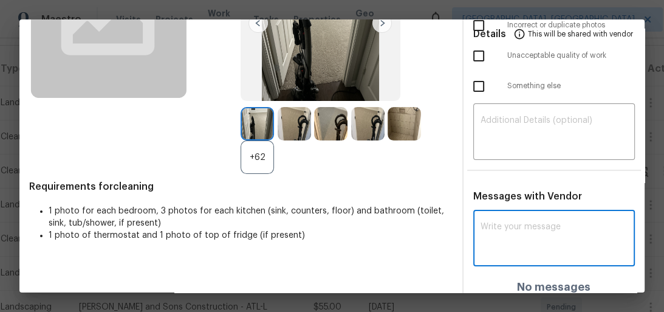
click at [542, 230] on textarea at bounding box center [555, 239] width 148 height 34
paste textarea "Maintenance Audit Team: Hello! Unfortunately, this cleaning visit completed on …"
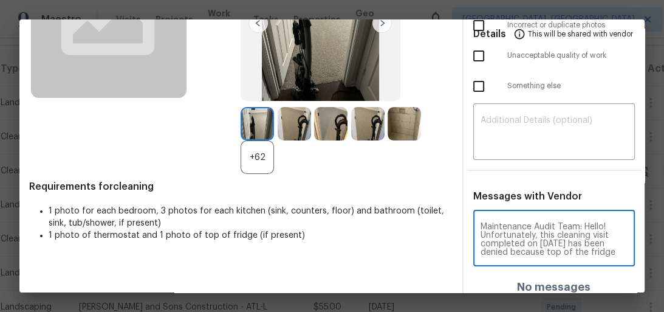
scroll to position [272, 0]
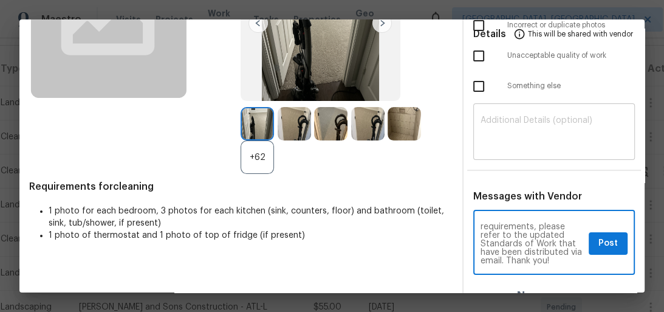
type textarea "Maintenance Audit Team: Hello! Unfortunately, this cleaning visit completed on …"
click at [506, 124] on textarea at bounding box center [555, 133] width 148 height 34
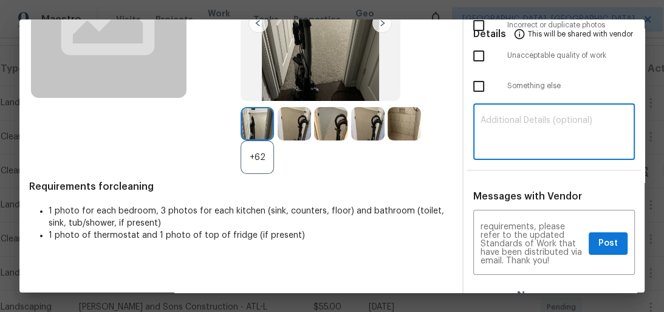
paste textarea "Maintenance Audit Team: Hello! Unfortunately, this cleaning visit completed on …"
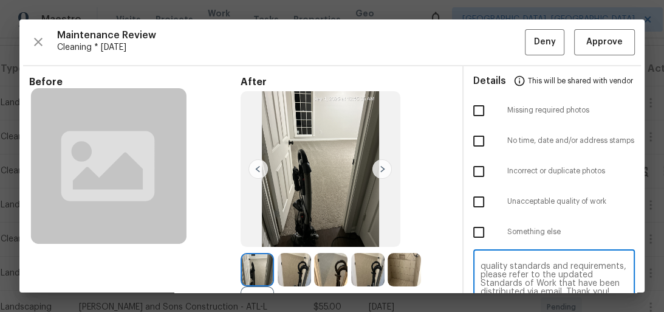
scroll to position [146, 0]
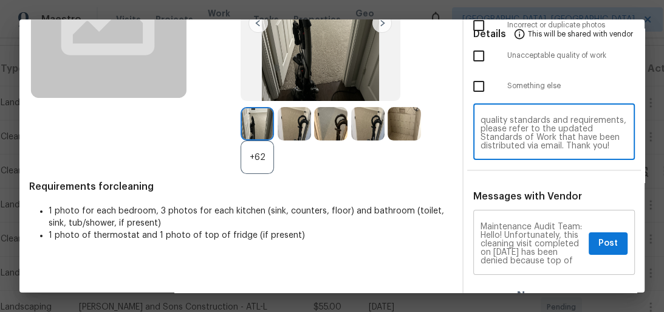
type textarea "Maintenance Audit Team: Hello! Unfortunately, this cleaning visit completed on …"
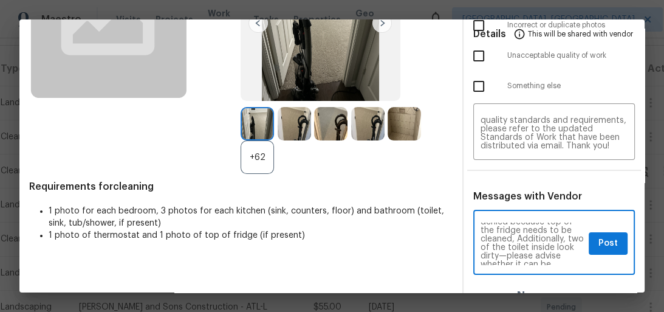
scroll to position [58, 0]
click at [589, 244] on button "Post" at bounding box center [608, 243] width 39 height 22
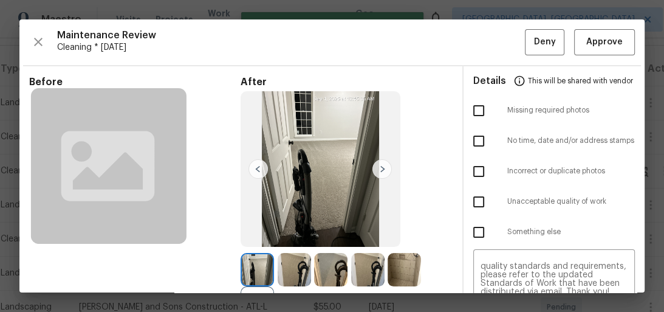
scroll to position [0, 0]
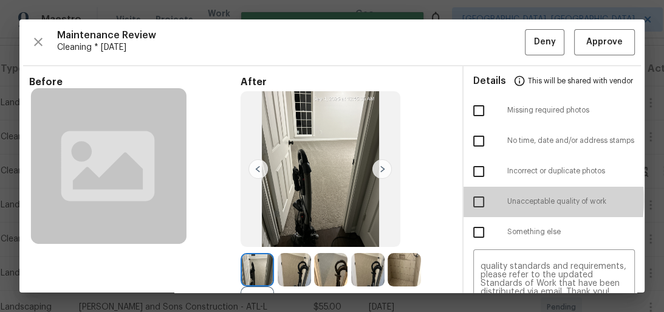
click at [476, 199] on input "checkbox" at bounding box center [479, 202] width 26 height 26
checkbox input "true"
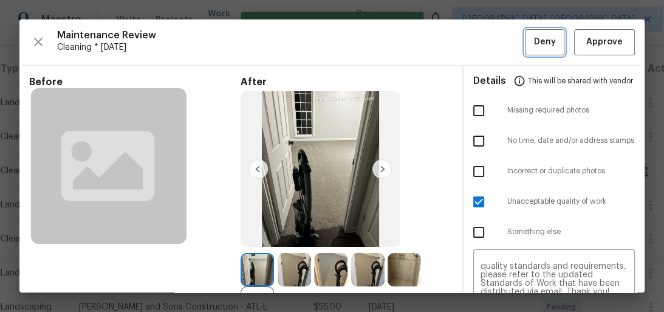
click at [543, 38] on span "Deny" at bounding box center [545, 42] width 22 height 15
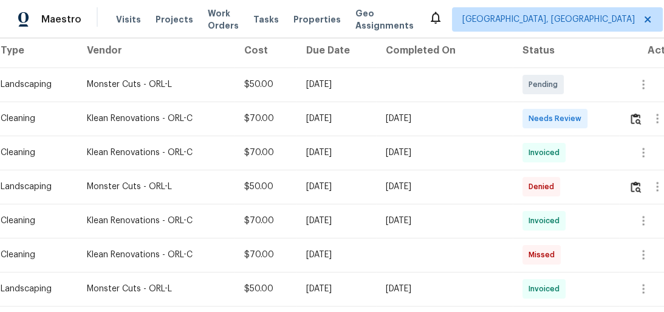
scroll to position [193, 30]
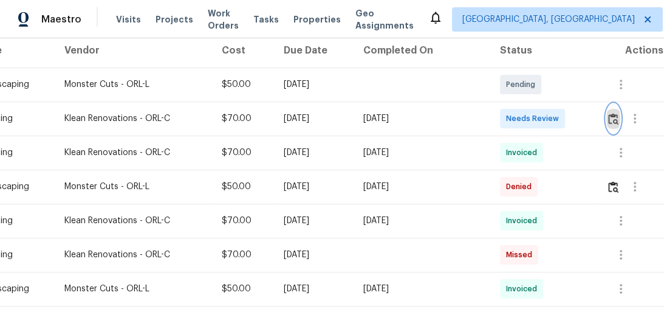
click at [608, 119] on img "button" at bounding box center [613, 119] width 10 height 12
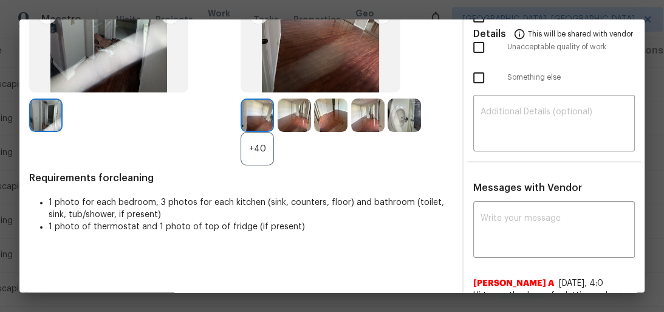
scroll to position [158, 0]
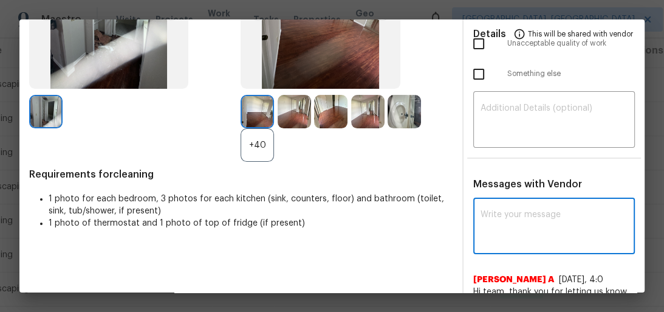
click at [527, 222] on textarea at bounding box center [555, 227] width 148 height 34
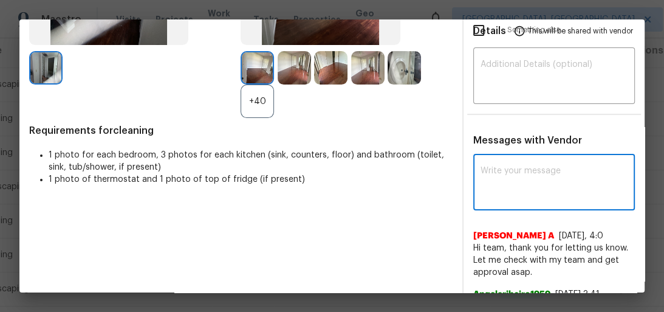
scroll to position [202, 0]
click at [492, 172] on textarea at bounding box center [555, 184] width 148 height 34
paste textarea "Maintenance Audit Team: Hello! Unfortunately, this cleaning visit completed on …"
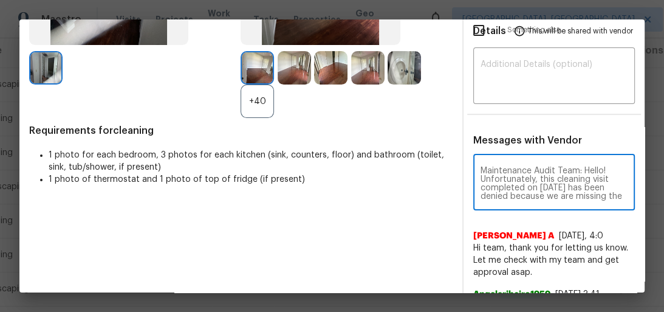
scroll to position [255, 0]
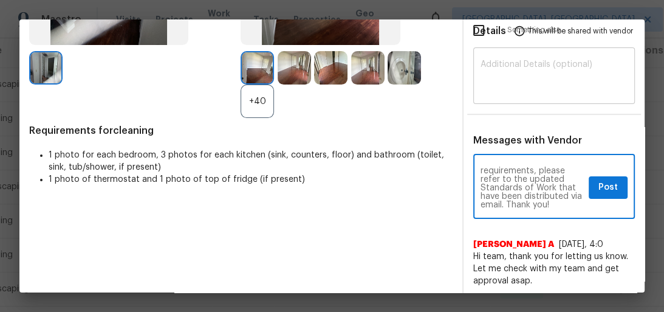
type textarea "Maintenance Audit Team: Hello! Unfortunately, this cleaning visit completed on …"
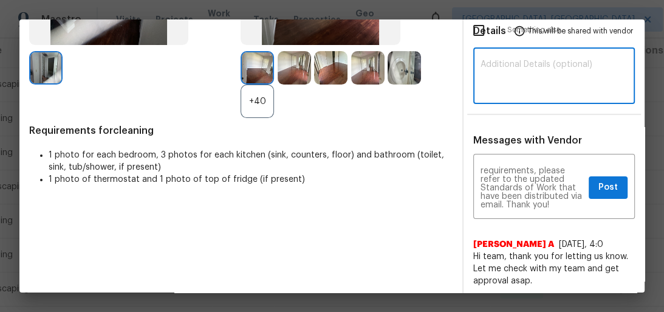
click at [523, 87] on textarea at bounding box center [555, 77] width 148 height 34
paste textarea "Maintenance Audit Team: Hello! Unfortunately, this cleaning visit completed on …"
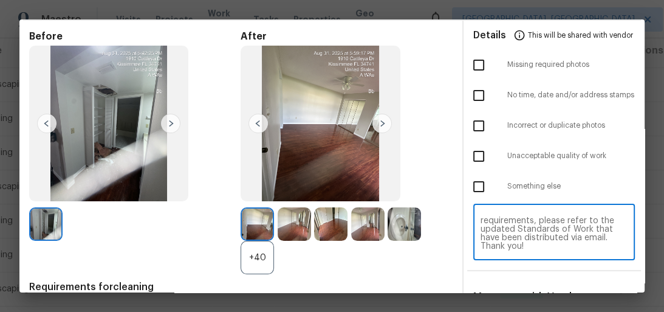
scroll to position [38, 0]
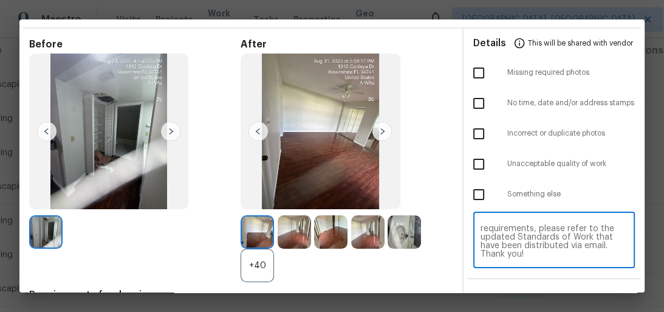
type textarea "Maintenance Audit Team: Hello! Unfortunately, this cleaning visit completed on …"
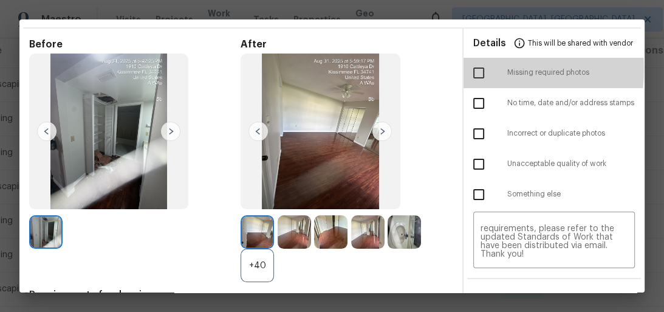
click at [467, 69] on input "checkbox" at bounding box center [479, 73] width 26 height 26
checkbox input "true"
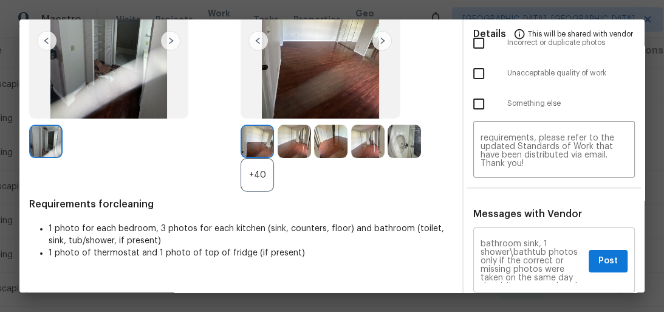
scroll to position [78, 0]
click at [599, 258] on span "Post" at bounding box center [608, 260] width 19 height 15
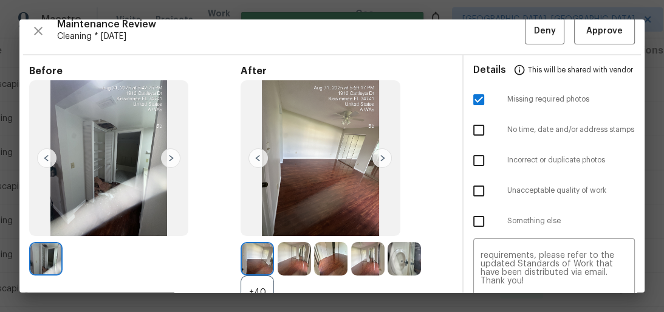
scroll to position [0, 0]
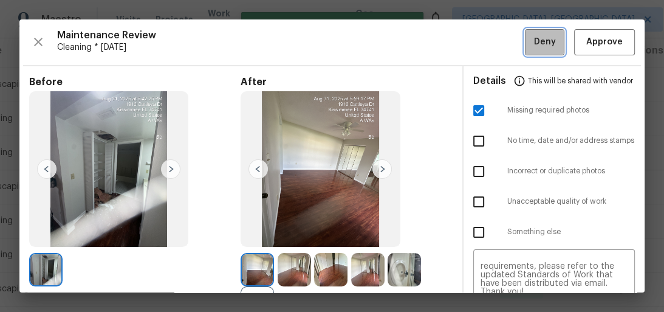
click at [541, 35] on span "Deny" at bounding box center [545, 42] width 22 height 15
